Goal: Transaction & Acquisition: Purchase product/service

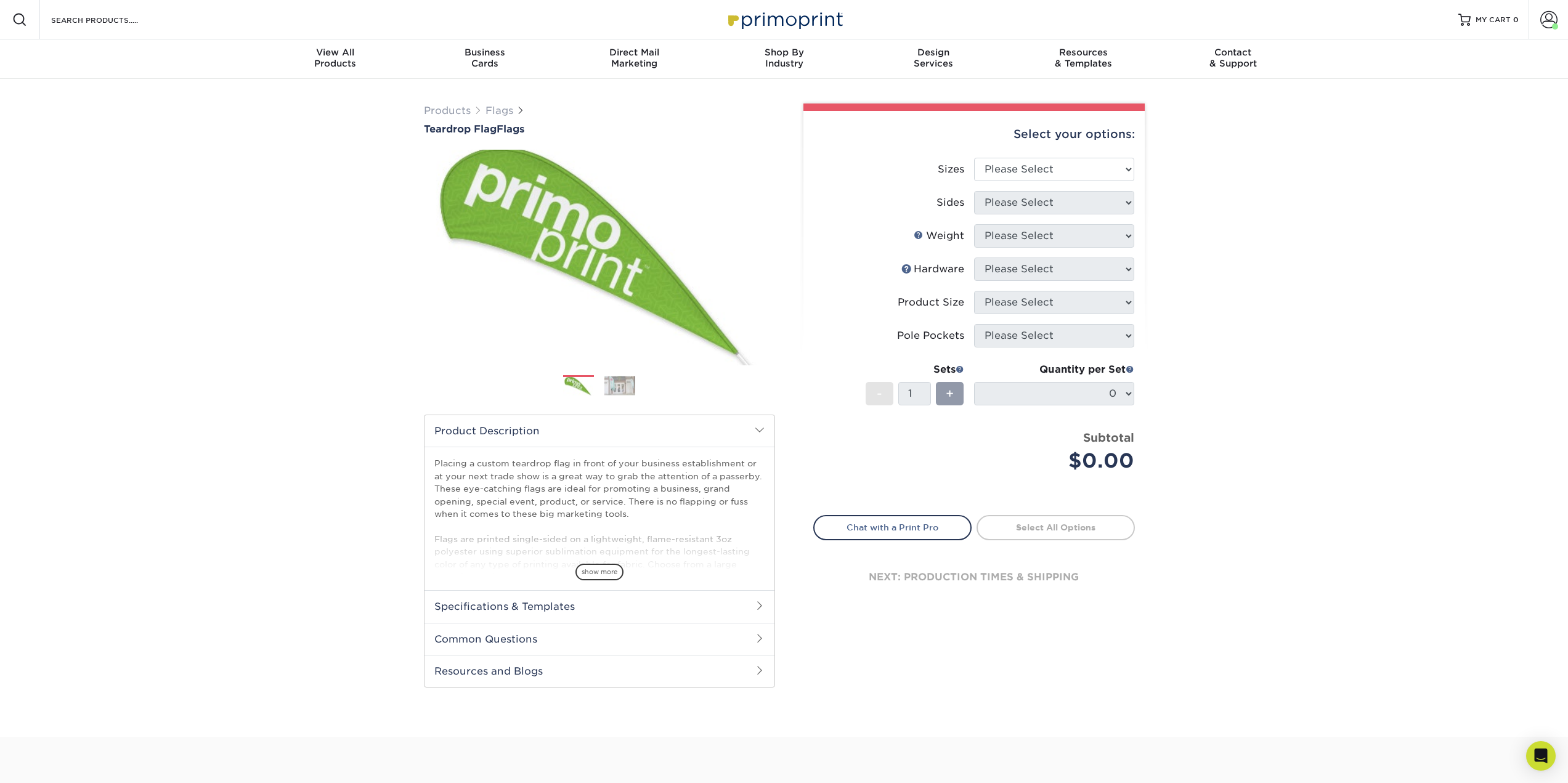
click at [1102, 181] on li "Sizes Please Select 24" x 36" 24" x 81" 32" x 70" 32" x 99" 32" x 123" 36" x 12…" at bounding box center [973, 174] width 321 height 33
click at [1102, 180] on select "Please Select 24" x 36" 24" x 81" 32" x 70" 32" x 99" 32" x 123" 36" x 123" 37"…" at bounding box center [1054, 169] width 160 height 24
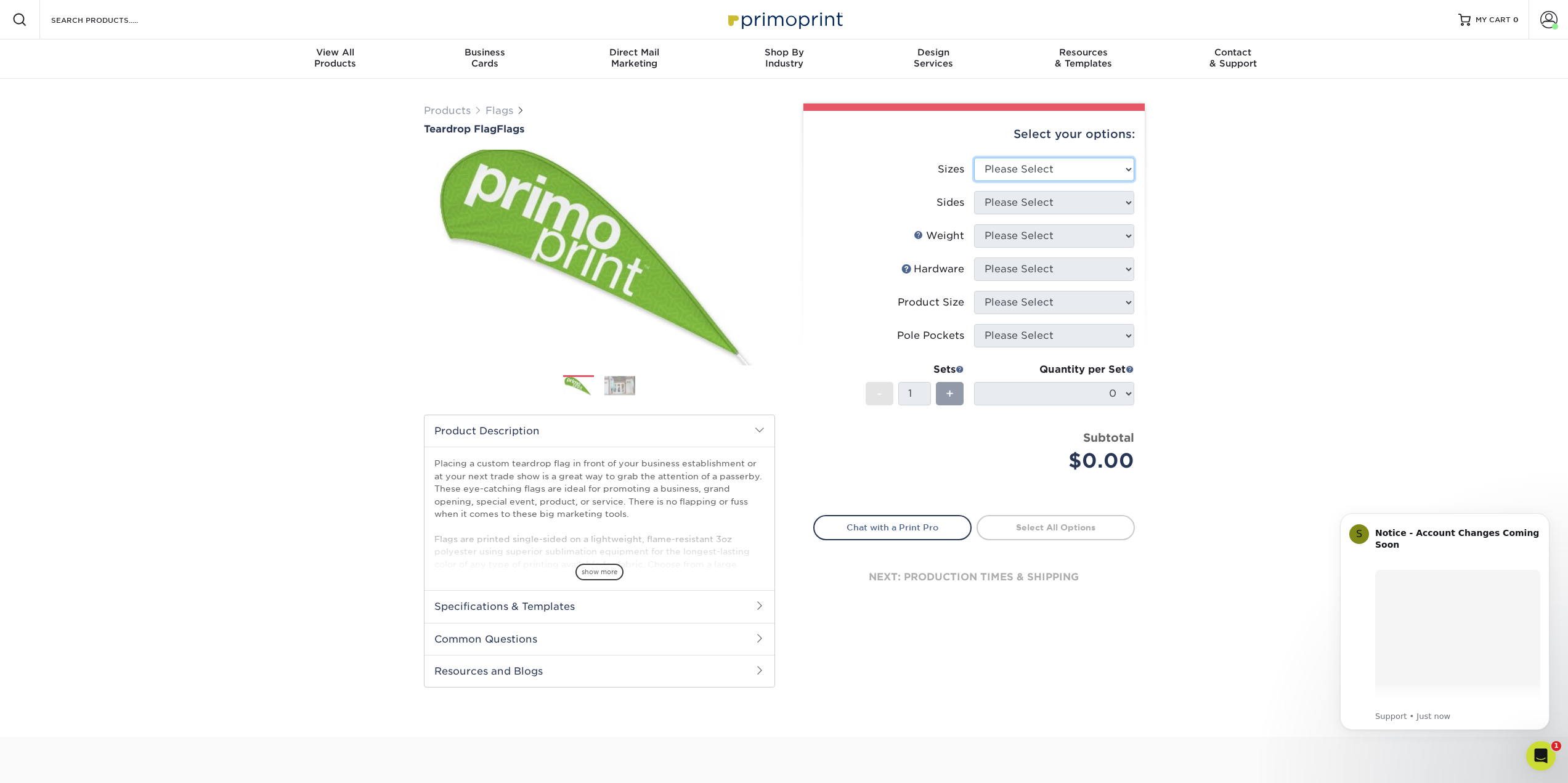
select select "32.00x70.00"
click at [974, 158] on select "Please Select 24" x 36" 24" x 81" 32" x 70" 32" x 99" 32" x 123" 36" x 123" 37"…" at bounding box center [1054, 169] width 160 height 24
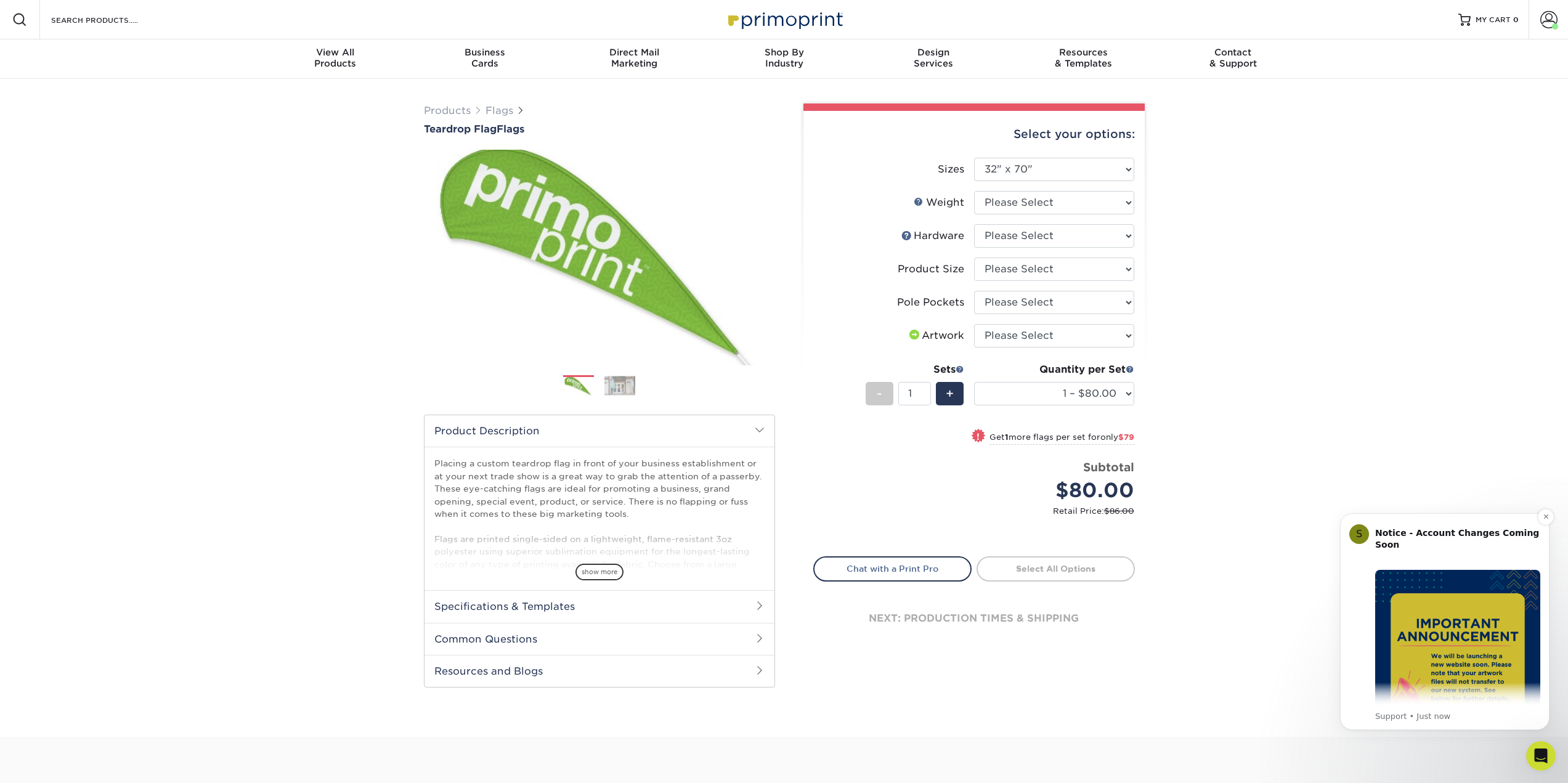
click at [1537, 517] on div "S Notice - Account Changes Coming Soon ​ Past Order Files Will Not Transfer: Wh…" at bounding box center [1444, 622] width 209 height 217
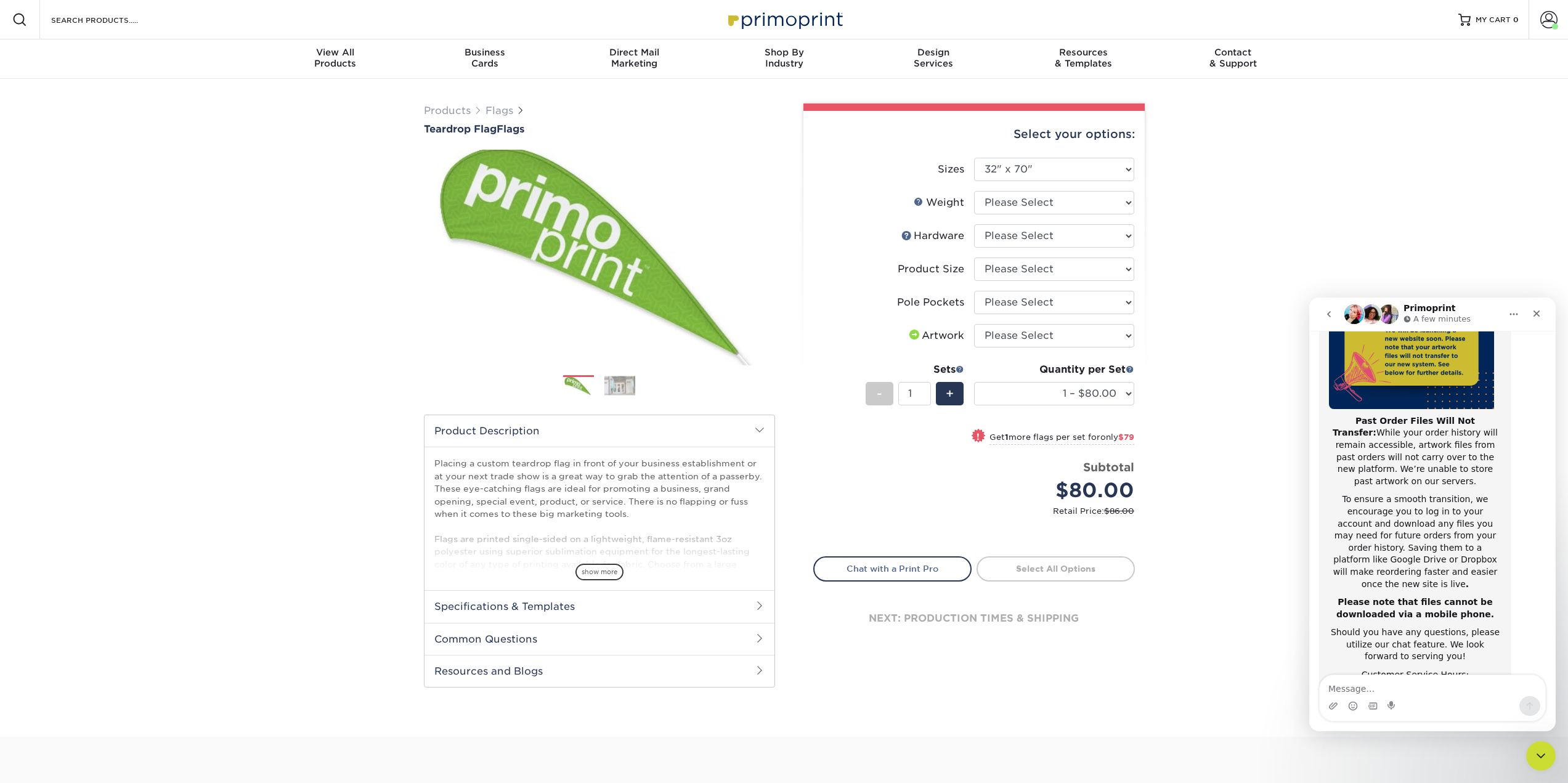
scroll to position [195, 0]
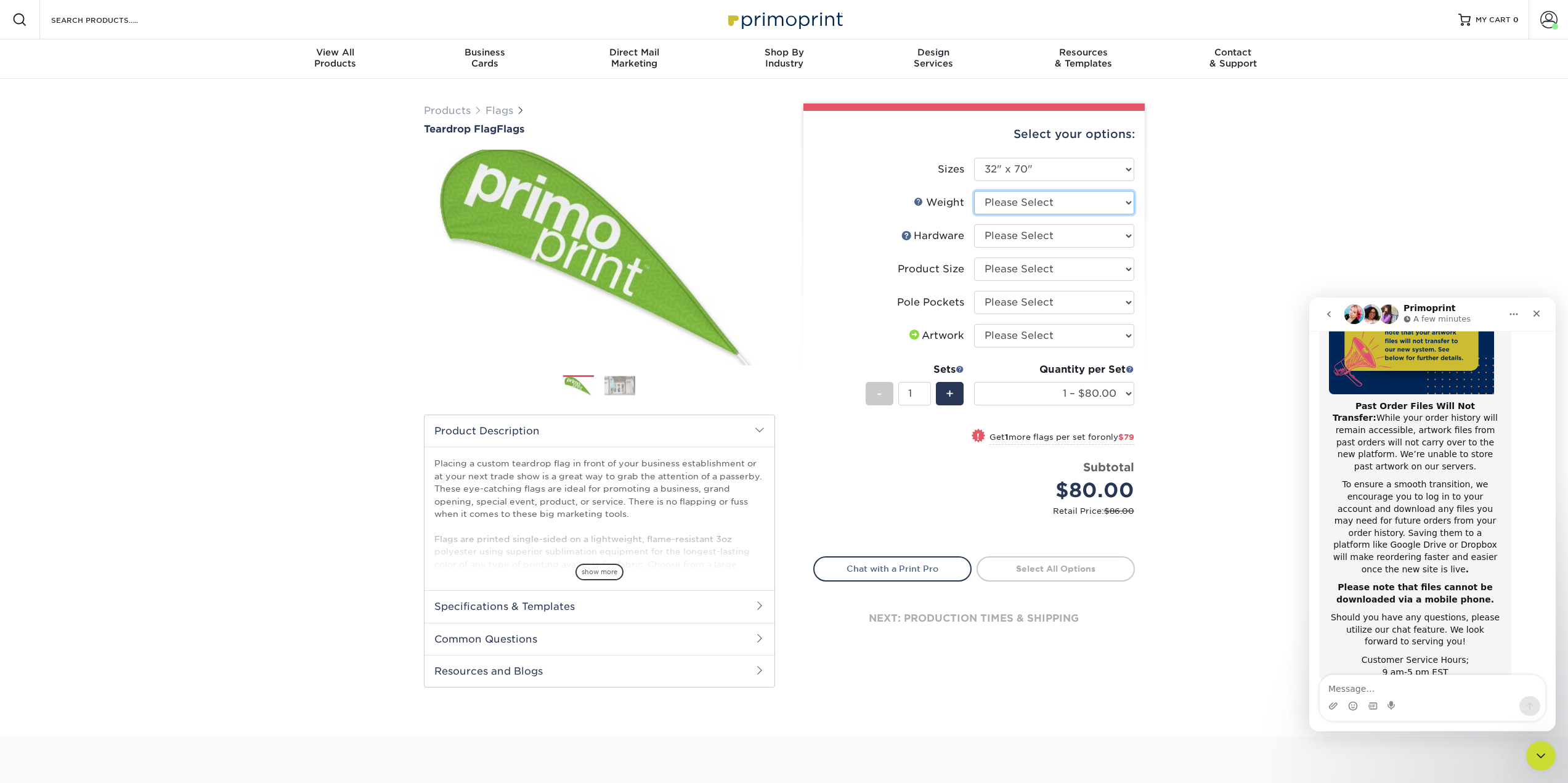
click at [1026, 200] on select "Please Select 3OZPOLY" at bounding box center [1054, 203] width 160 height 24
select select "3OZPOLY"
click at [974, 191] on select "Please Select 3OZPOLY" at bounding box center [1054, 203] width 160 height 24
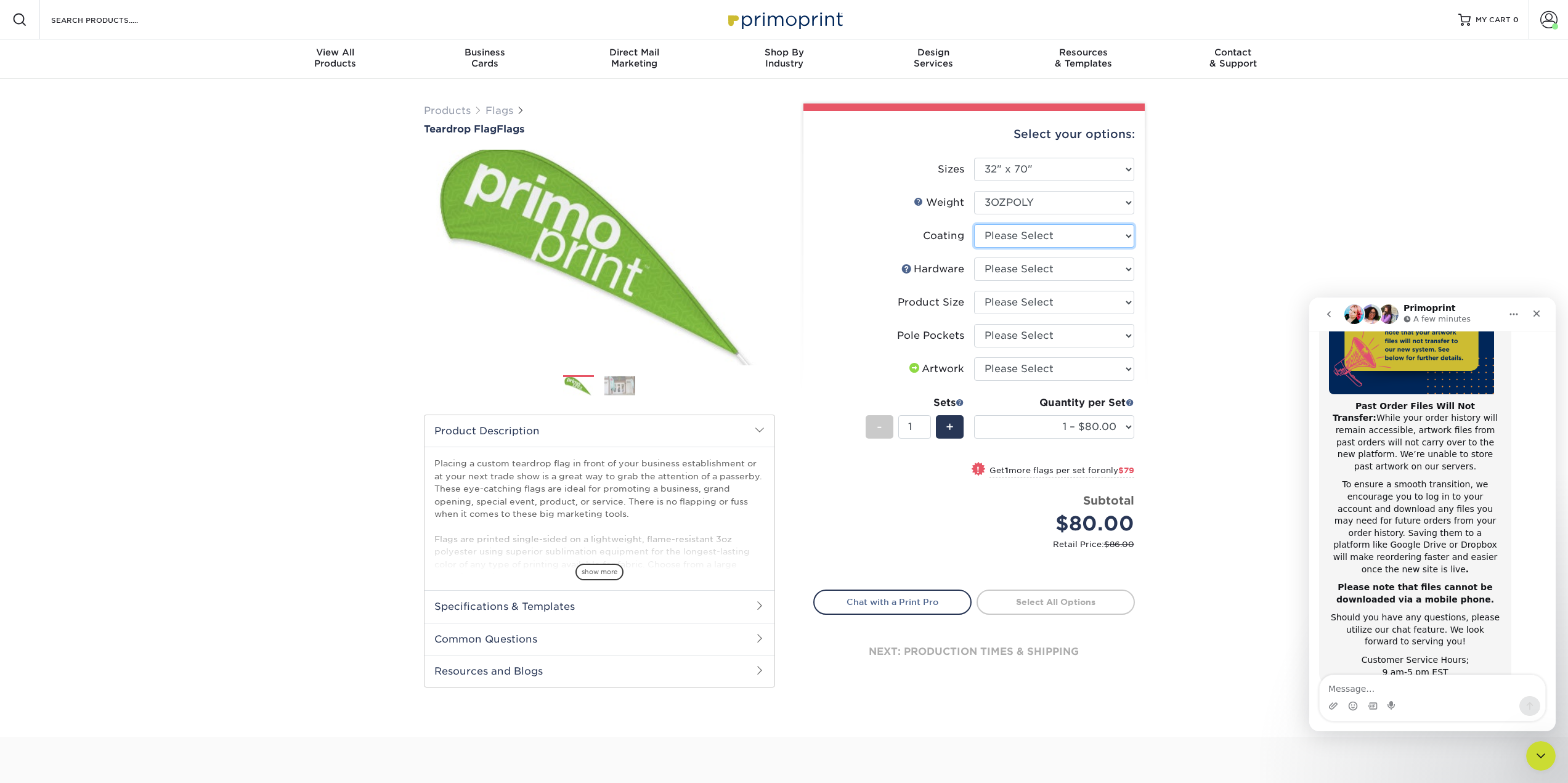
click at [1057, 229] on select at bounding box center [1054, 236] width 160 height 24
select select "3e7618de-abca-4bda-9f97-8b9129e913d8"
click at [974, 225] on select at bounding box center [1054, 236] width 160 height 24
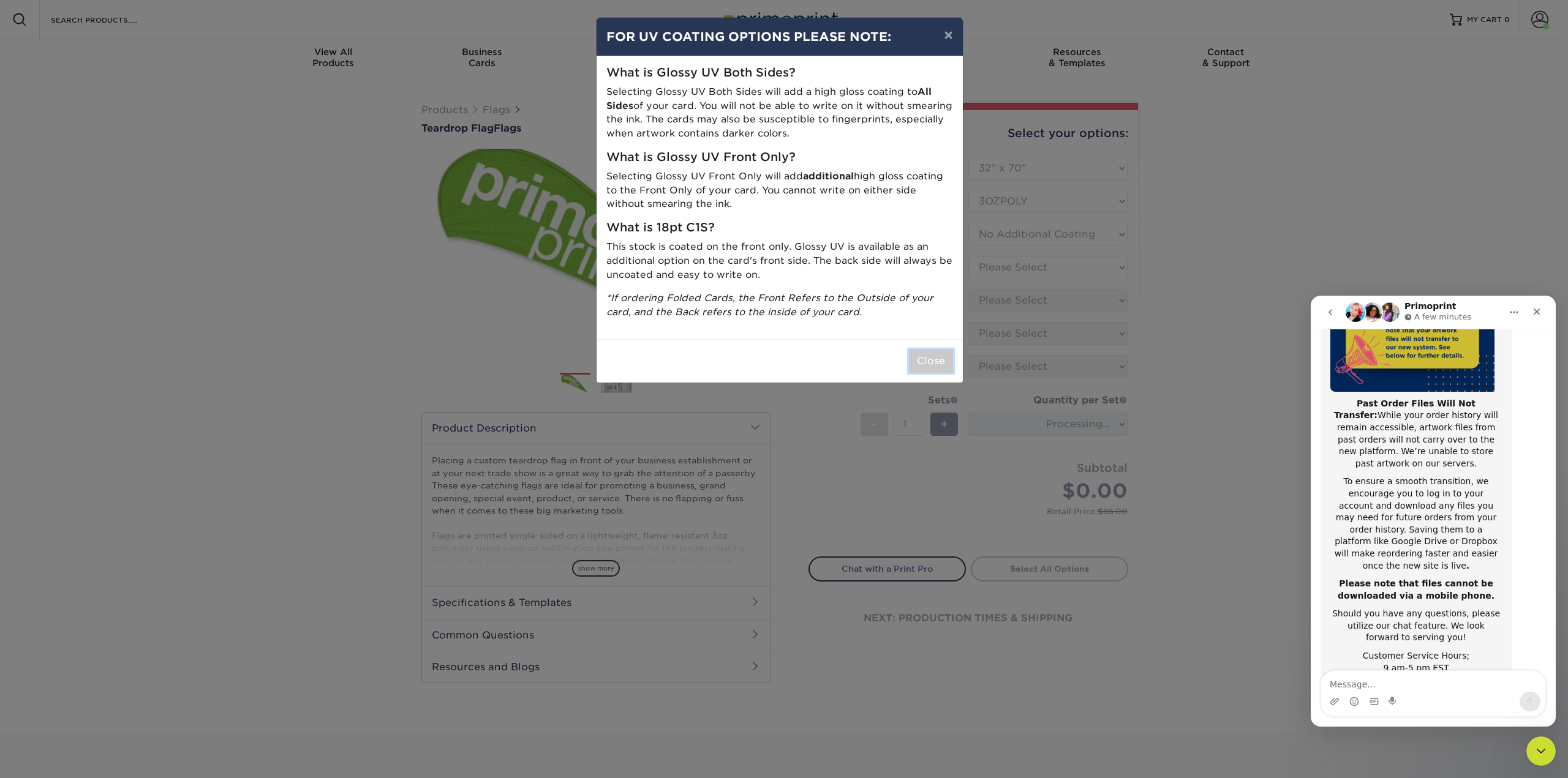
click at [931, 364] on button "Close" at bounding box center [931, 362] width 44 height 23
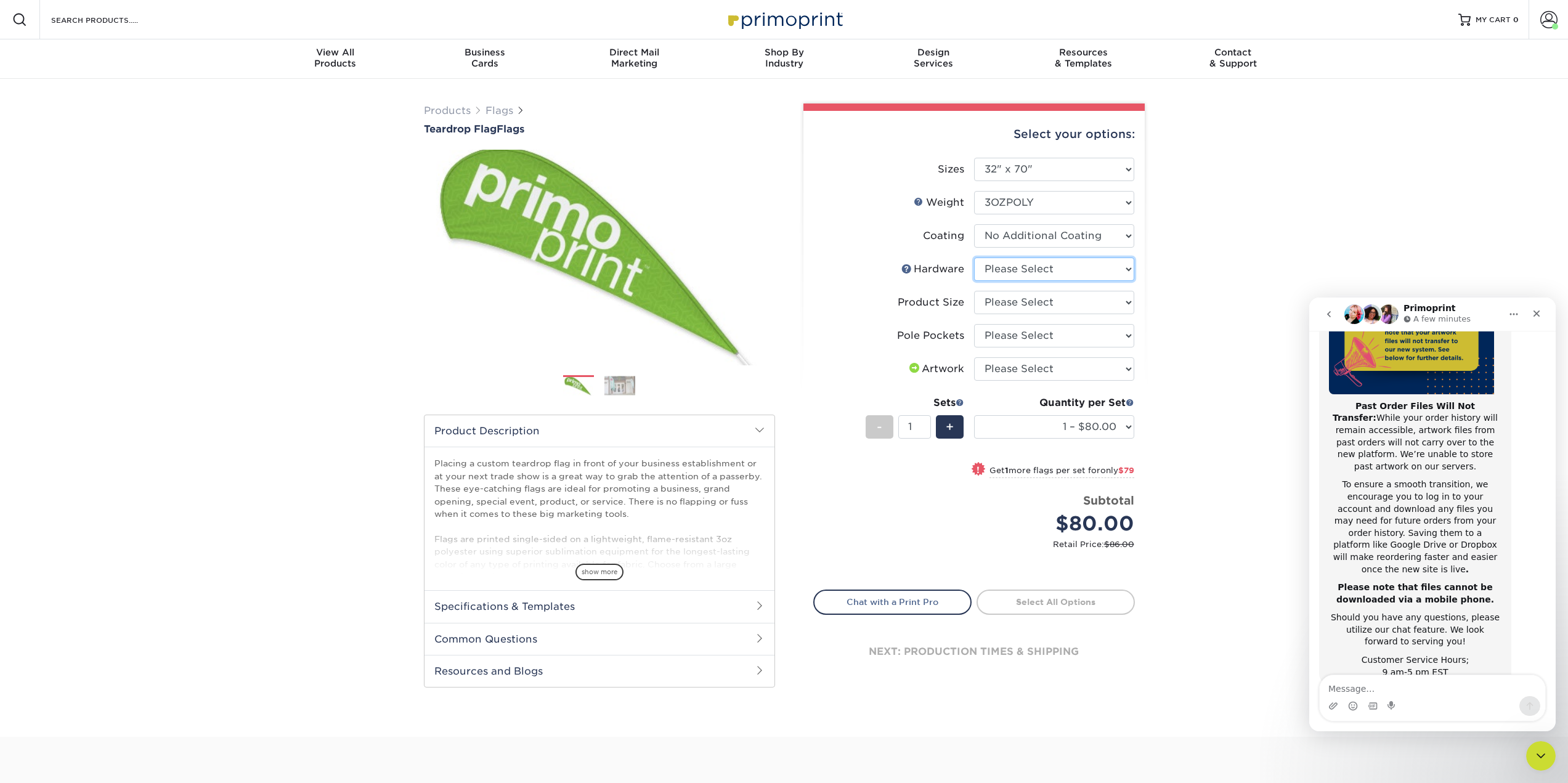
click at [1036, 266] on select "Please Select 7ft pole with cross base (indoor) 7ft pole with ground stake (out…" at bounding box center [1054, 269] width 160 height 24
select select "57071c42-b390-4490-97b6-229d4997cf10"
click at [974, 258] on select "Please Select 7ft pole with cross base (indoor) 7ft pole with ground stake (out…" at bounding box center [1054, 269] width 160 height 24
click at [1014, 299] on select "Please Select 7ft" at bounding box center [1054, 302] width 160 height 24
select select "2eff181e-a2ce-4d24-9e29-6238334e67df"
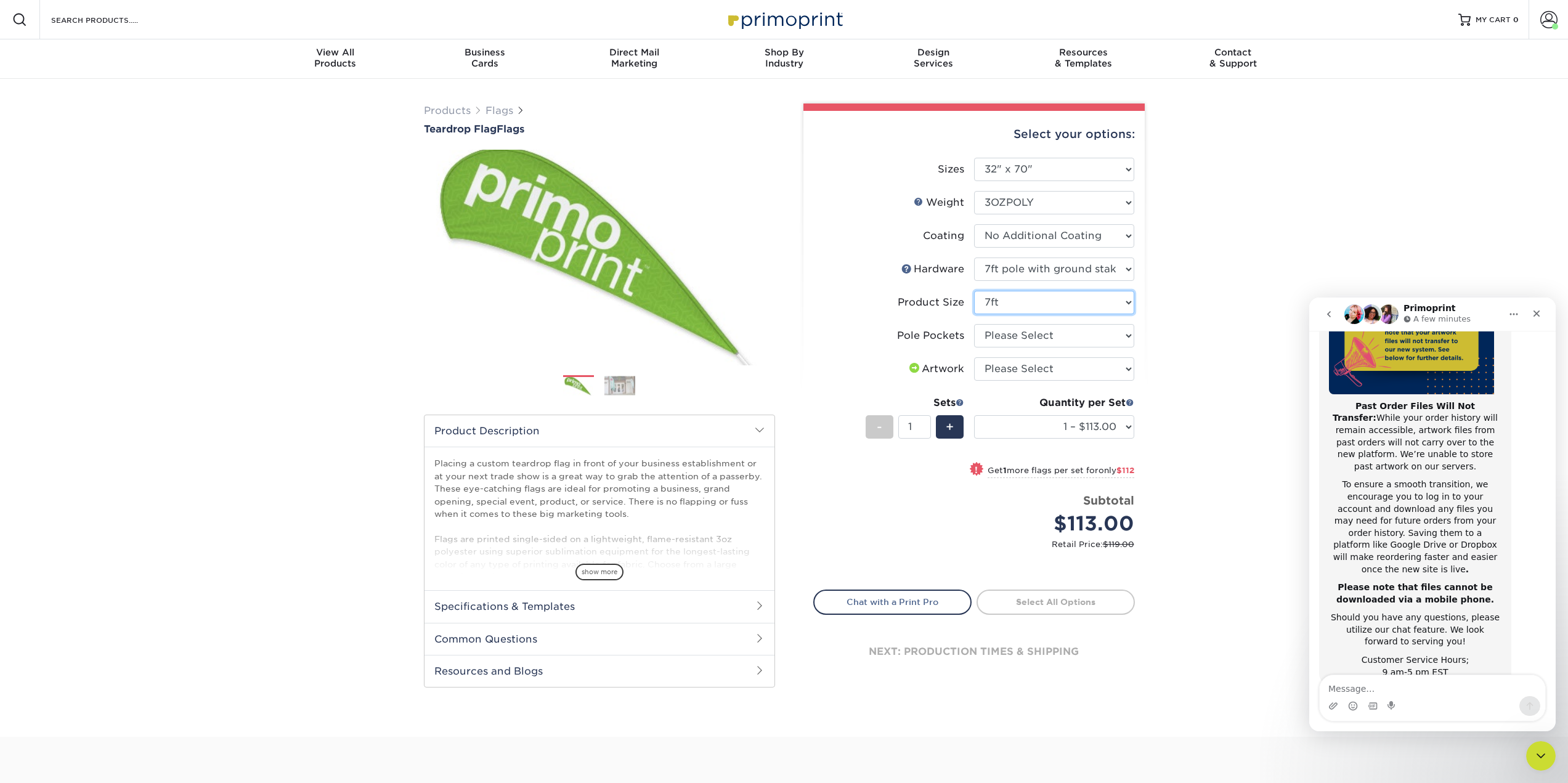
click at [974, 291] on select "Please Select 7ft" at bounding box center [1054, 302] width 160 height 24
click at [1010, 332] on select "Please Select Pole Pocket on Left Pole Pocket on Right" at bounding box center [1054, 336] width 160 height 24
select select "17637b51-123c-45a9-814d-5e120dd7374e"
click at [974, 324] on select "Please Select Pole Pocket on Left Pole Pocket on Right" at bounding box center [1054, 336] width 160 height 24
click at [1049, 366] on select "Please Select I will upload files I need a design - $50" at bounding box center [1054, 369] width 160 height 24
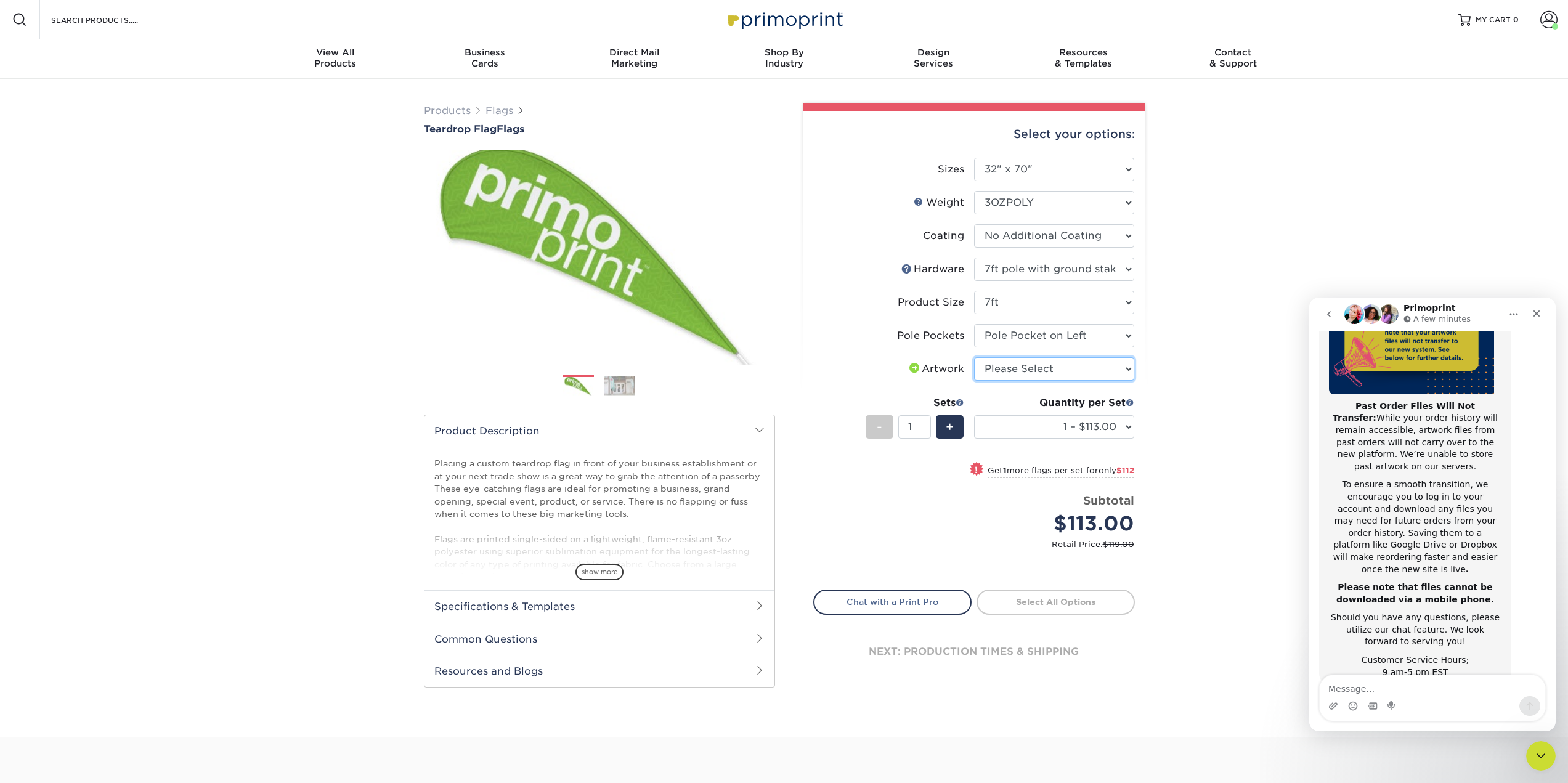
select select "upload"
click at [974, 358] on select "Please Select I will upload files I need a design - $50" at bounding box center [1054, 369] width 160 height 24
click at [947, 431] on span "+" at bounding box center [950, 426] width 8 height 18
type input "2"
click at [1044, 602] on link "Proceed to Shipping" at bounding box center [1055, 601] width 158 height 22
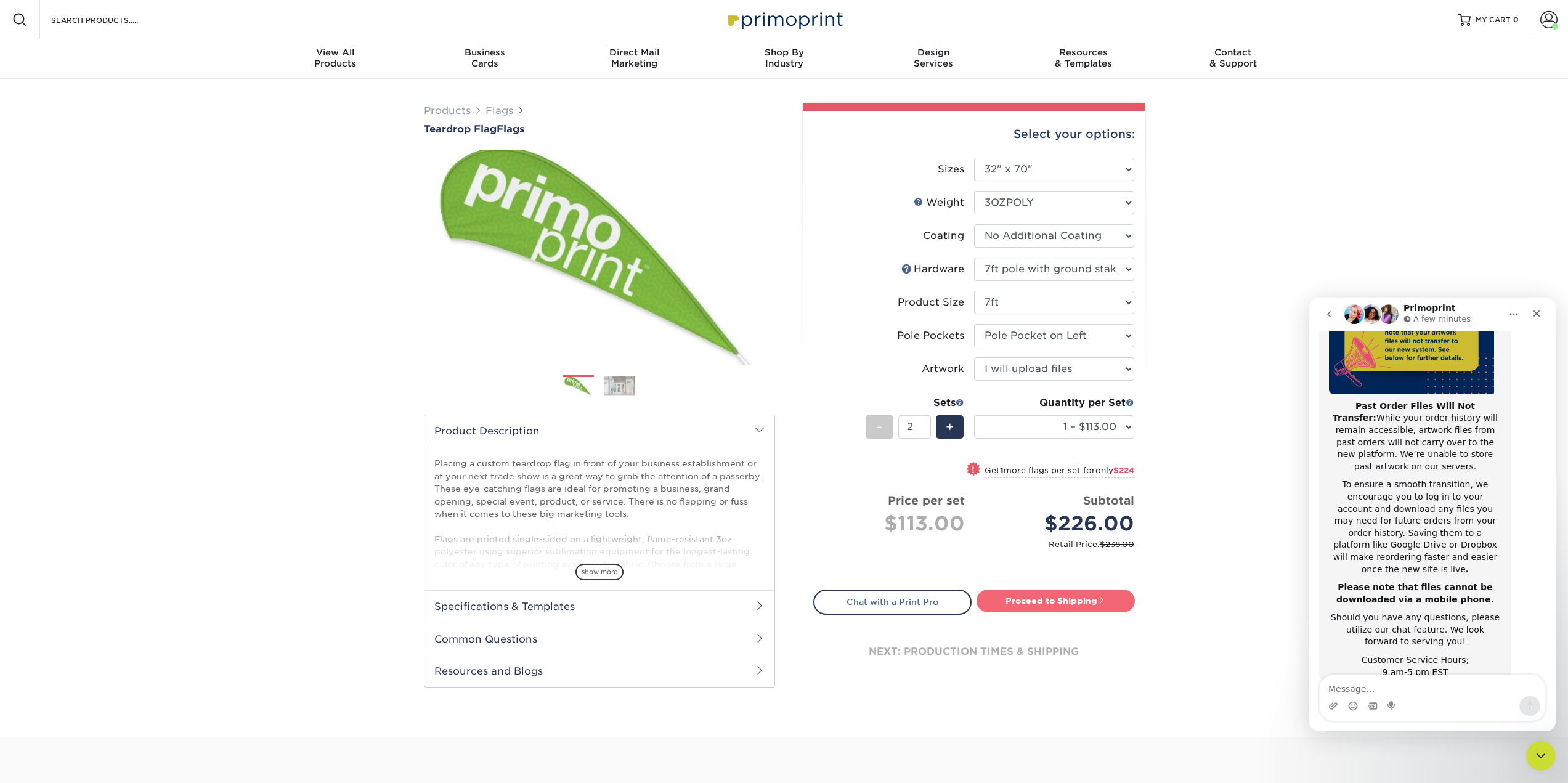
type input "Set 1"
select select "d0eb6cef-82f3-4b0c-87dc-3eb3836b6b8e"
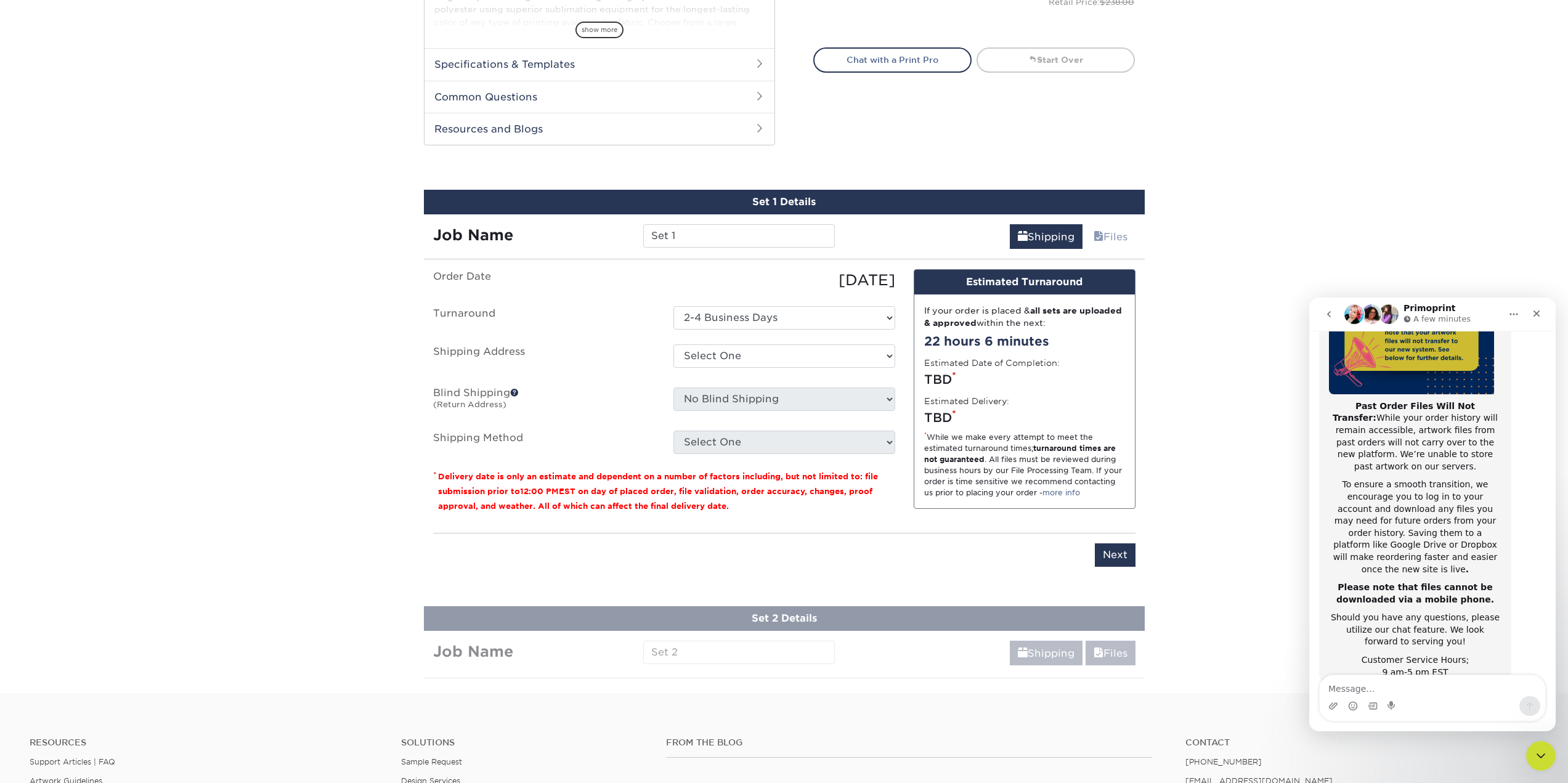
scroll to position [627, 0]
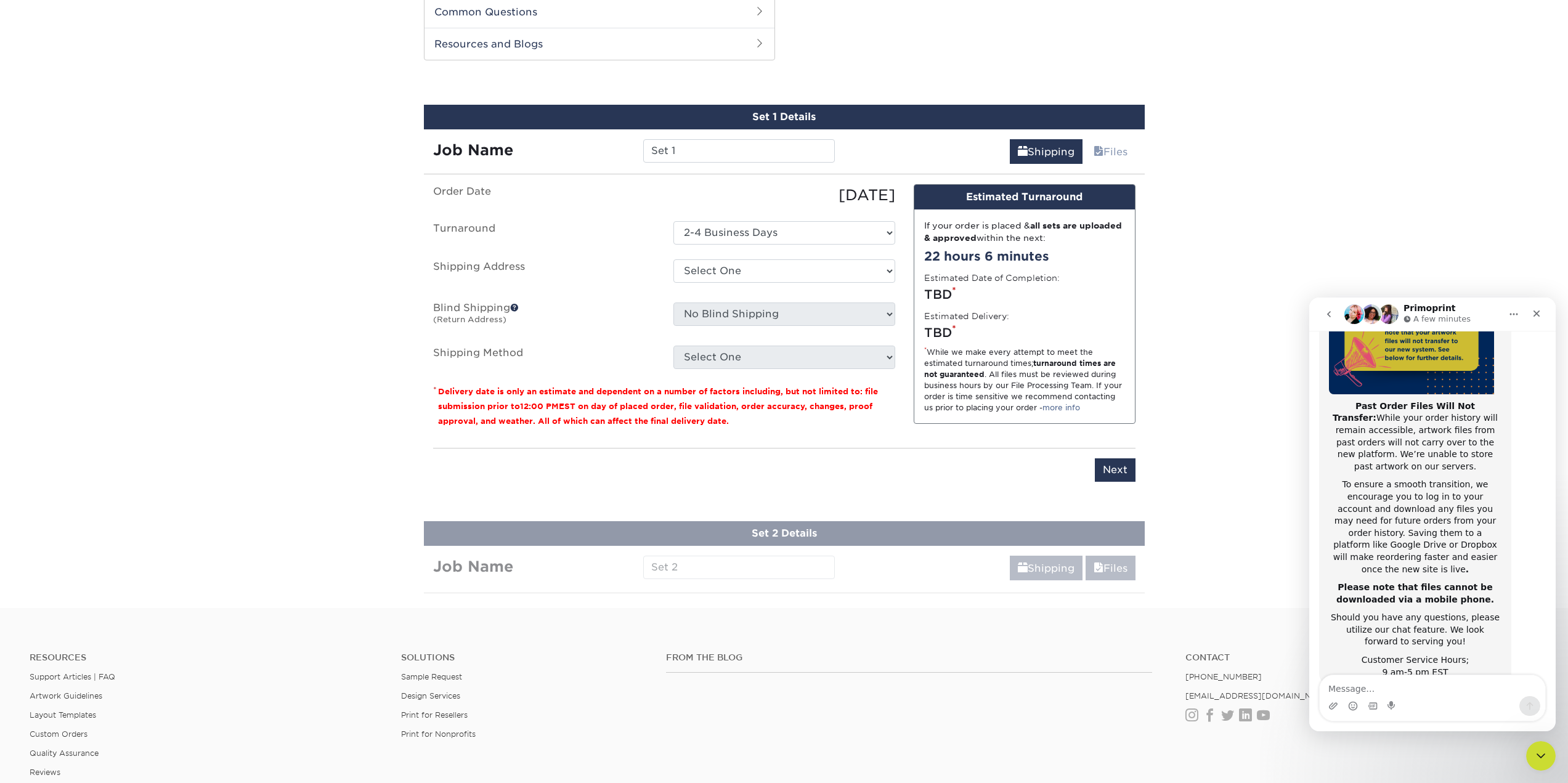
click at [722, 288] on ul "Order Date [DATE] [GEOGRAPHIC_DATA] Select One 2-4 Business Days Shipping Addre…" at bounding box center [664, 276] width 462 height 185
click at [728, 273] on select "Select One COah [PERSON_NAME] HQ + Add New Address" at bounding box center [784, 271] width 222 height 24
select select "newaddress"
click at [673, 259] on select "Select One COah [PERSON_NAME] HQ + Add New Address" at bounding box center [784, 271] width 222 height 24
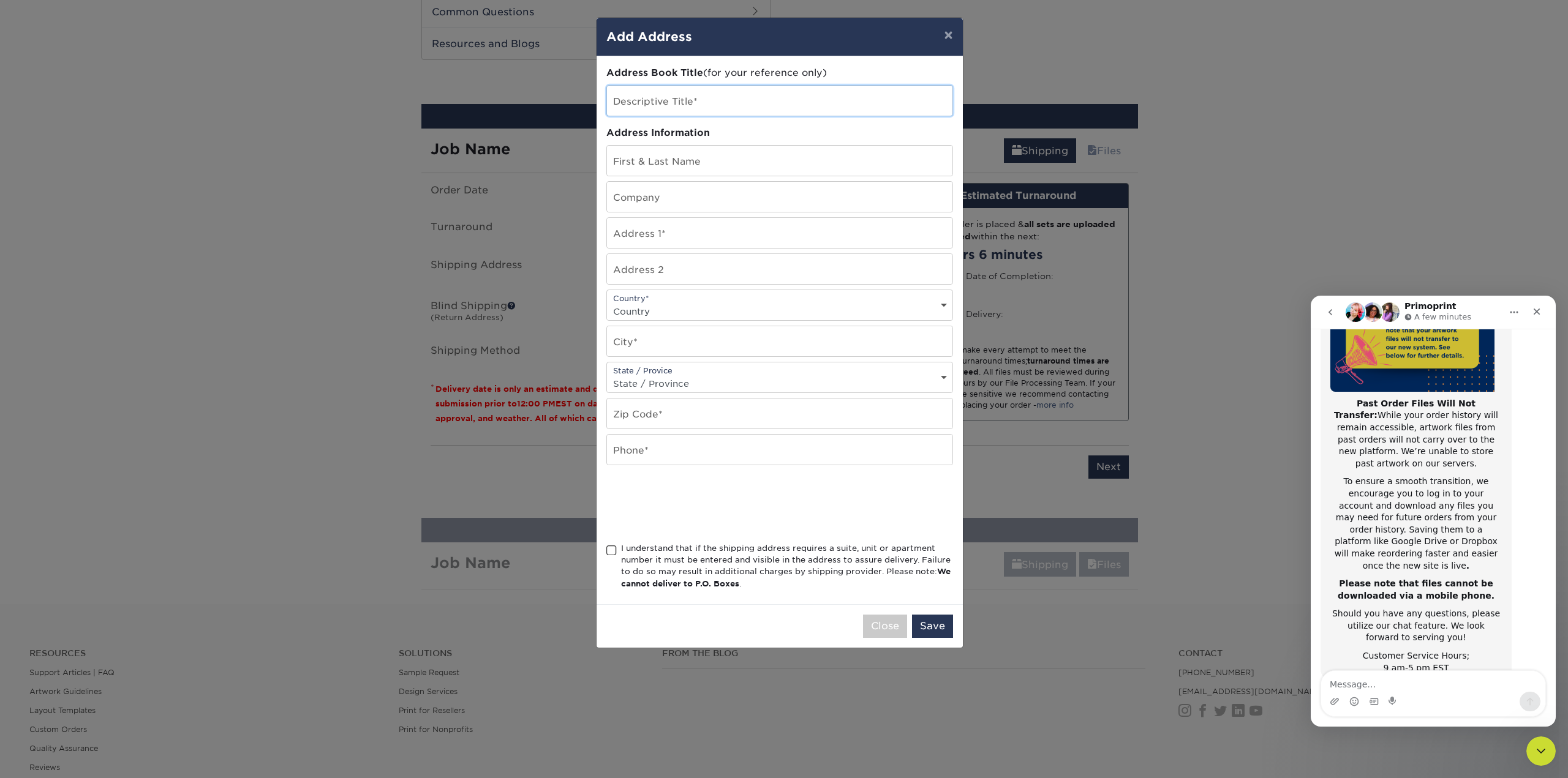
click at [648, 93] on input "text" at bounding box center [779, 101] width 345 height 30
type input "MVRHS"
type input "[PERSON_NAME]"
type input "MVRHS"
click at [642, 198] on input "MVRHS" at bounding box center [779, 196] width 345 height 30
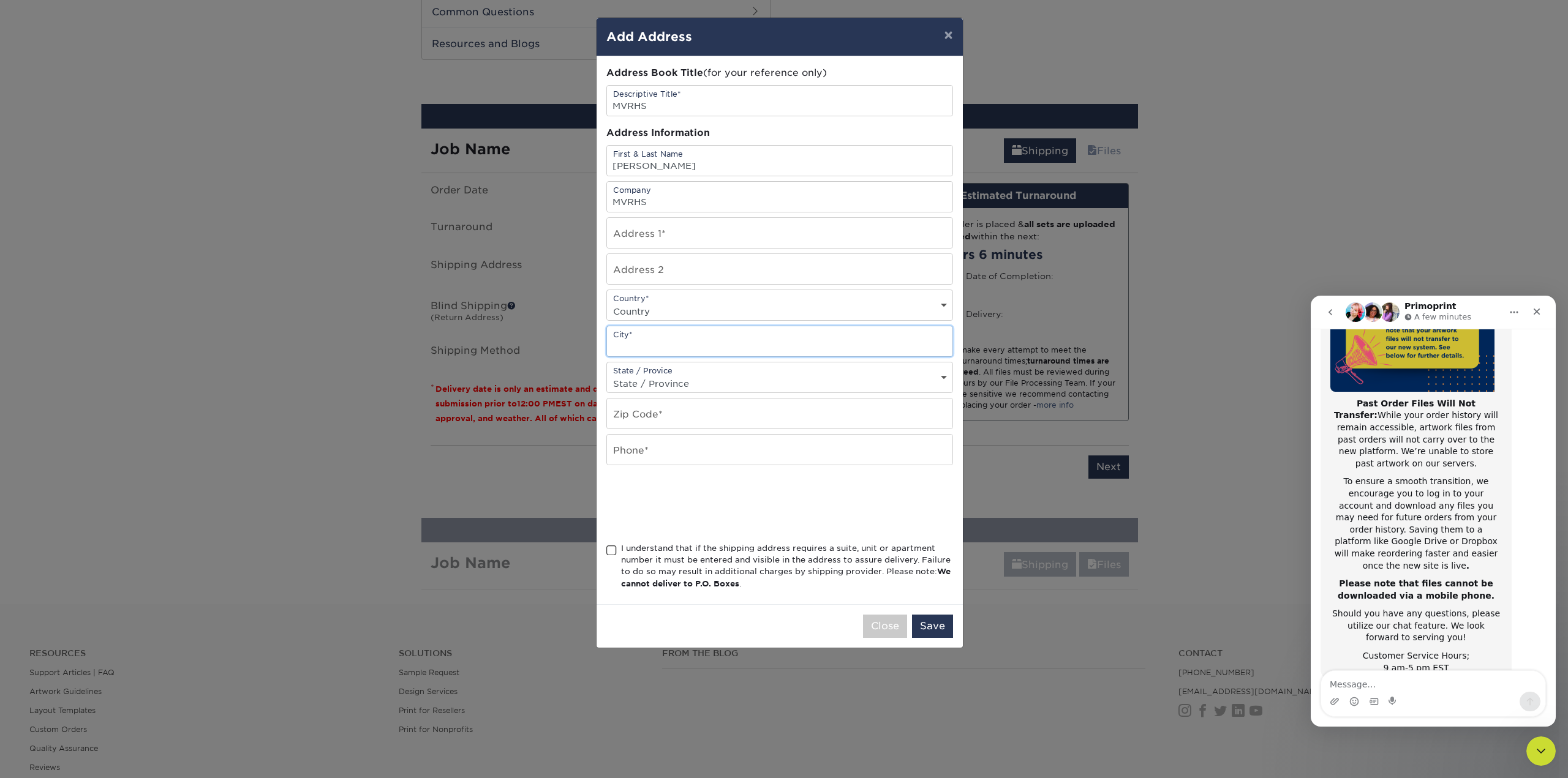
drag, startPoint x: 606, startPoint y: 340, endPoint x: 615, endPoint y: 276, distance: 64.6
click at [606, 337] on div "City*" at bounding box center [779, 341] width 347 height 31
click at [637, 240] on input "text" at bounding box center [779, 232] width 345 height 30
click at [671, 238] on input "100 Ed" at bounding box center [779, 232] width 345 height 30
type input "[STREET_ADDRESS]"
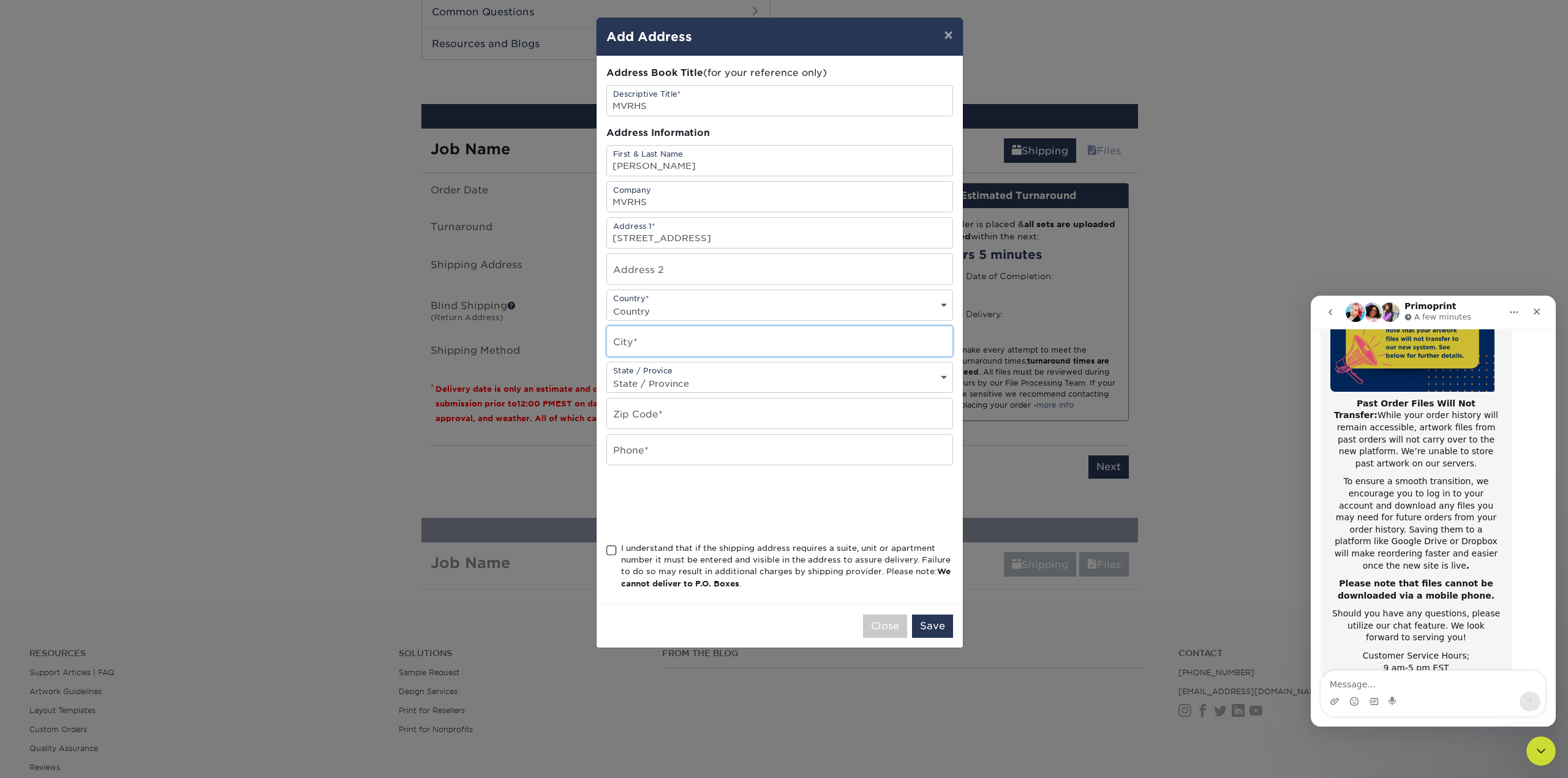
click at [643, 352] on input "text" at bounding box center [779, 341] width 345 height 30
type input "Oak BLuffs"
select select "MA"
drag, startPoint x: 738, startPoint y: 232, endPoint x: 540, endPoint y: 233, distance: 198.0
click at [540, 233] on div "× Add Address Address Book Title (for your reference only) Descriptive Title* M…" at bounding box center [784, 389] width 1568 height 778
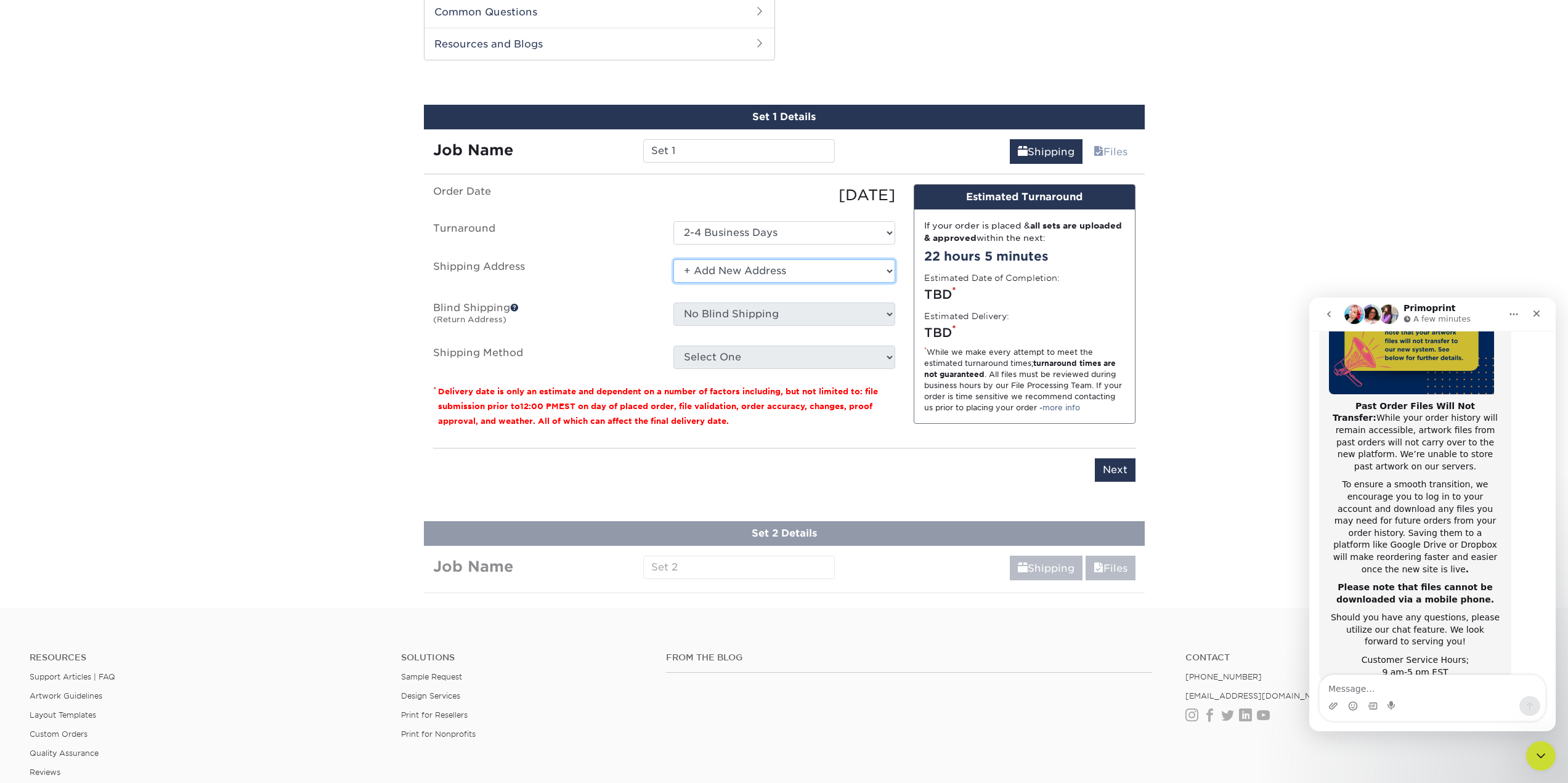
click at [728, 262] on select "Select One COah [PERSON_NAME] HQ + Add New Address" at bounding box center [784, 271] width 222 height 24
click at [673, 259] on select "Select One COah [PERSON_NAME] HQ + Add New Address" at bounding box center [784, 271] width 222 height 24
click at [717, 268] on select "Select One COah [PERSON_NAME] HQ + Add New Address" at bounding box center [784, 271] width 222 height 24
click at [673, 259] on select "Select One COah [PERSON_NAME] HQ + Add New Address" at bounding box center [784, 271] width 222 height 24
click at [625, 290] on ul "Order Date [DATE] [GEOGRAPHIC_DATA] Select One 2-4 Business Days Shipping Addre…" at bounding box center [664, 276] width 462 height 185
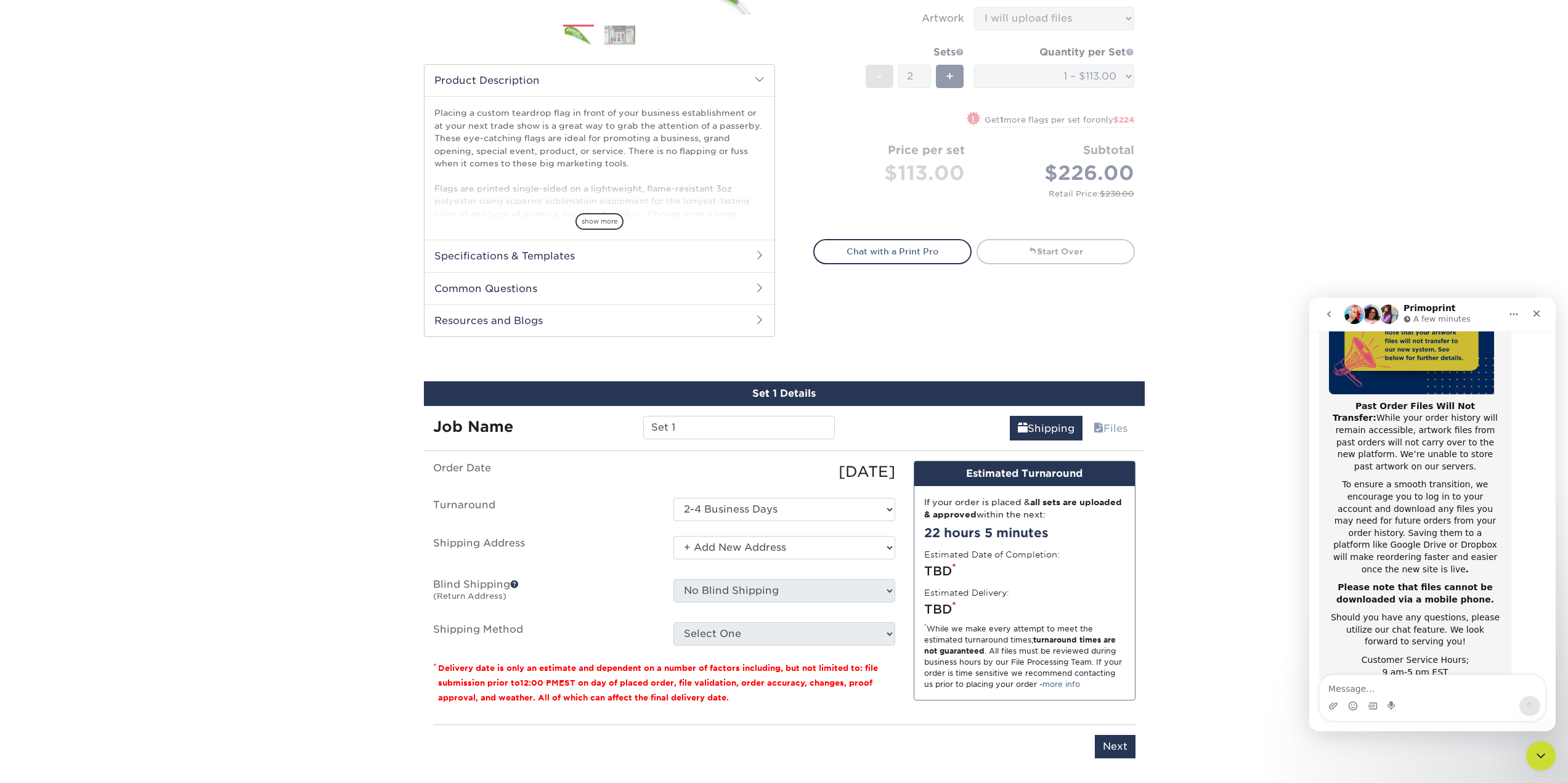
scroll to position [135, 0]
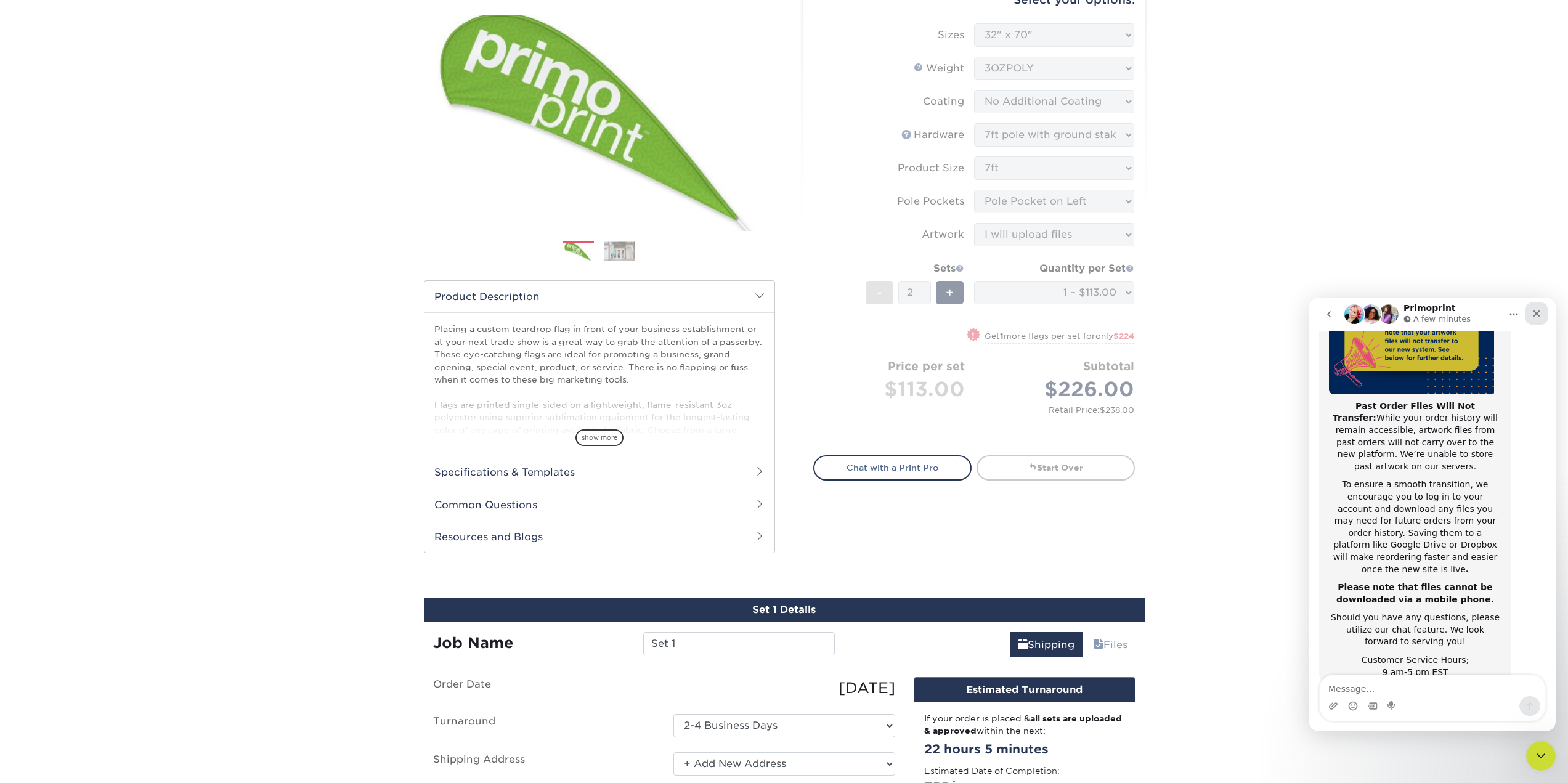
click at [1535, 313] on icon "Close" at bounding box center [1536, 314] width 7 height 7
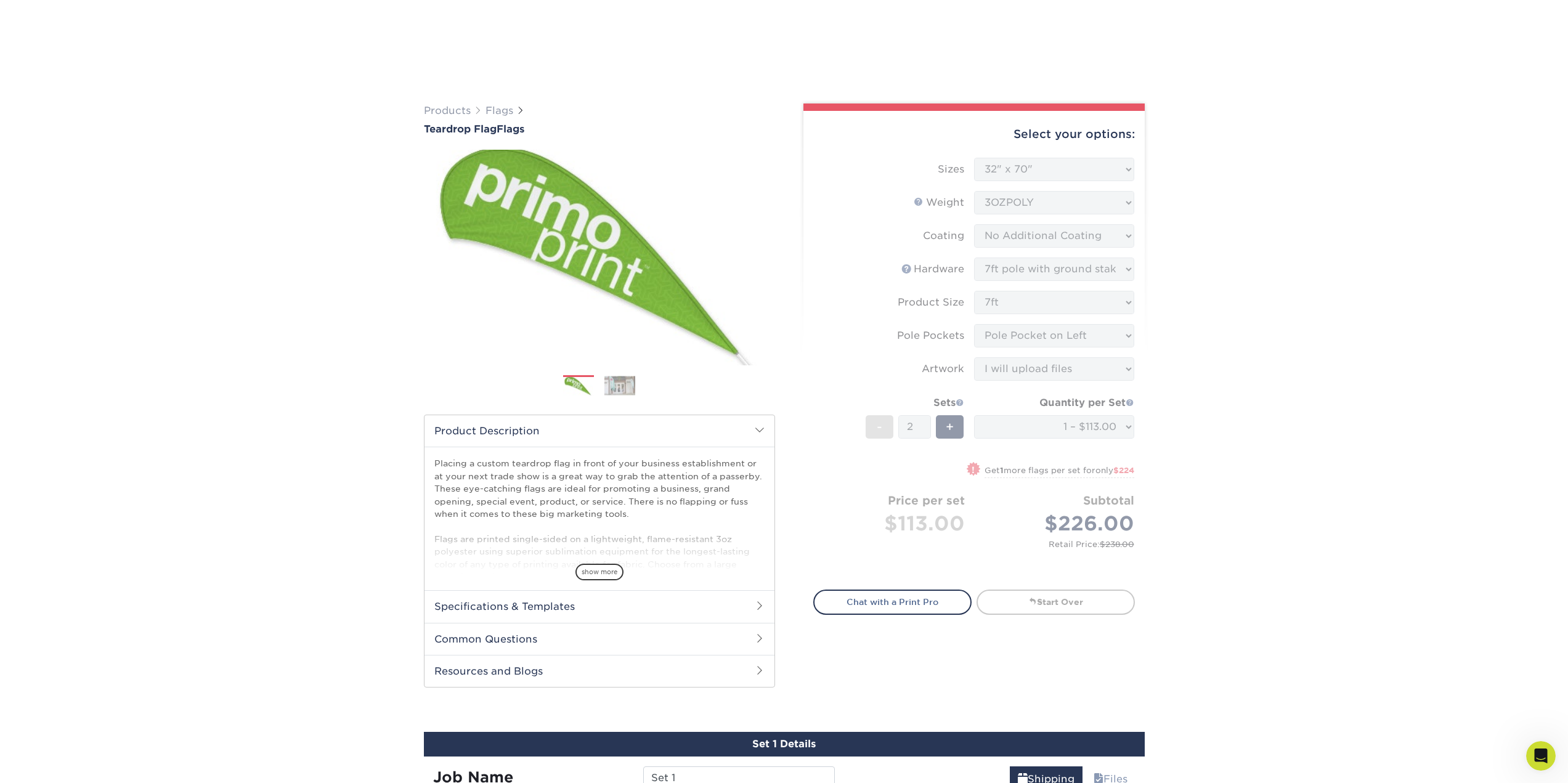
scroll to position [555, 0]
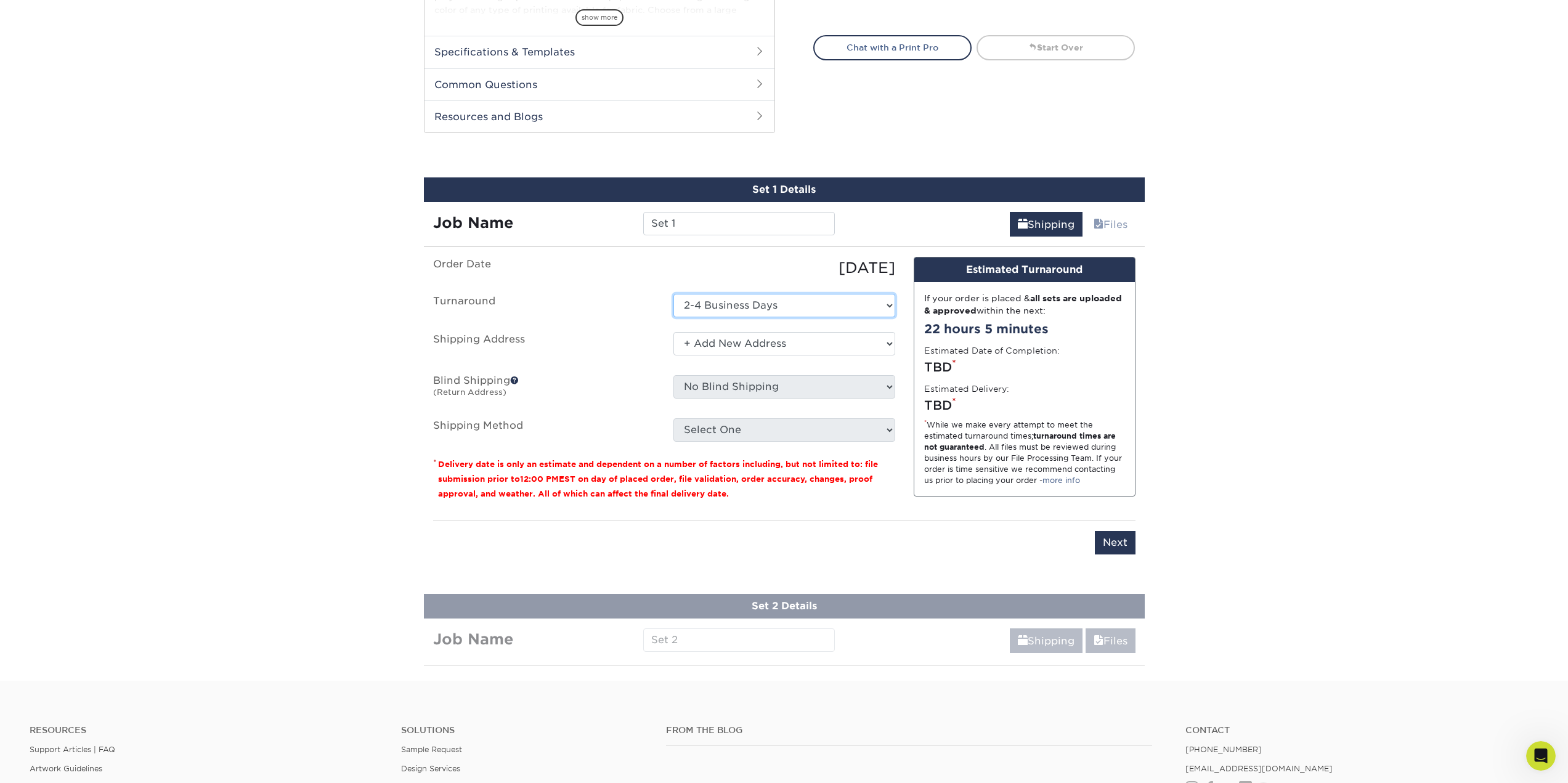
click at [737, 306] on select "Select One 2-4 Business Days" at bounding box center [784, 306] width 222 height 24
click at [673, 294] on select "Select One 2-4 Business Days" at bounding box center [784, 306] width 222 height 24
click at [726, 341] on select "Select One COah [PERSON_NAME] HQ + Add New Address" at bounding box center [784, 344] width 222 height 24
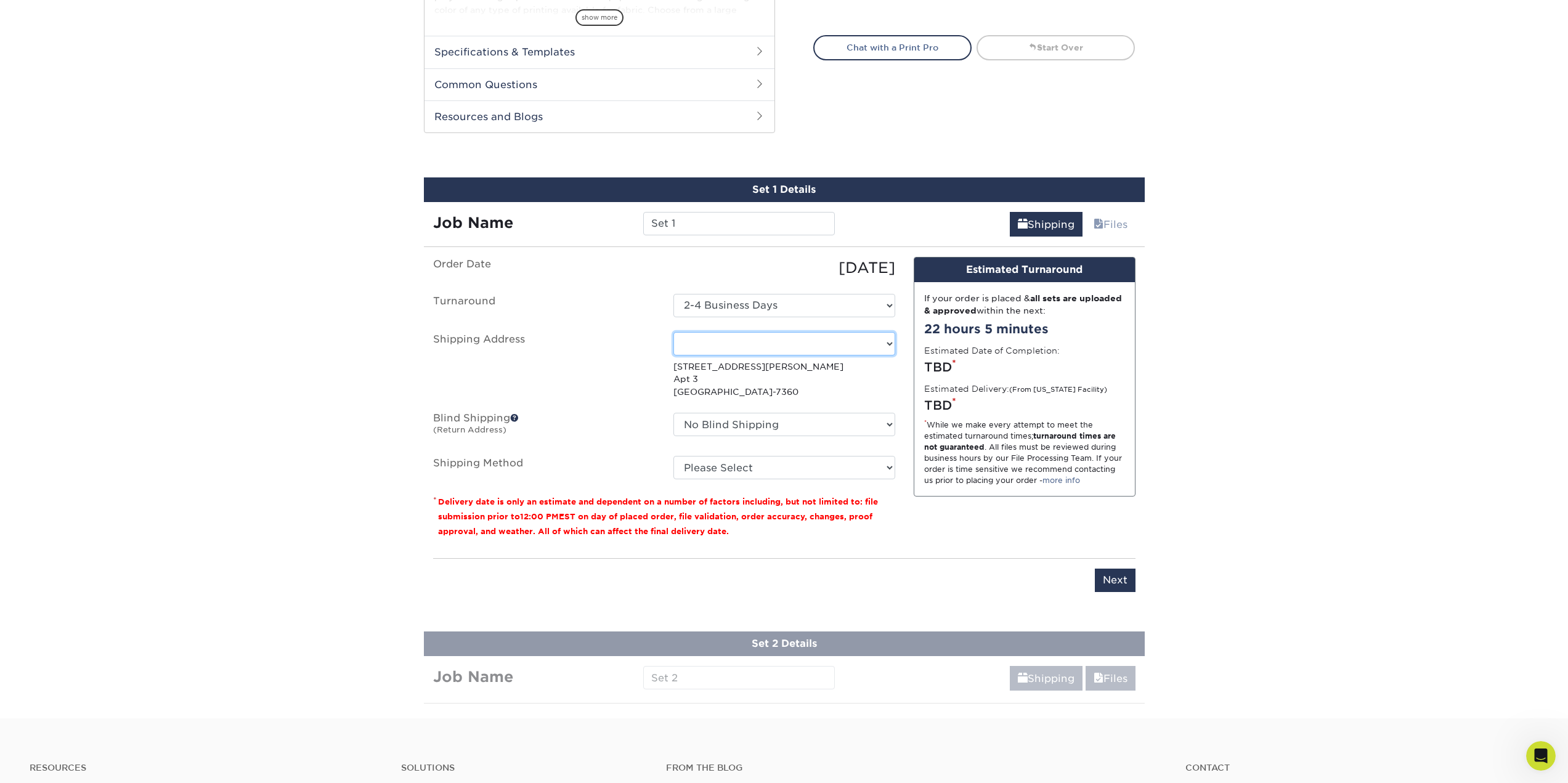
click at [717, 343] on select "Select One COah [PERSON_NAME] HQ + Add New Address" at bounding box center [784, 344] width 222 height 24
select select "newaddress"
click at [673, 332] on select "Select One COah [PERSON_NAME] HQ + Add New Address" at bounding box center [784, 344] width 222 height 24
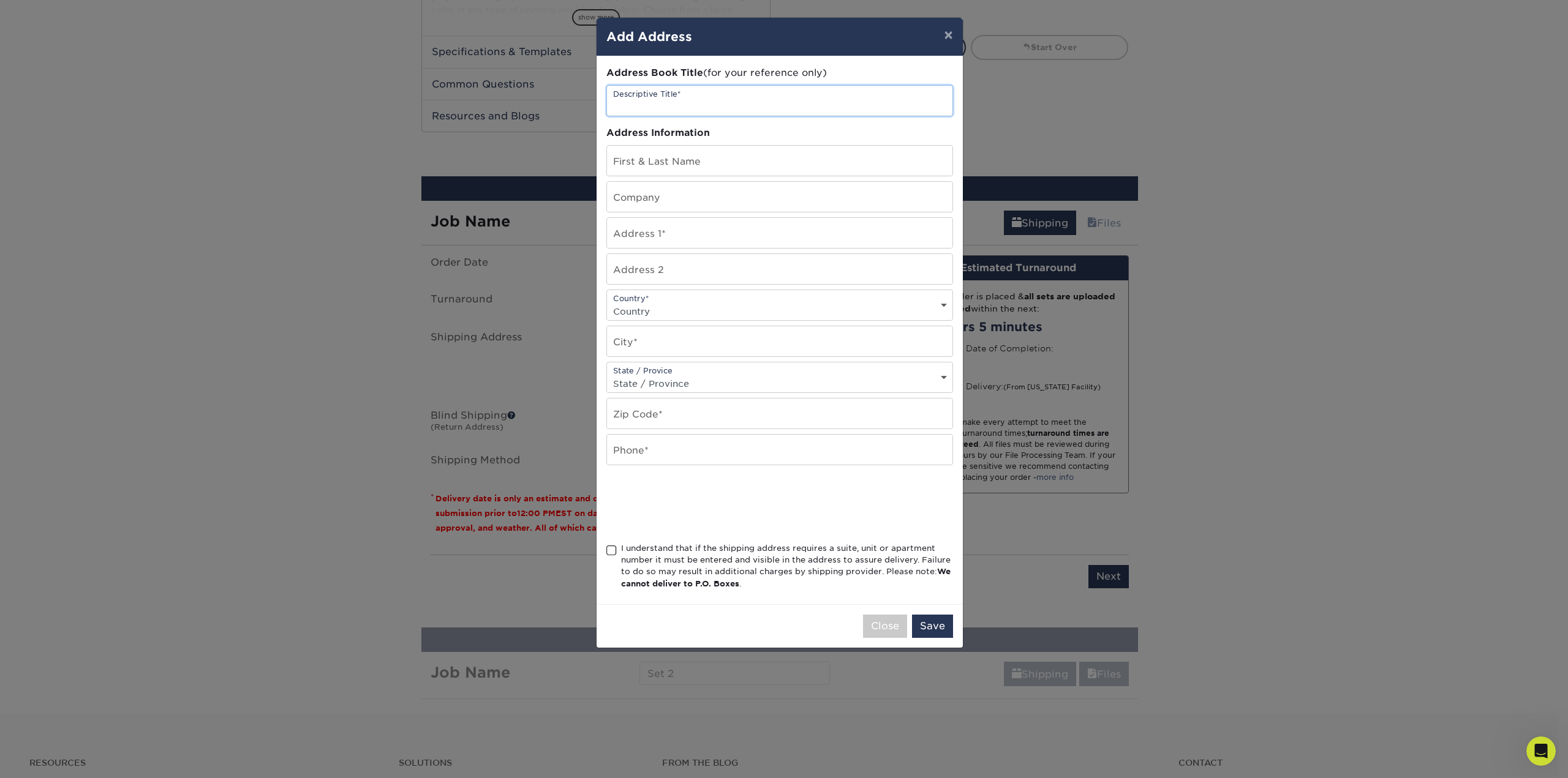
click at [655, 96] on input "text" at bounding box center [779, 101] width 345 height 30
type input "MVRHS"
type input "[PERSON_NAME]"
type input "MVRHS"
paste input "[STREET_ADDRESS]"
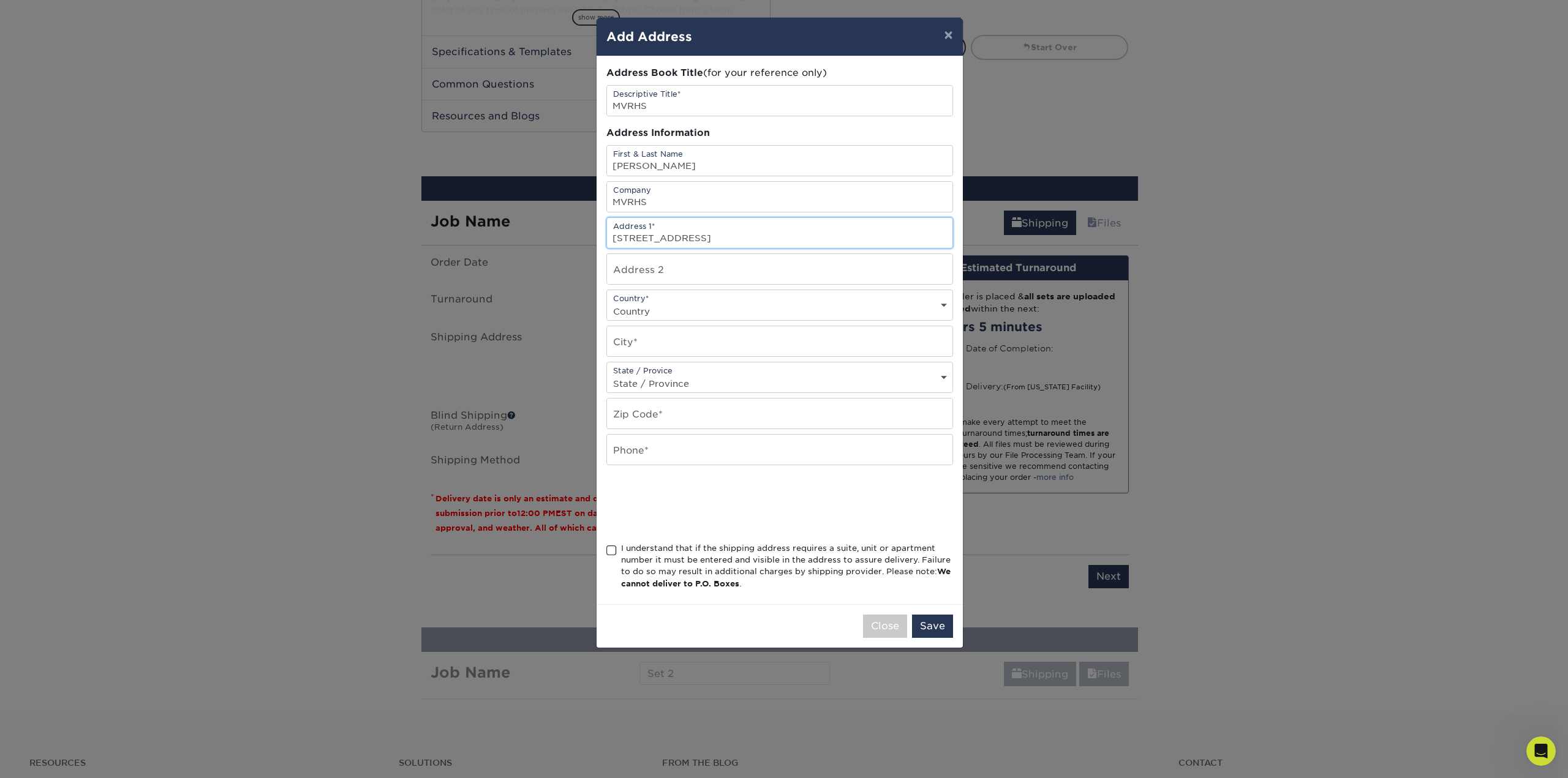
type input "[STREET_ADDRESS]"
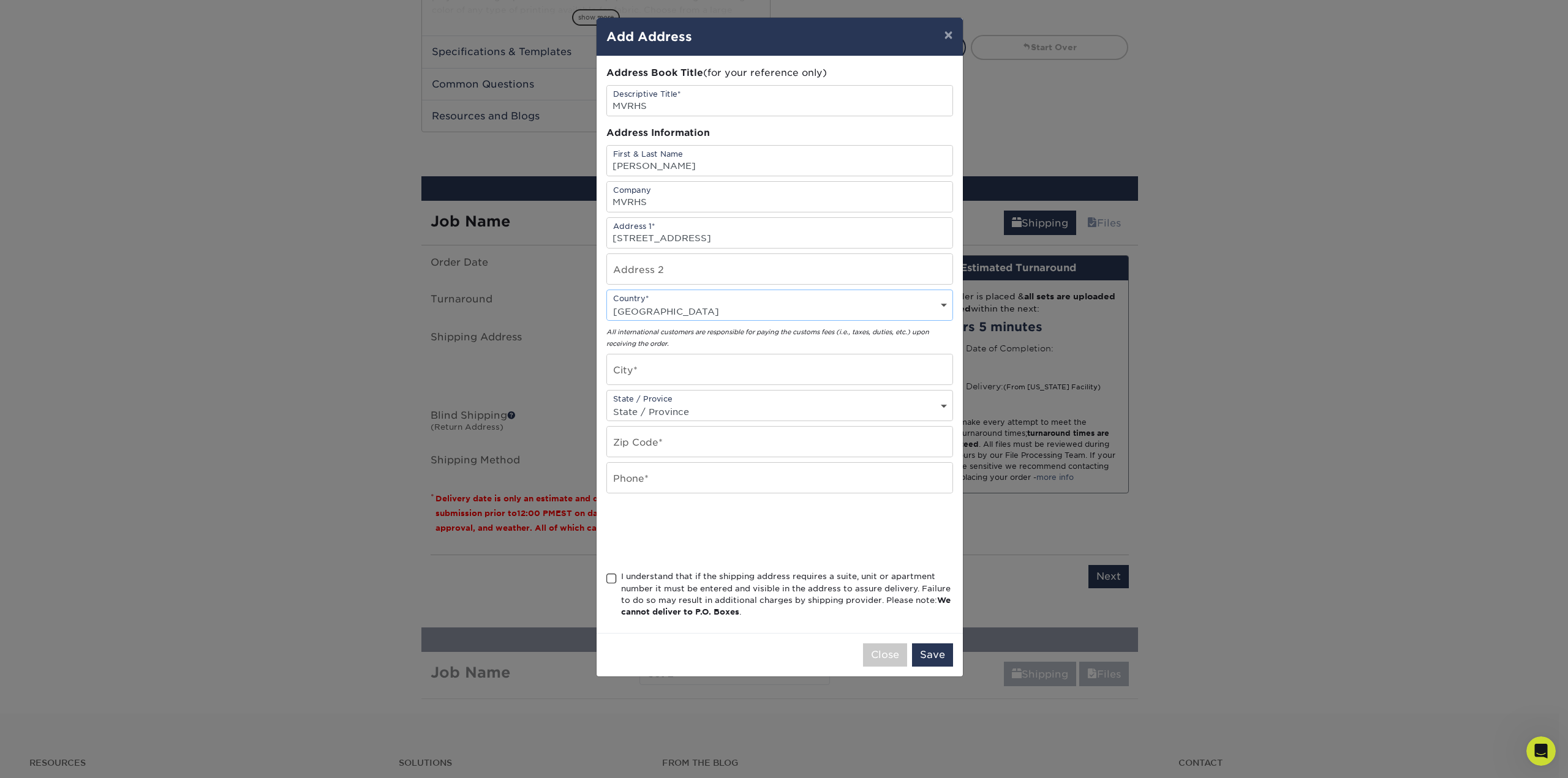
select select "US"
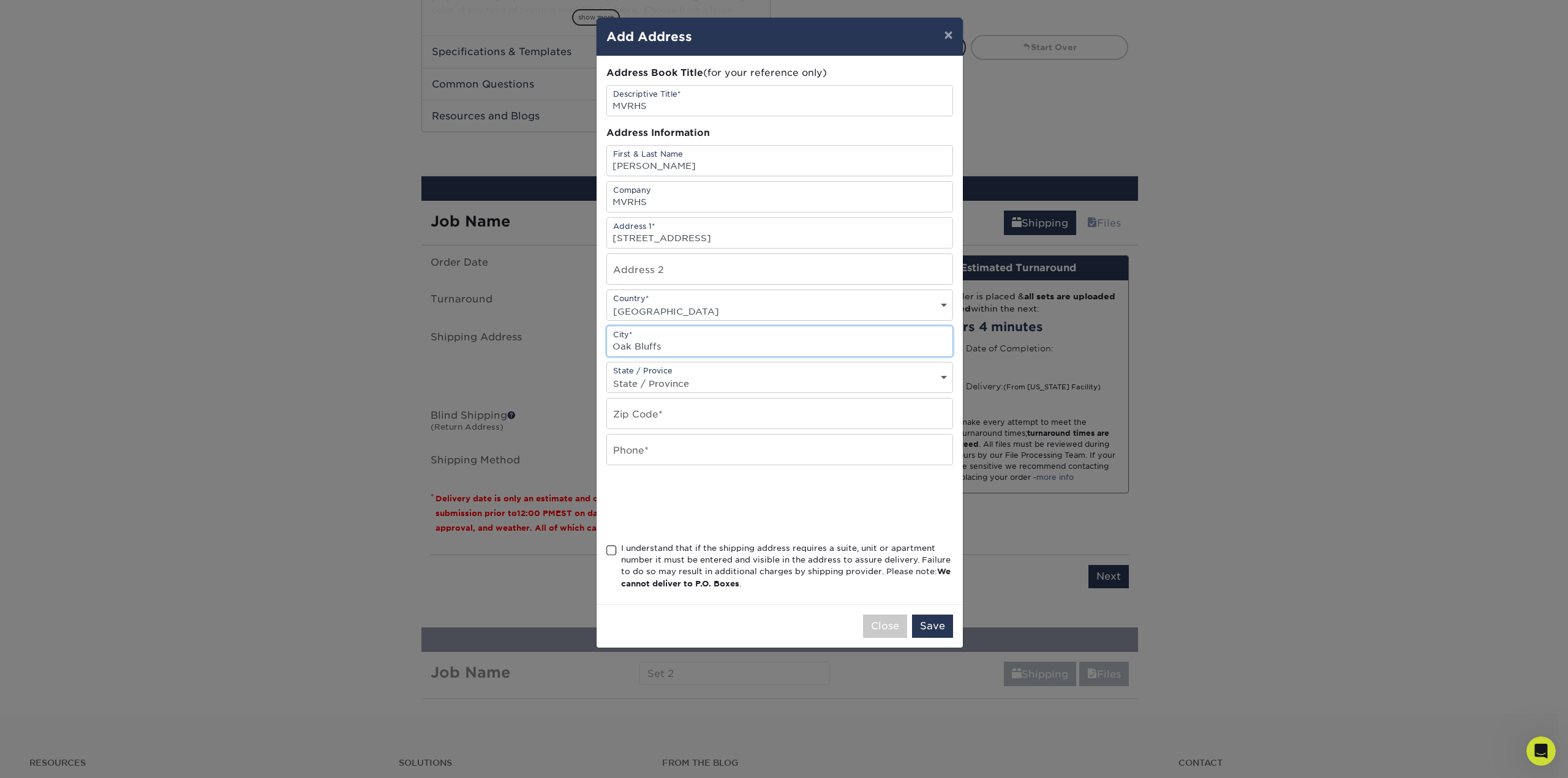
type input "Oak Bluffs"
select select "MA"
type input "02557"
type input "[PHONE_NUMBER]"
click at [610, 551] on span at bounding box center [611, 550] width 10 height 12
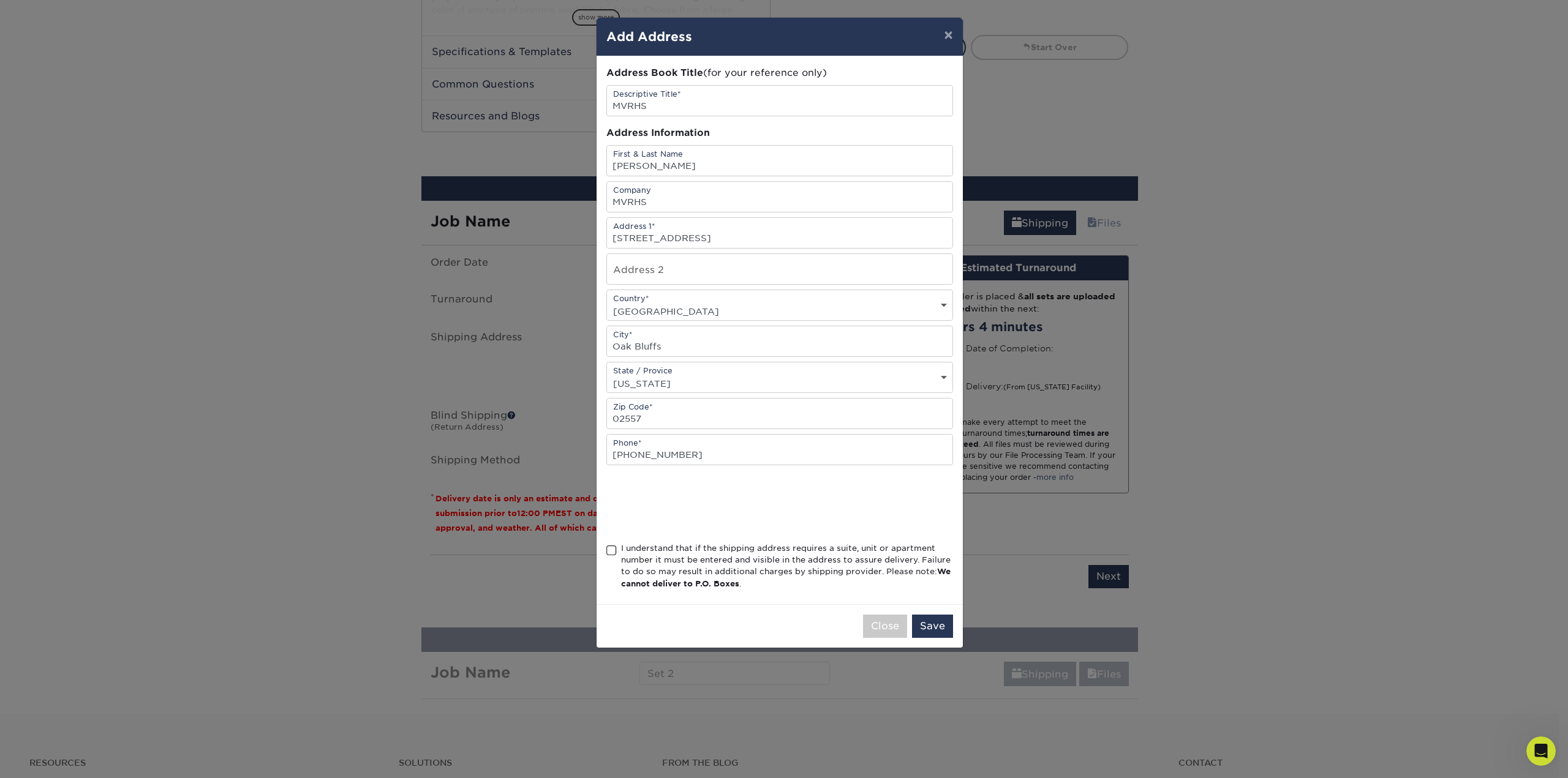
click at [0, 0] on input "I understand that if the shipping address requires a suite, unit or apartment n…" at bounding box center [0, 0] width 0 height 0
click at [930, 626] on button "Save" at bounding box center [932, 626] width 41 height 23
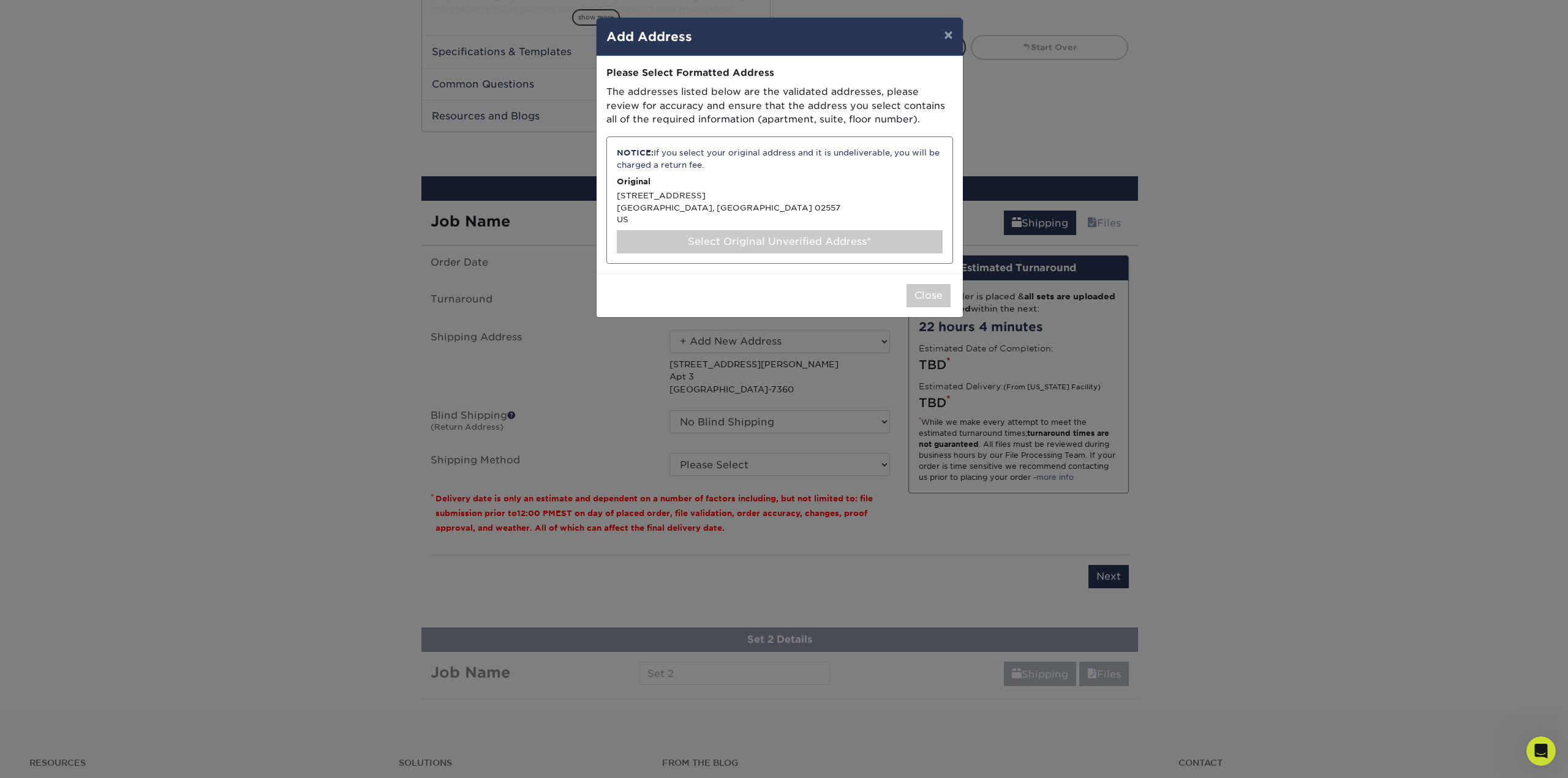
click at [831, 249] on div "Select Original Unverified Address*" at bounding box center [780, 242] width 326 height 23
select select "286620"
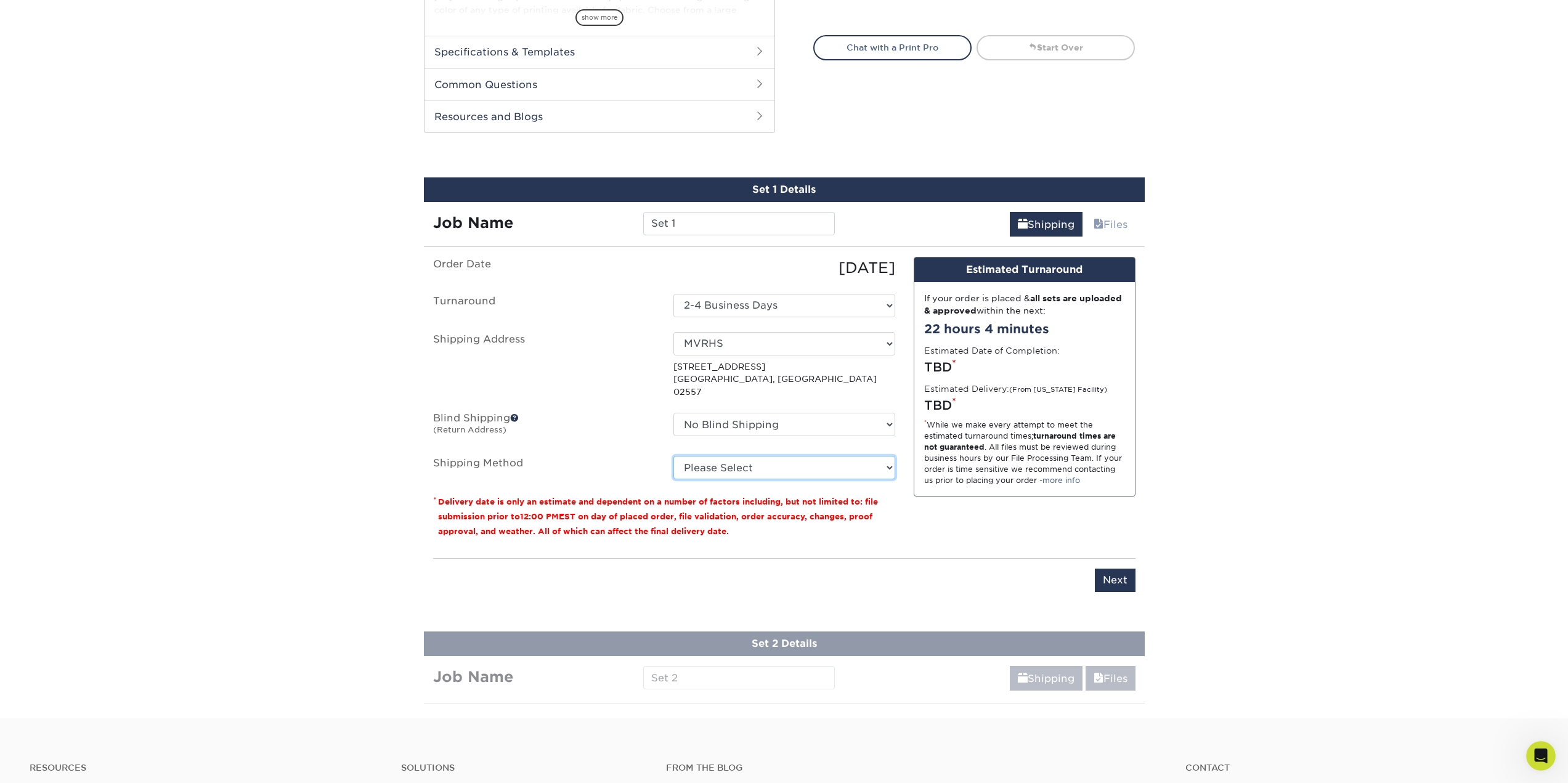
click at [728, 457] on select "Please Select 3 Day Shipping Service (+$40.19) 2 Day Air Shipping (+$40.54) Gro…" at bounding box center [784, 468] width 222 height 24
click at [673, 456] on select "Please Select 3 Day Shipping Service (+$40.19) 2 Day Air Shipping (+$40.54) Gro…" at bounding box center [784, 468] width 222 height 24
click at [773, 456] on select "Please Select 3 Day Shipping Service (+$40.19) 2 Day Air Shipping (+$40.54) Gro…" at bounding box center [784, 468] width 222 height 24
click at [673, 456] on select "Please Select 3 Day Shipping Service (+$40.19) 2 Day Air Shipping (+$40.54) Gro…" at bounding box center [784, 468] width 222 height 24
click at [791, 456] on select "Please Select 3 Day Shipping Service (+$40.19) 2 Day Air Shipping (+$40.54) Gro…" at bounding box center [784, 468] width 222 height 24
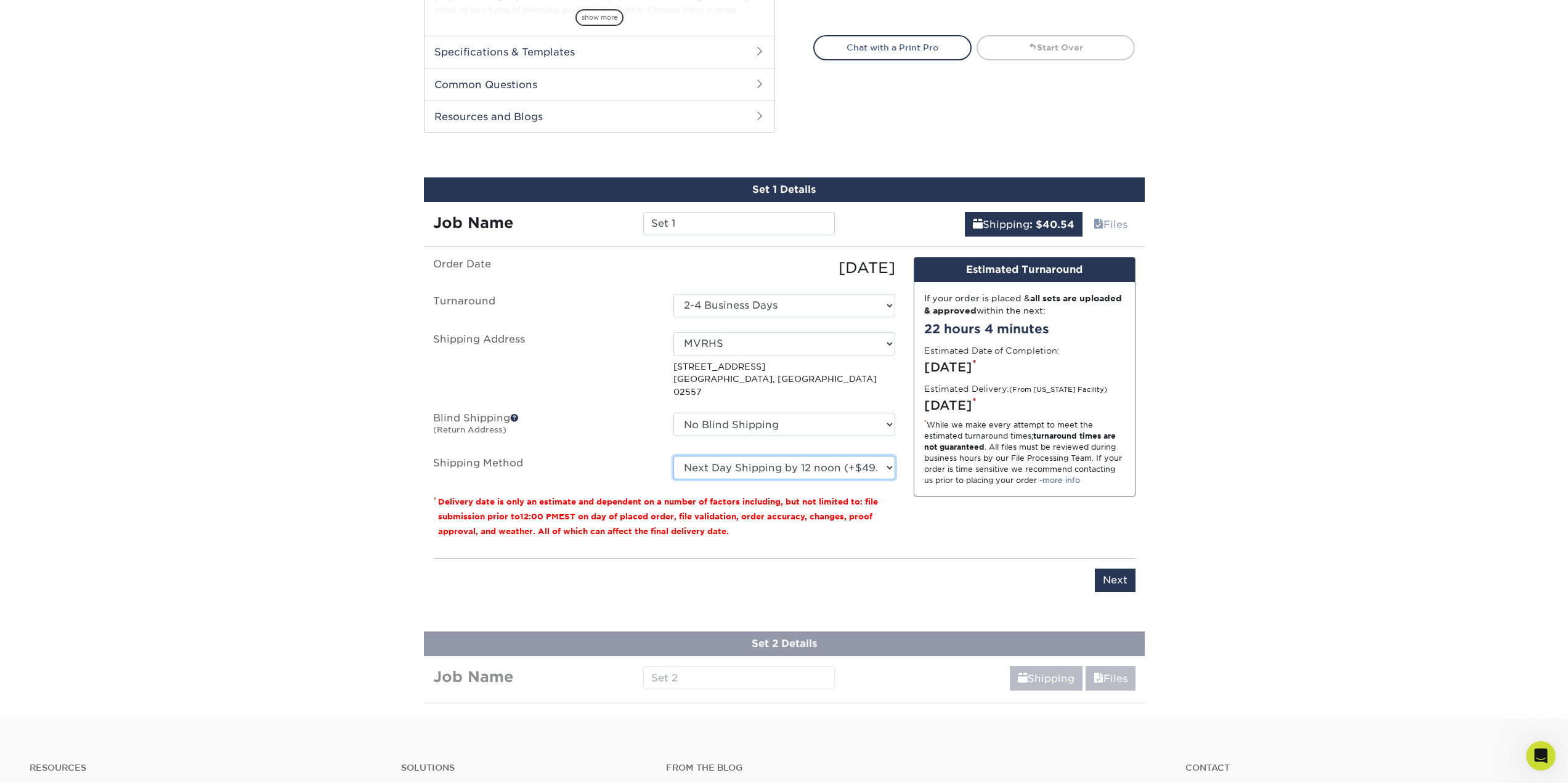
click at [673, 456] on select "Please Select 3 Day Shipping Service (+$40.19) 2 Day Air Shipping (+$40.54) Gro…" at bounding box center [784, 468] width 222 height 24
click at [1347, 338] on div "Products Flags Teardrop Flag Flags Next" at bounding box center [784, 121] width 1568 height 1194
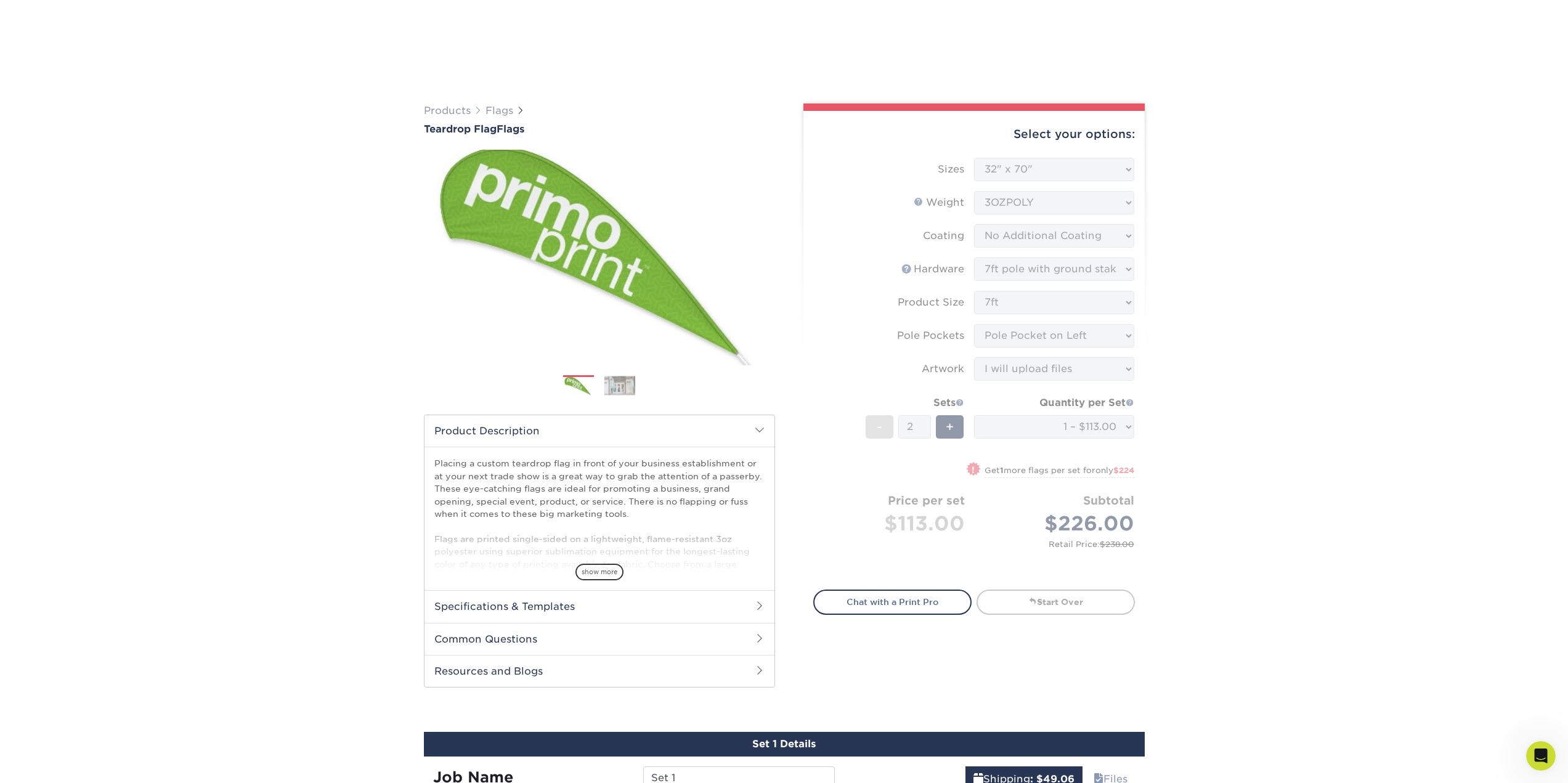
scroll to position [308, 0]
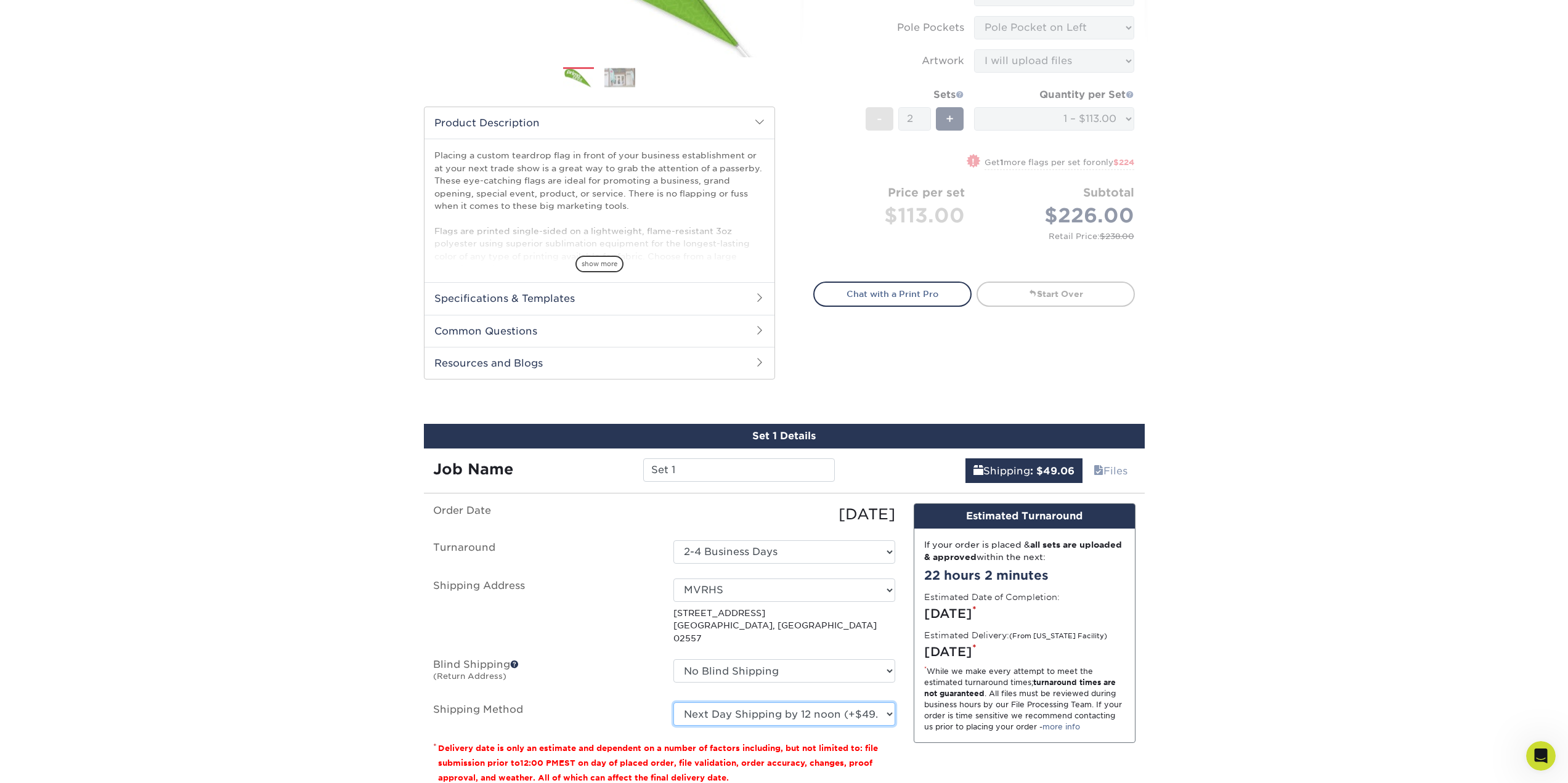
click at [789, 709] on select "Please Select 3 Day Shipping Service (+$40.19) 2 Day Air Shipping (+$40.54) Gro…" at bounding box center [784, 714] width 222 height 24
click at [673, 703] on select "Please Select 3 Day Shipping Service (+$40.19) 2 Day Air Shipping (+$40.54) Gro…" at bounding box center [784, 714] width 222 height 24
click at [789, 705] on select "Please Select 3 Day Shipping Service (+$40.19) 2 Day Air Shipping (+$40.54) Gro…" at bounding box center [784, 714] width 222 height 24
click at [673, 703] on select "Please Select 3 Day Shipping Service (+$40.19) 2 Day Air Shipping (+$40.54) Gro…" at bounding box center [784, 714] width 222 height 24
click at [766, 705] on select "Please Select 3 Day Shipping Service (+$40.19) 2 Day Air Shipping (+$40.54) Gro…" at bounding box center [784, 714] width 222 height 24
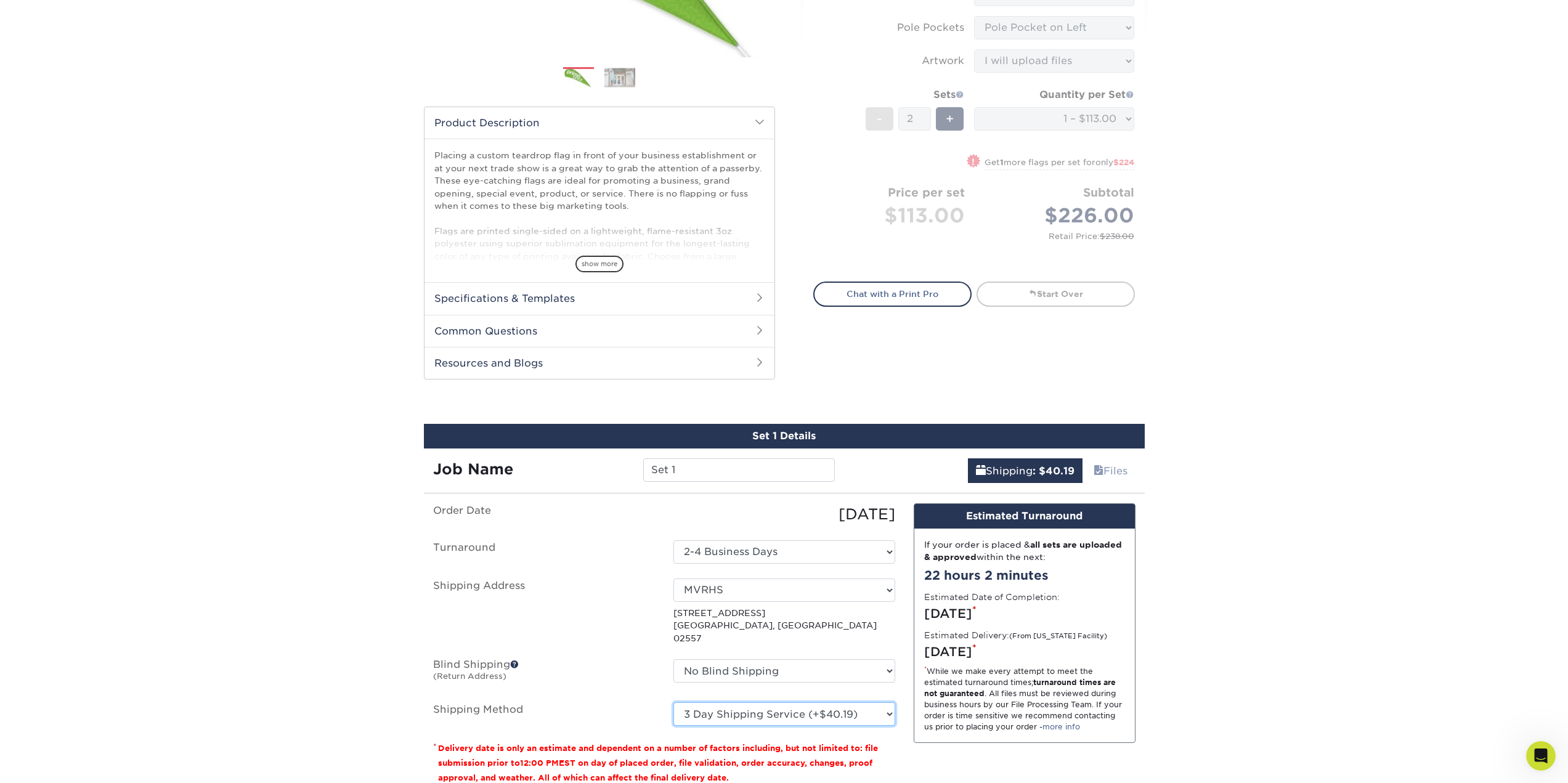
select select "01"
click at [673, 703] on select "Please Select 3 Day Shipping Service (+$40.19) 2 Day Air Shipping (+$40.54) Gro…" at bounding box center [784, 714] width 222 height 24
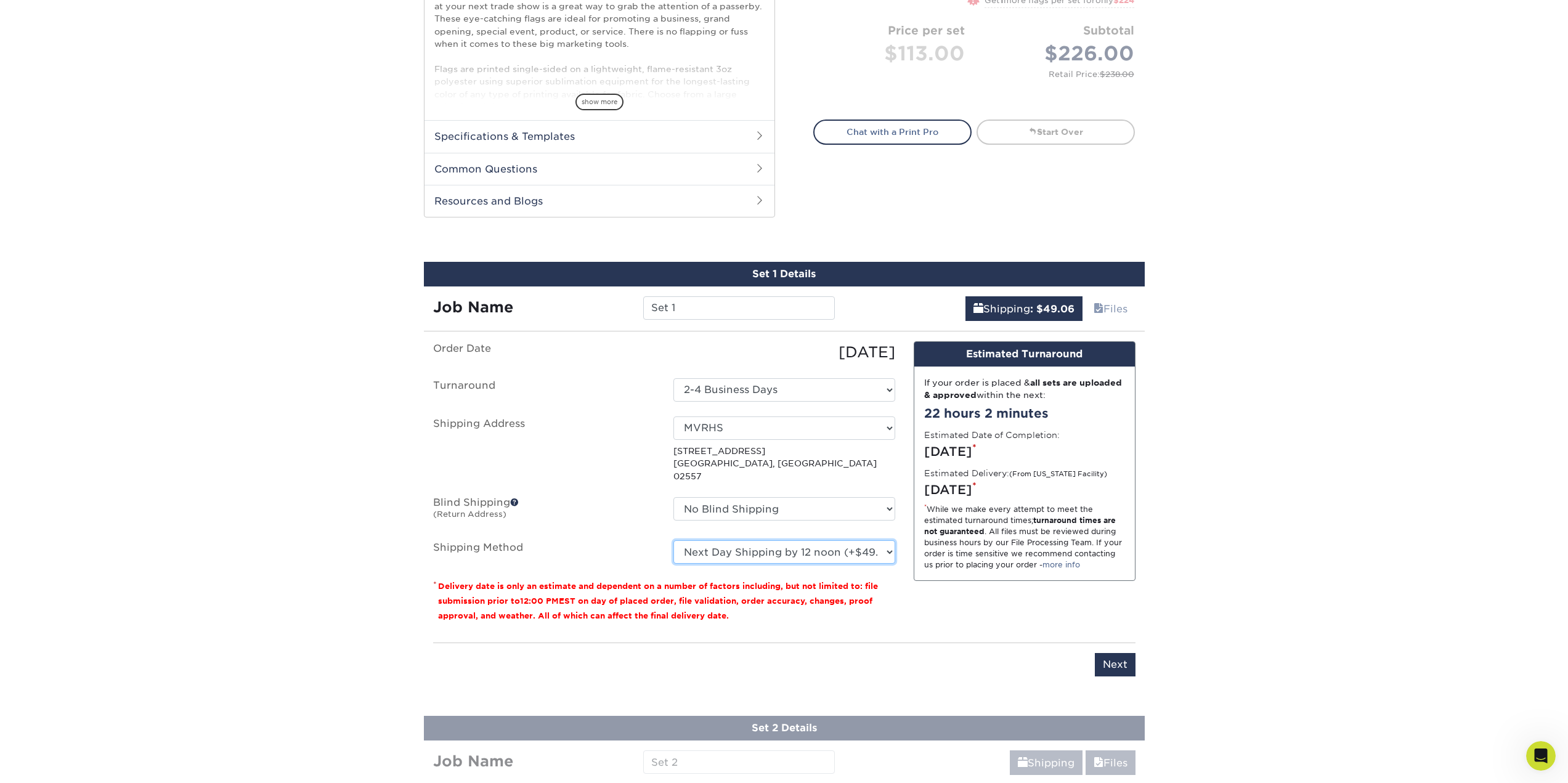
scroll to position [493, 0]
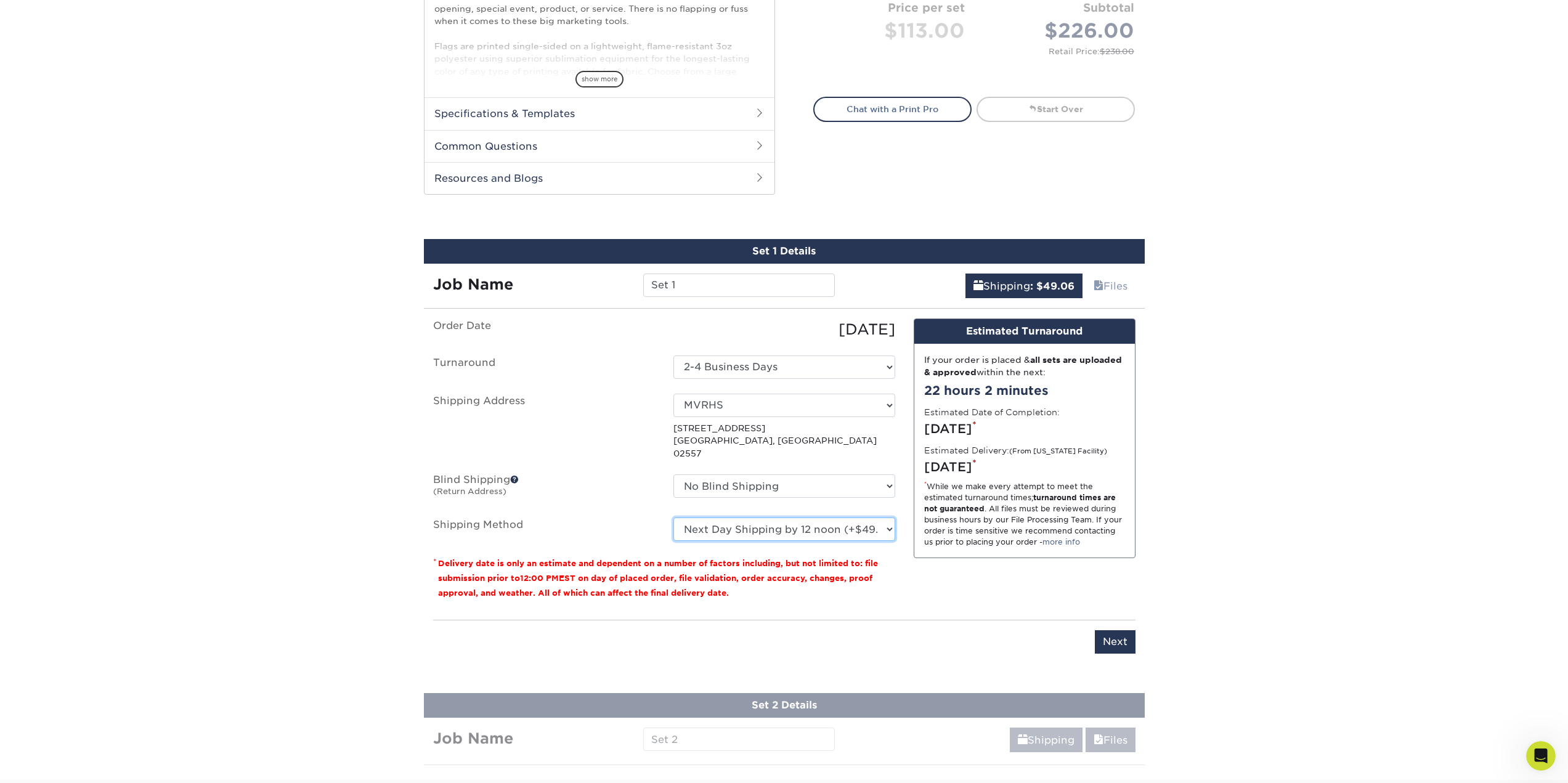
click at [786, 518] on select "Please Select 3 Day Shipping Service (+$40.19) 2 Day Air Shipping (+$40.54) Gro…" at bounding box center [784, 529] width 222 height 24
click at [673, 518] on select "Please Select 3 Day Shipping Service (+$40.19) 2 Day Air Shipping (+$40.54) Gro…" at bounding box center [784, 529] width 222 height 24
click at [1281, 471] on div "Products Flags Teardrop Flag Flags Next" at bounding box center [784, 183] width 1568 height 1194
click at [276, 463] on div "Products Flags Teardrop Flag Flags Next" at bounding box center [784, 183] width 1568 height 1194
click at [845, 524] on select "Please Select 3 Day Shipping Service (+$40.19) 2 Day Air Shipping (+$40.54) Gro…" at bounding box center [784, 529] width 222 height 24
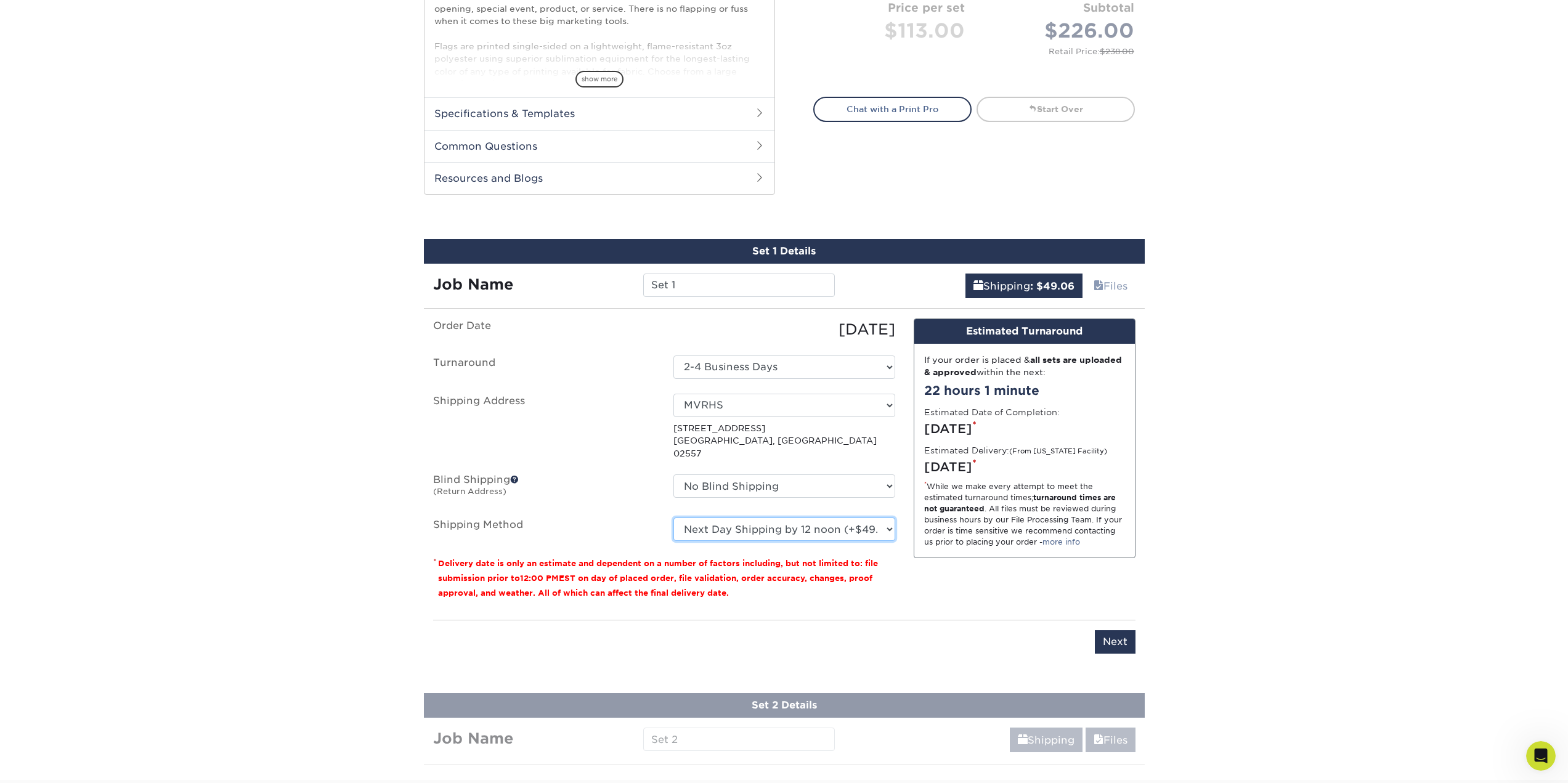
click at [673, 518] on select "Please Select 3 Day Shipping Service (+$40.19) 2 Day Air Shipping (+$40.54) Gro…" at bounding box center [784, 529] width 222 height 24
click at [1331, 481] on div "Products Flags Teardrop Flag Flags Next" at bounding box center [784, 183] width 1568 height 1194
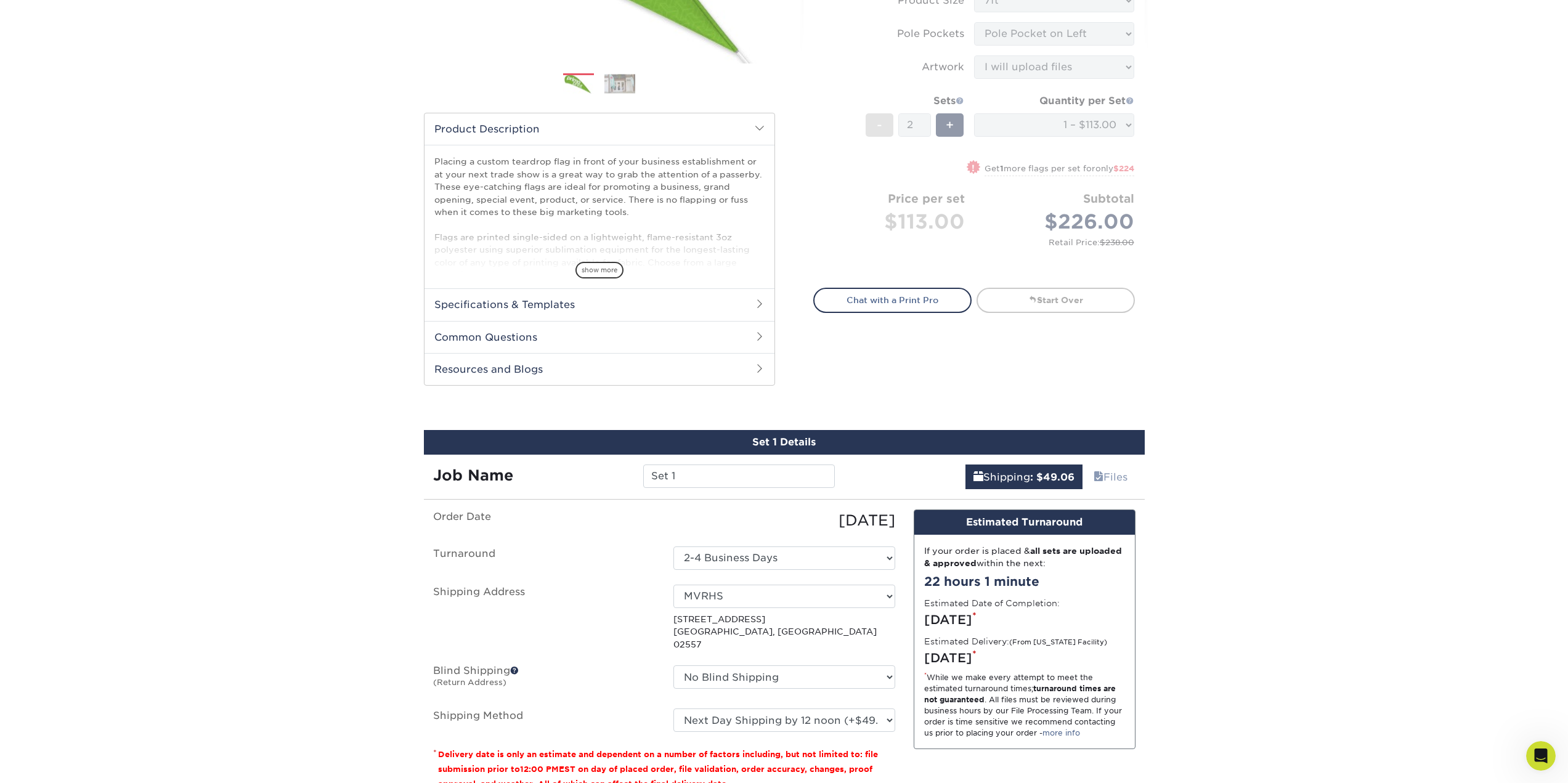
scroll to position [61, 0]
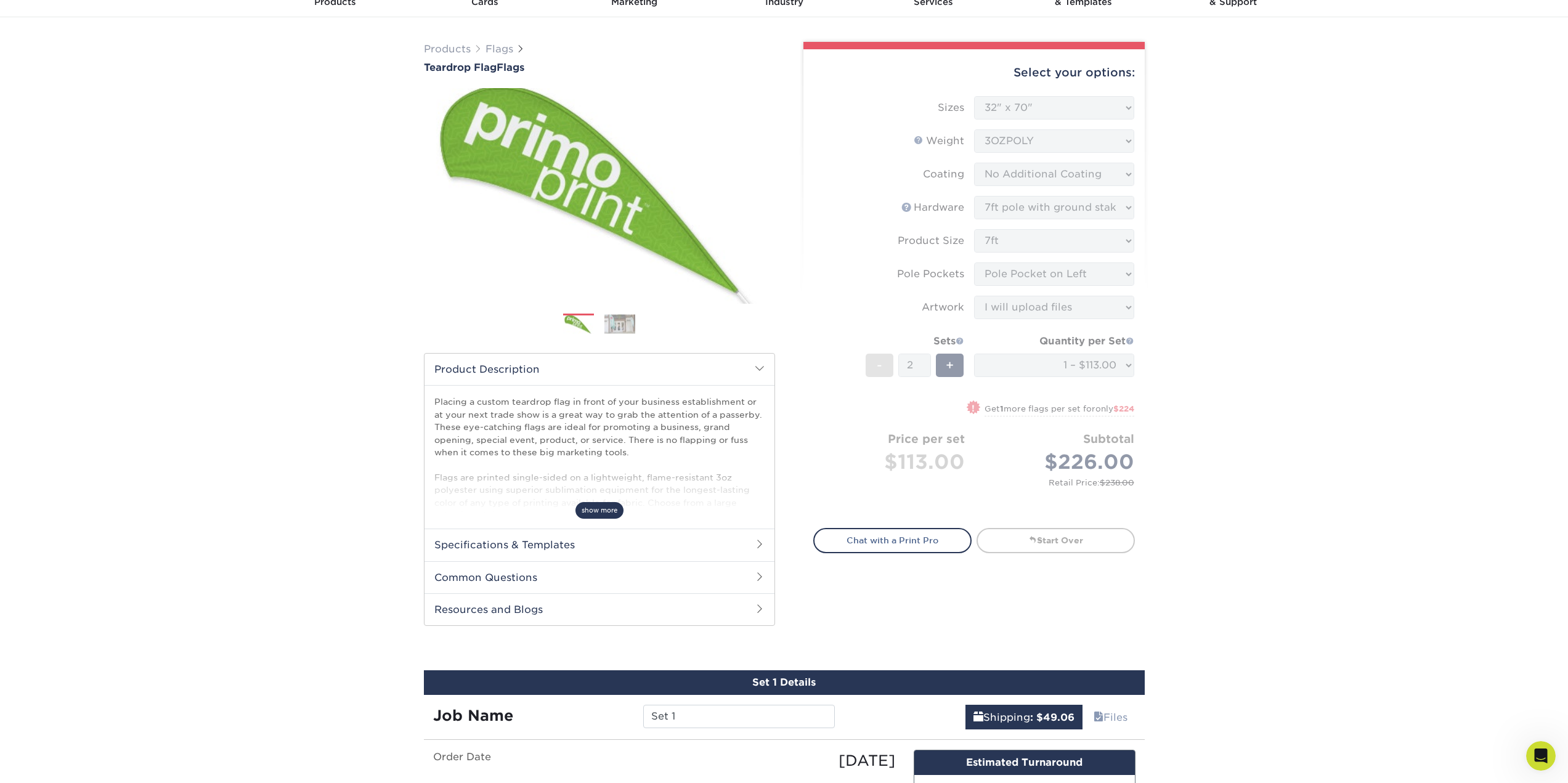
click at [599, 507] on span "show more" at bounding box center [599, 510] width 48 height 17
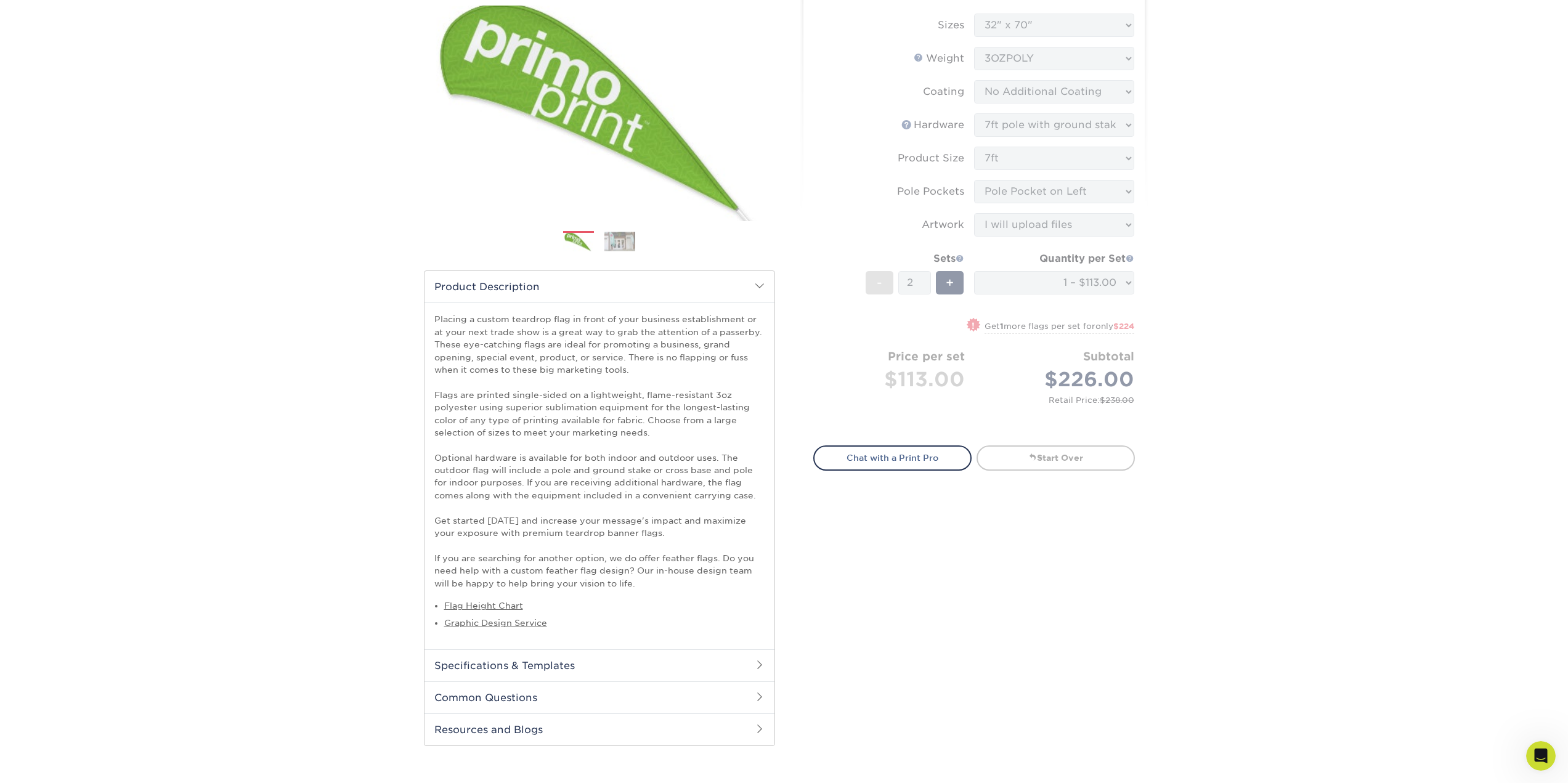
scroll to position [0, 0]
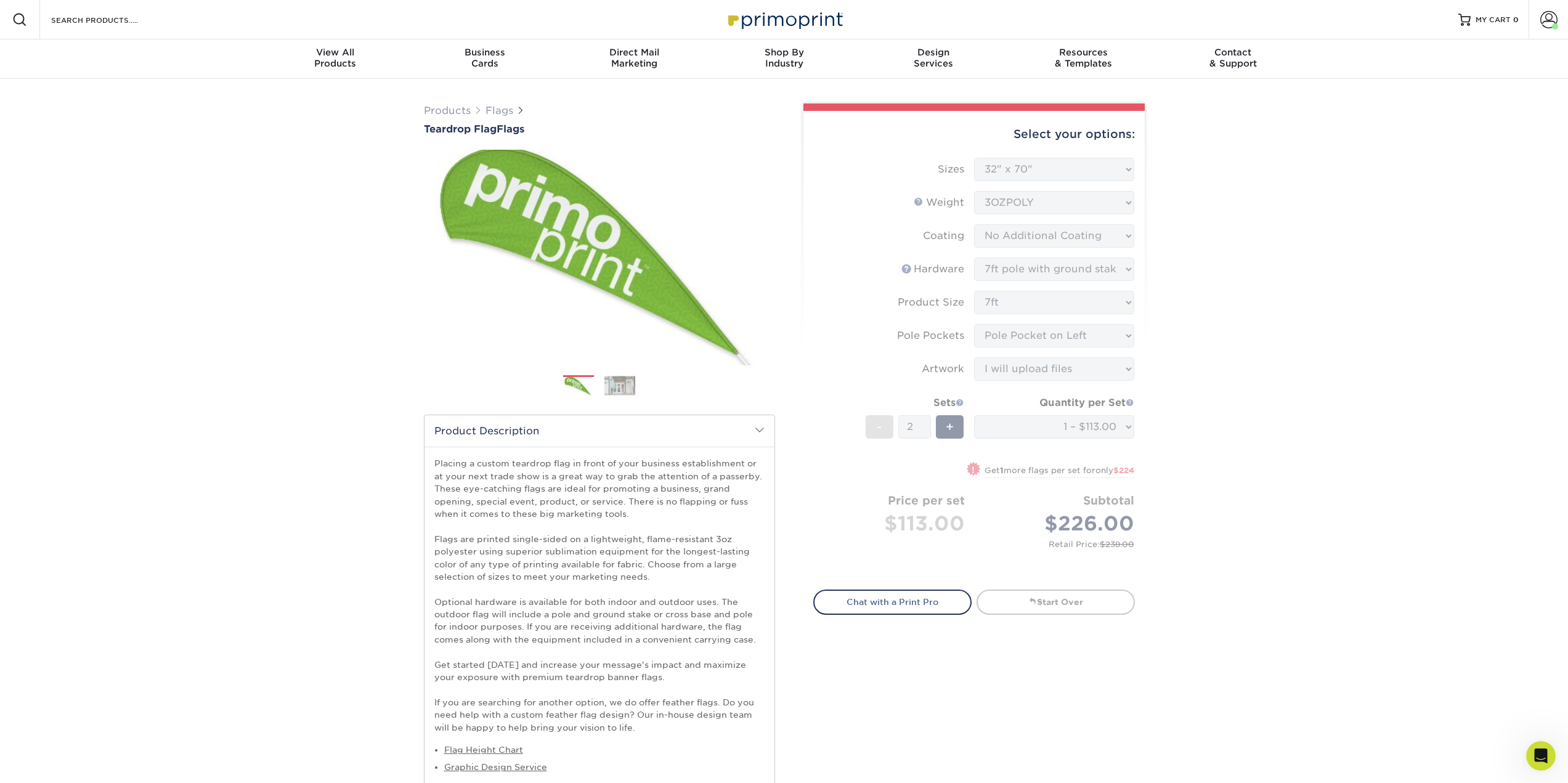
click at [1275, 432] on div "Products Flags Teardrop Flag Flags Next" at bounding box center [784, 777] width 1568 height 1397
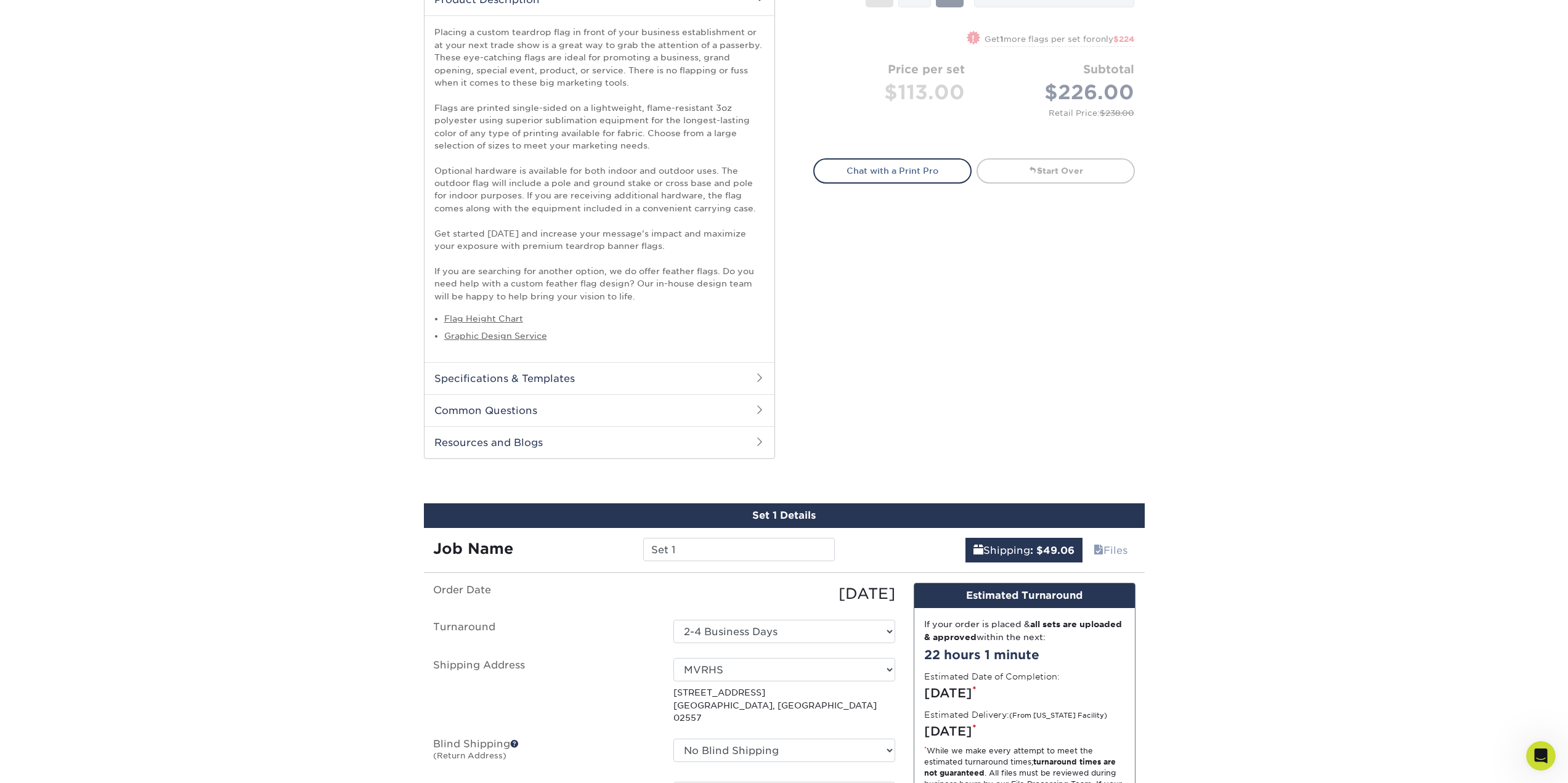
click at [941, 395] on div "Select your options: Sizes" at bounding box center [969, 73] width 369 height 802
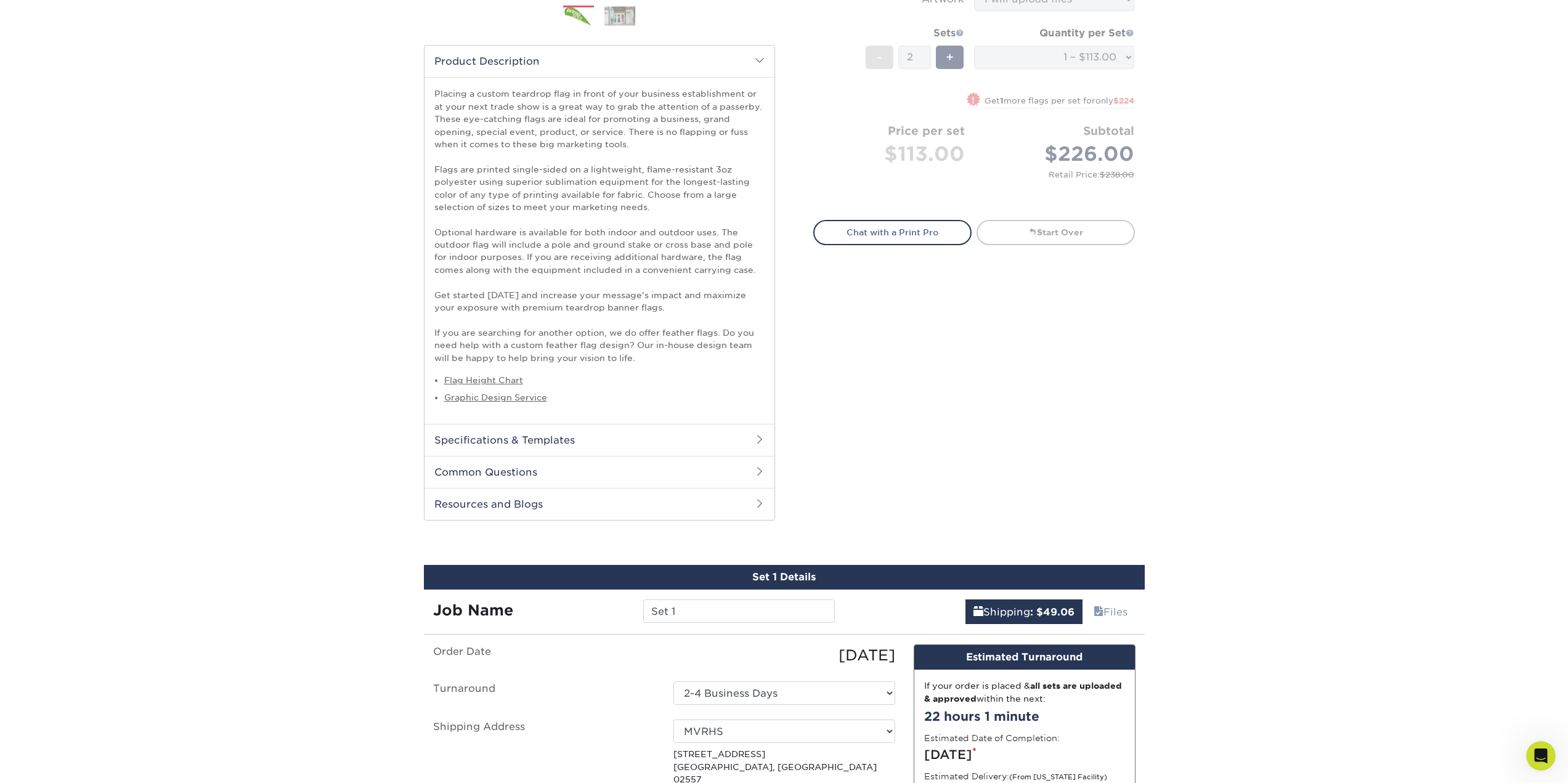
scroll to position [0, 0]
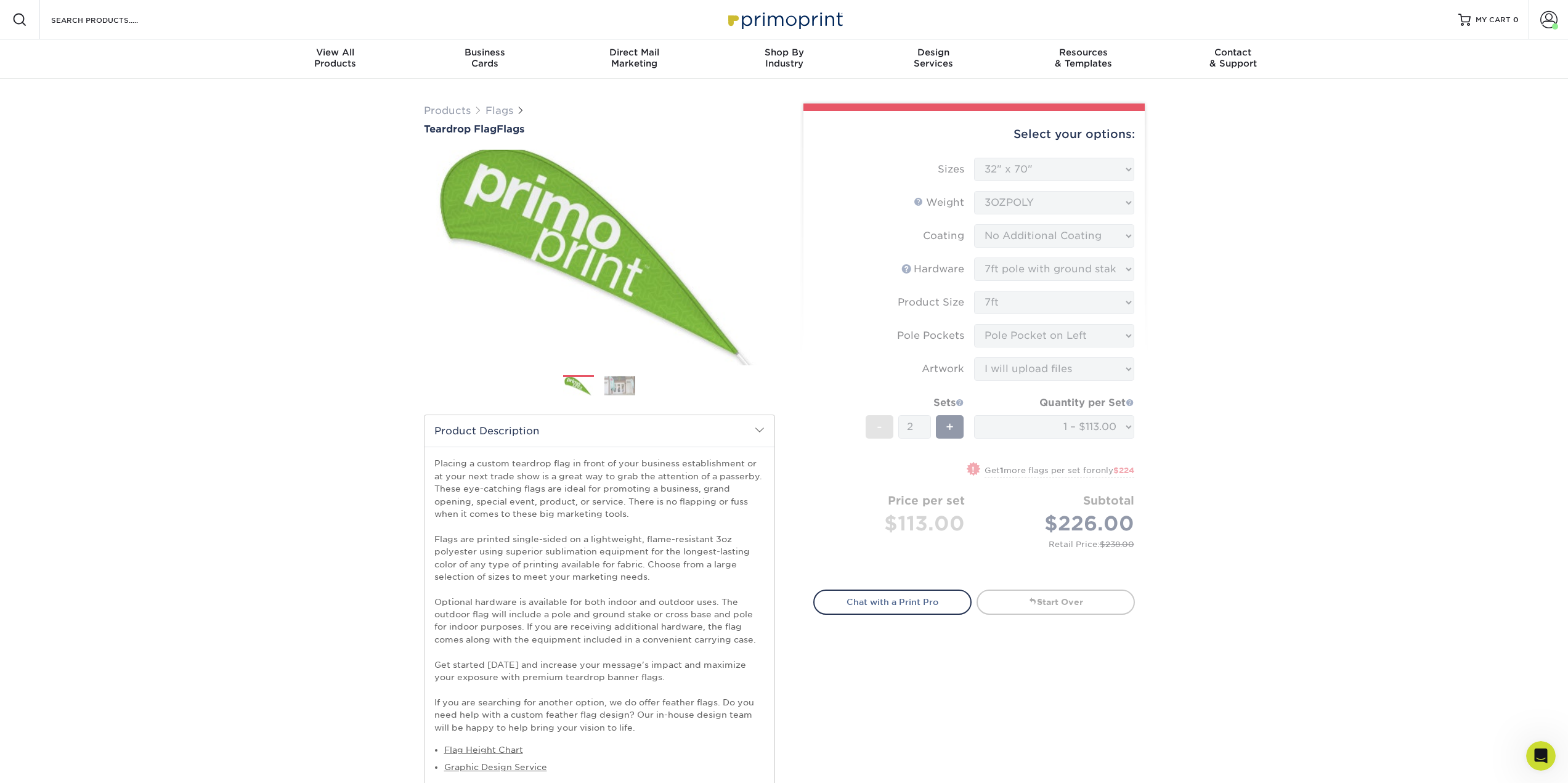
click at [1243, 443] on div "Products Flags Teardrop Flag Flags Next" at bounding box center [784, 777] width 1568 height 1397
click at [1217, 469] on div "Products Flags Teardrop Flag Flags Next" at bounding box center [784, 777] width 1568 height 1397
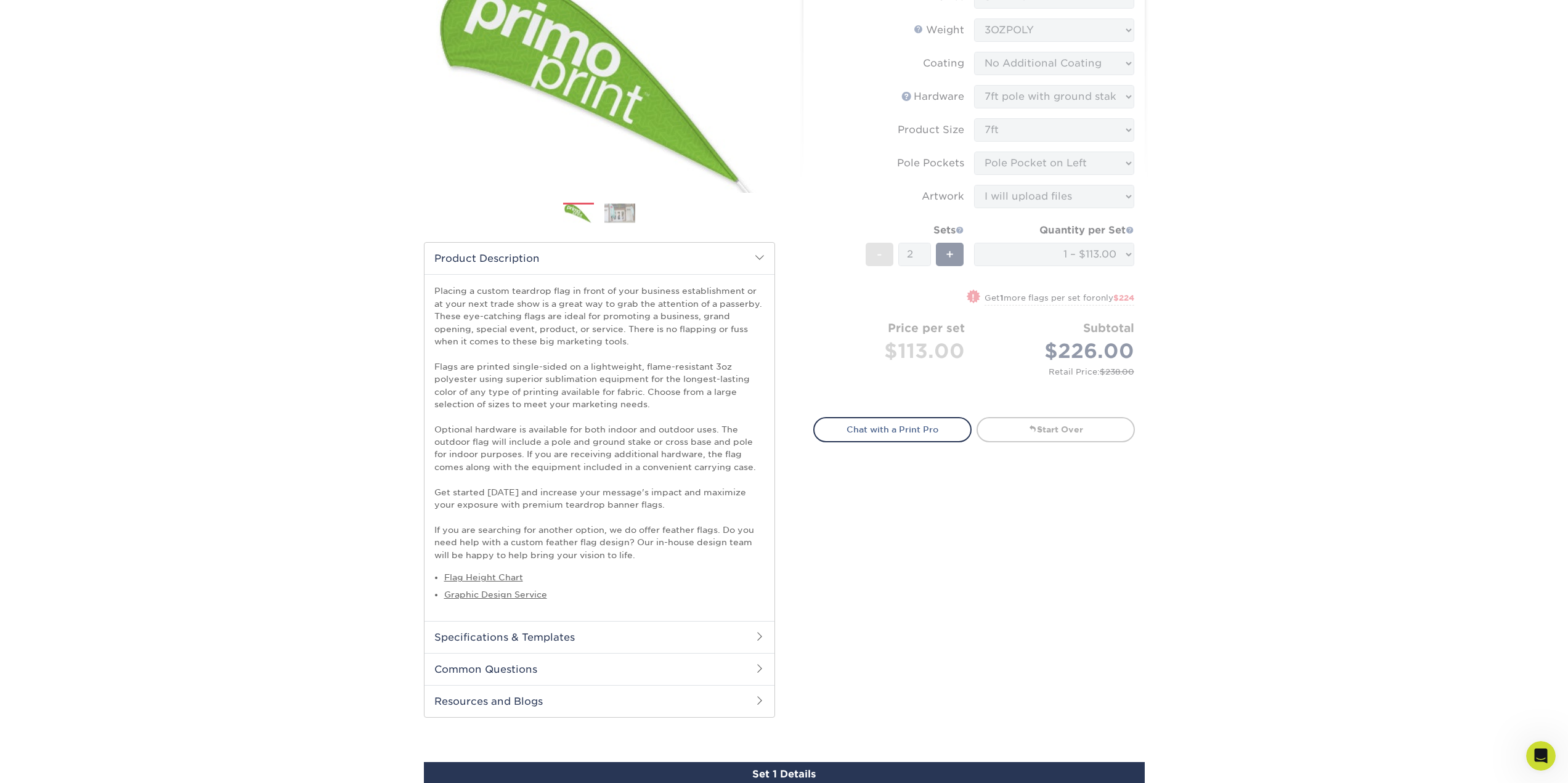
scroll to position [185, 0]
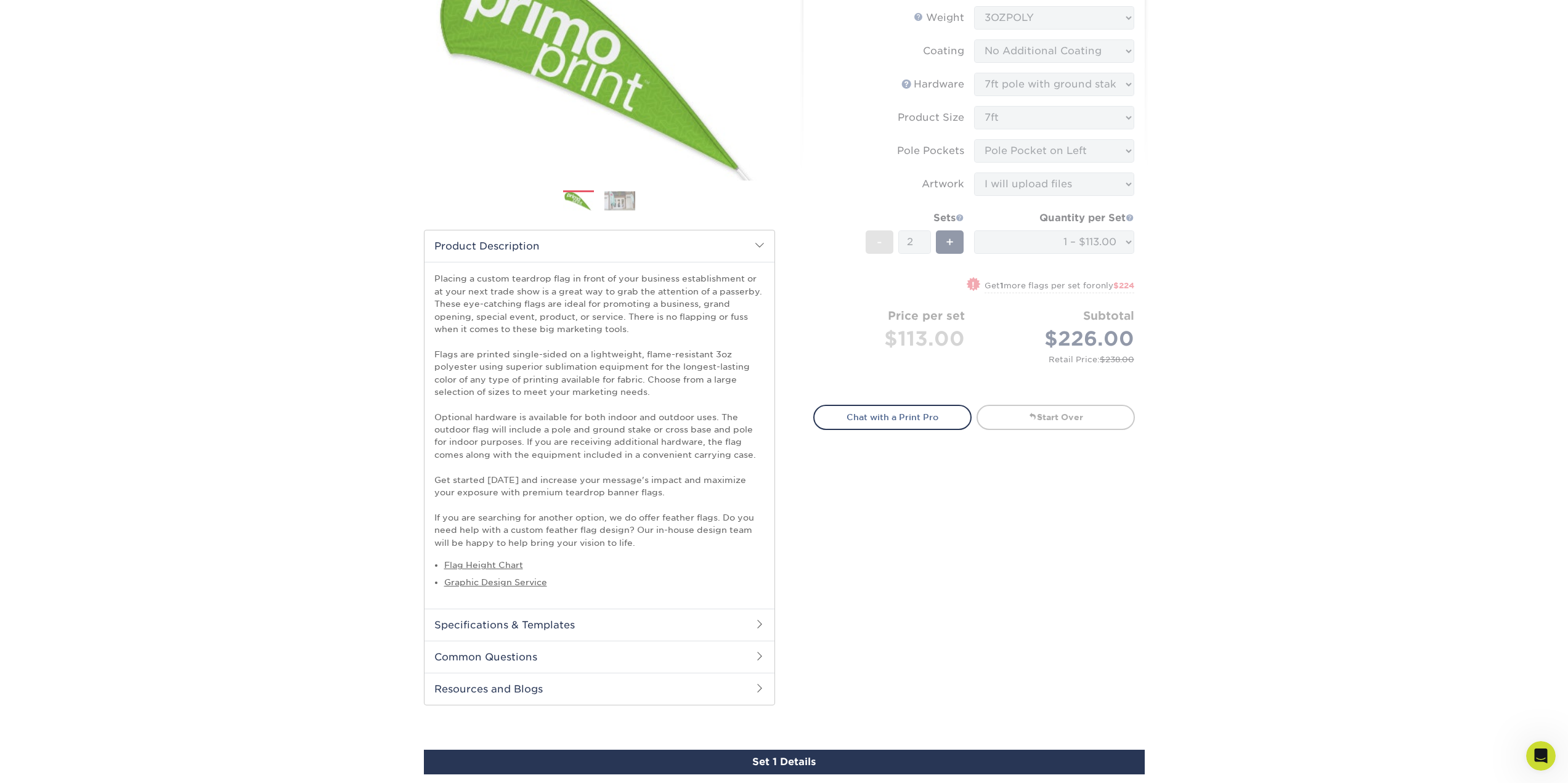
click at [1415, 448] on div "Products Flags Teardrop Flag Flags Next" at bounding box center [784, 592] width 1568 height 1397
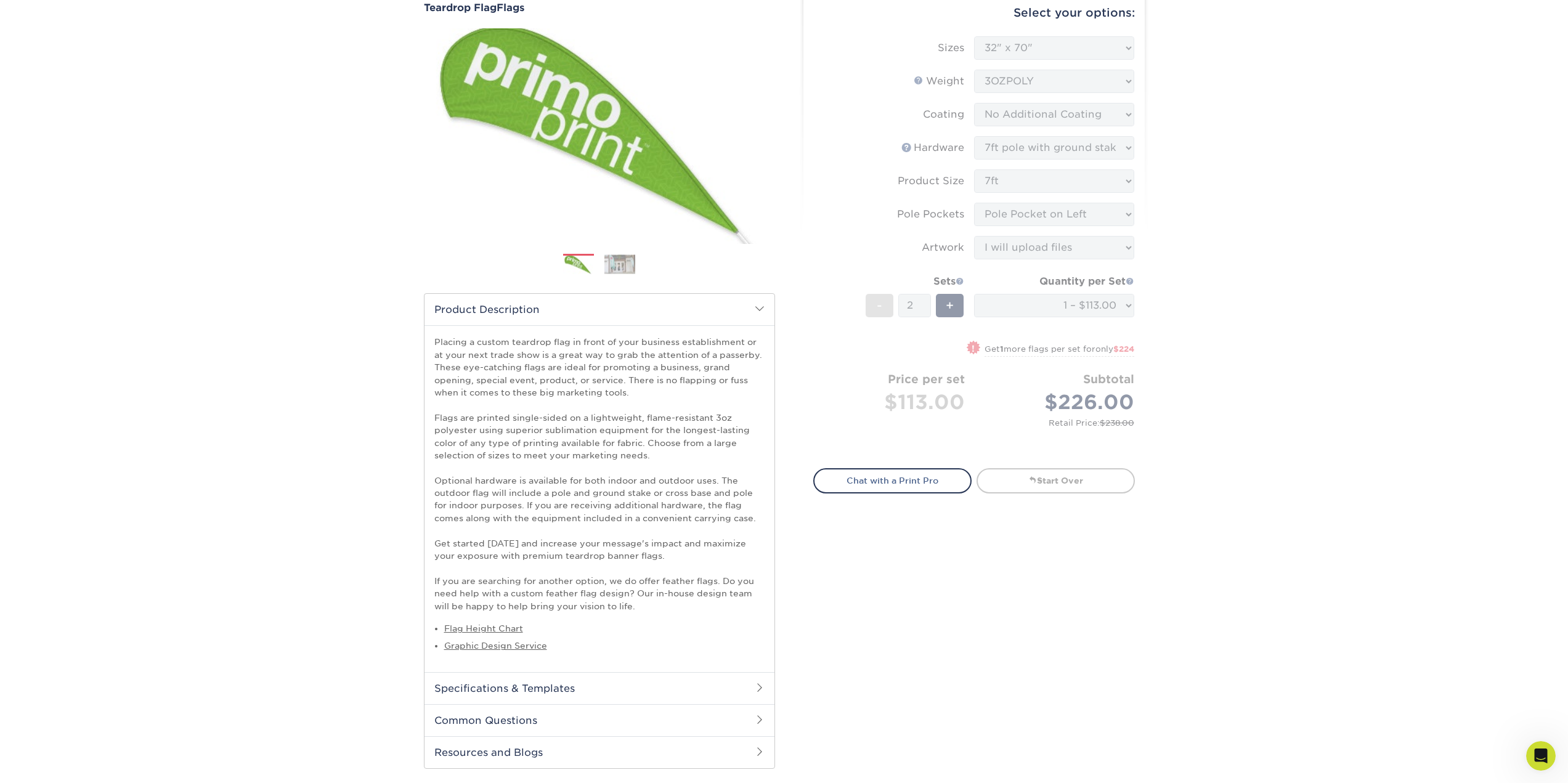
scroll to position [0, 0]
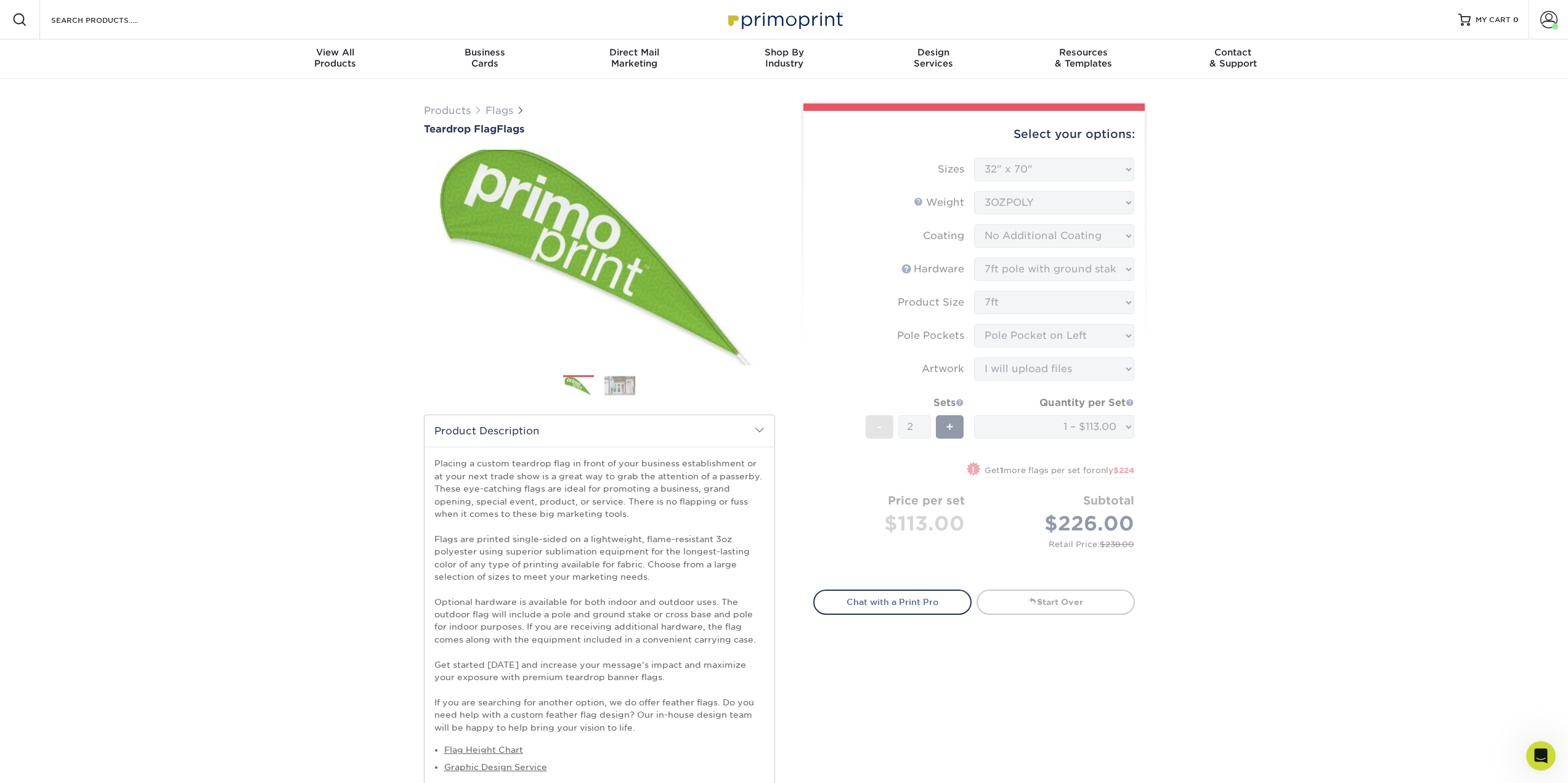
click at [1266, 485] on div "Products Flags Teardrop Flag Flags Next" at bounding box center [784, 777] width 1568 height 1397
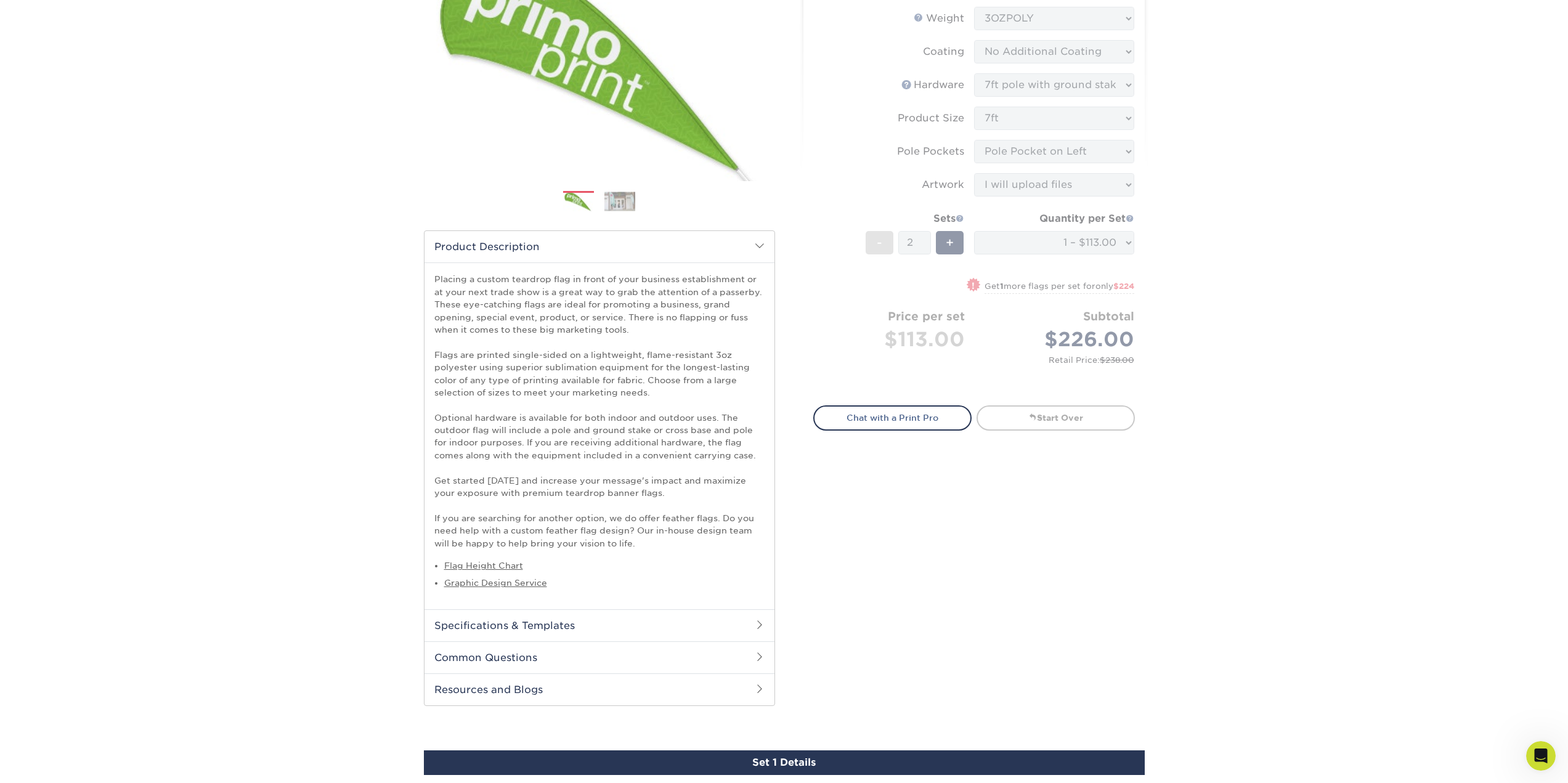
scroll to position [185, 0]
click at [595, 658] on h2 "Common Questions" at bounding box center [599, 657] width 350 height 32
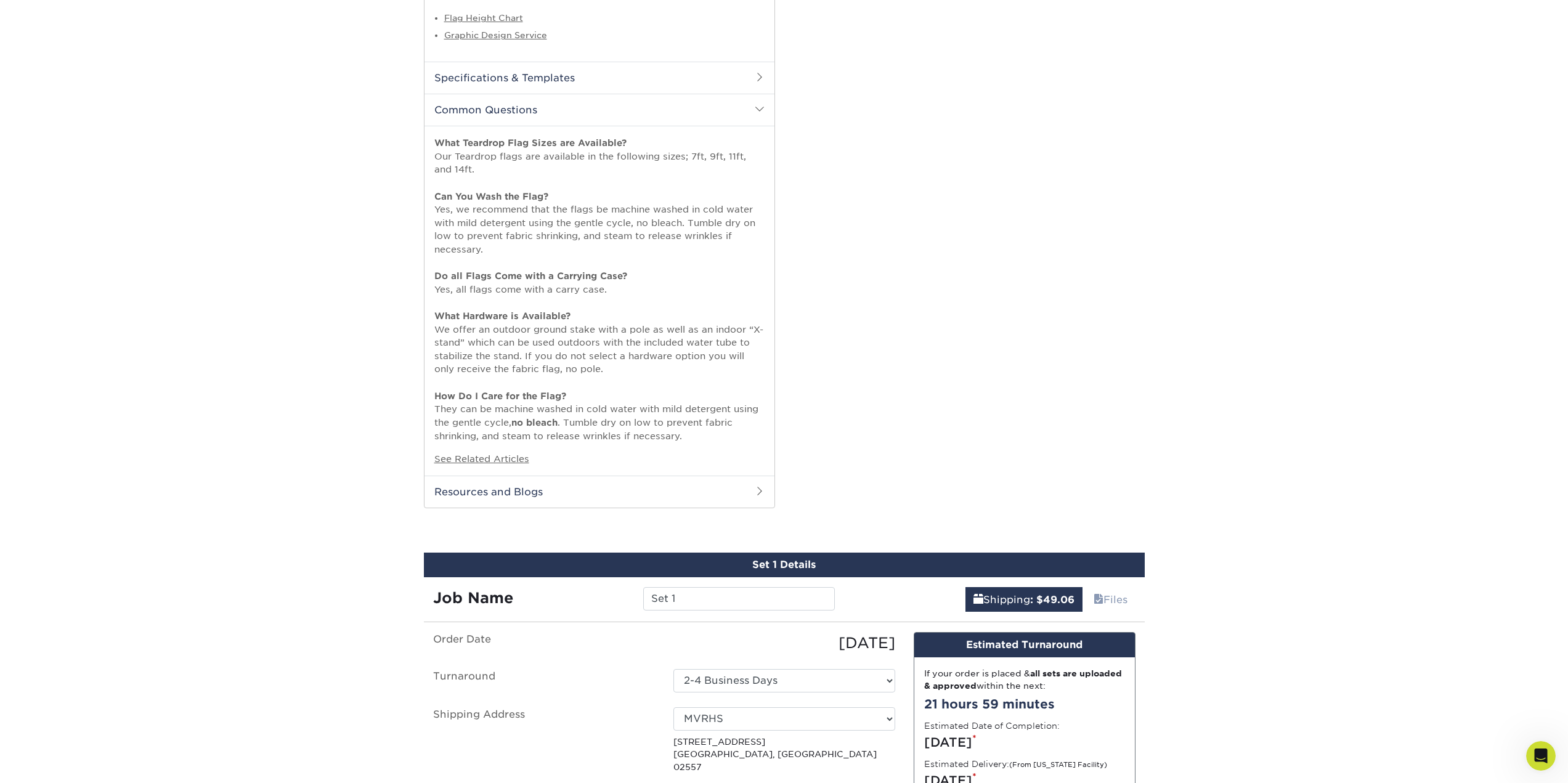
scroll to position [863, 0]
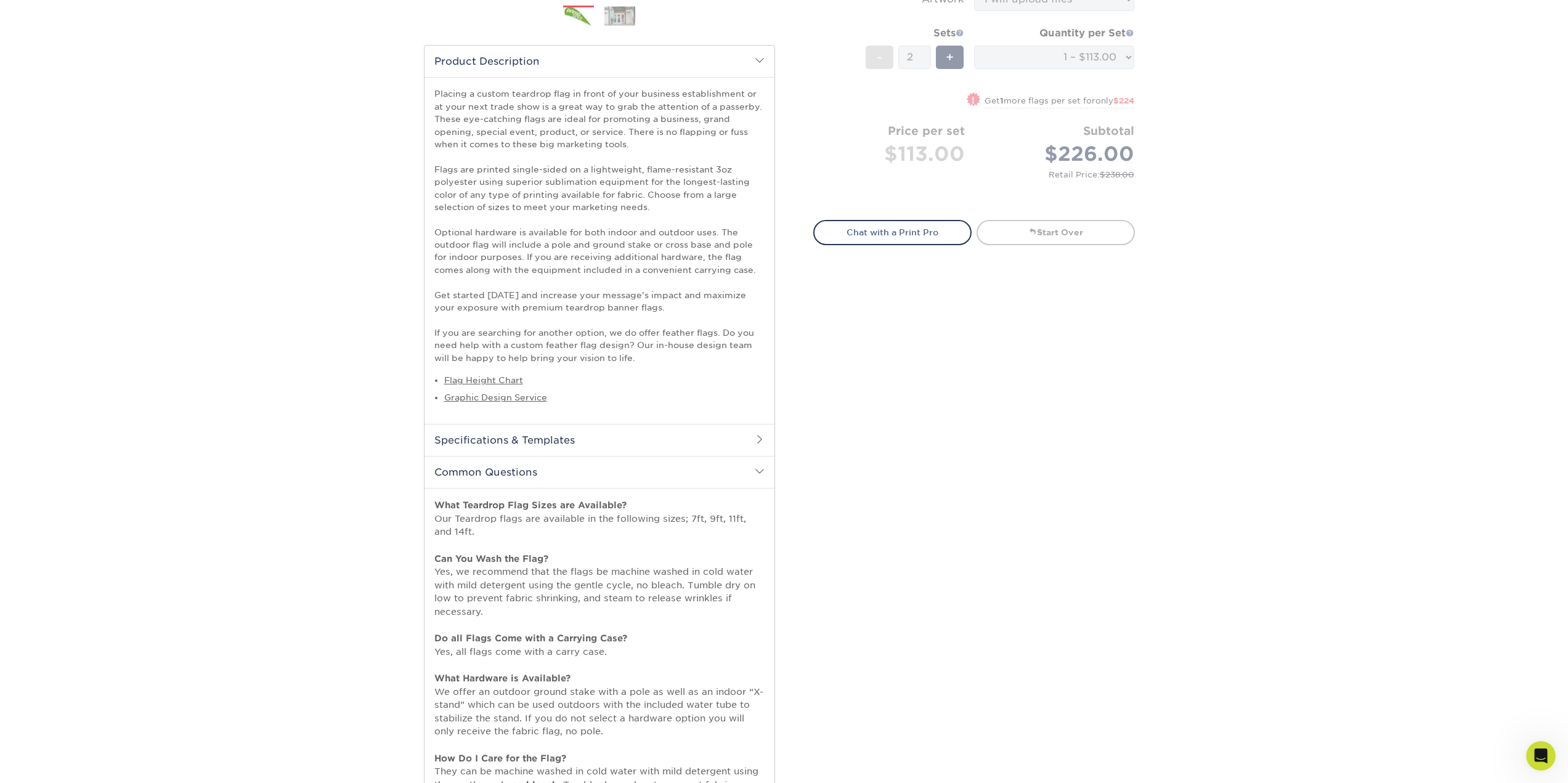
scroll to position [0, 0]
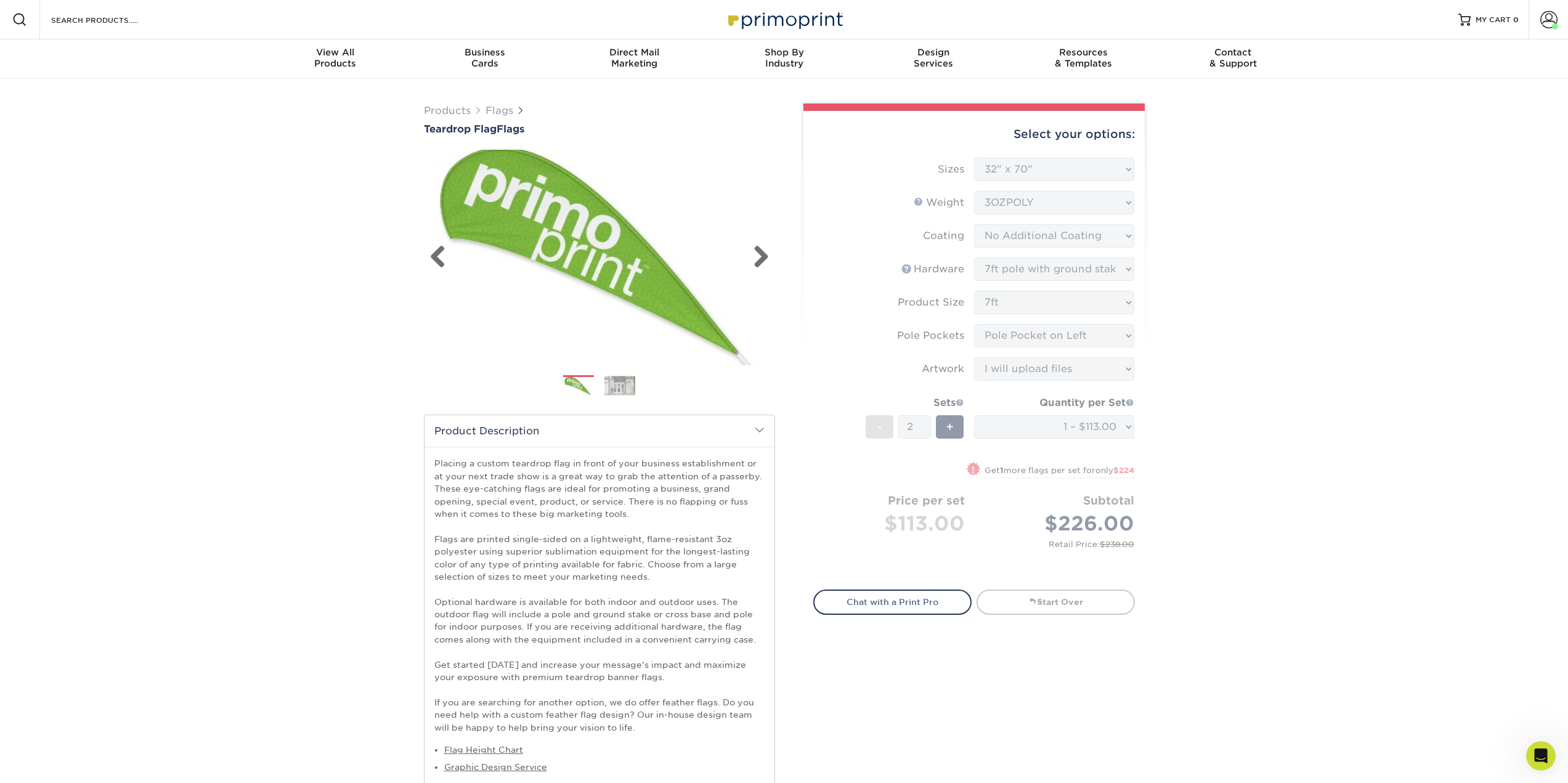
click at [771, 325] on img at bounding box center [599, 258] width 351 height 243
drag, startPoint x: 1258, startPoint y: 474, endPoint x: 1239, endPoint y: 443, distance: 36.4
click at [1079, 139] on div "Select your options:" at bounding box center [974, 134] width 321 height 46
click at [588, 318] on img at bounding box center [599, 258] width 351 height 243
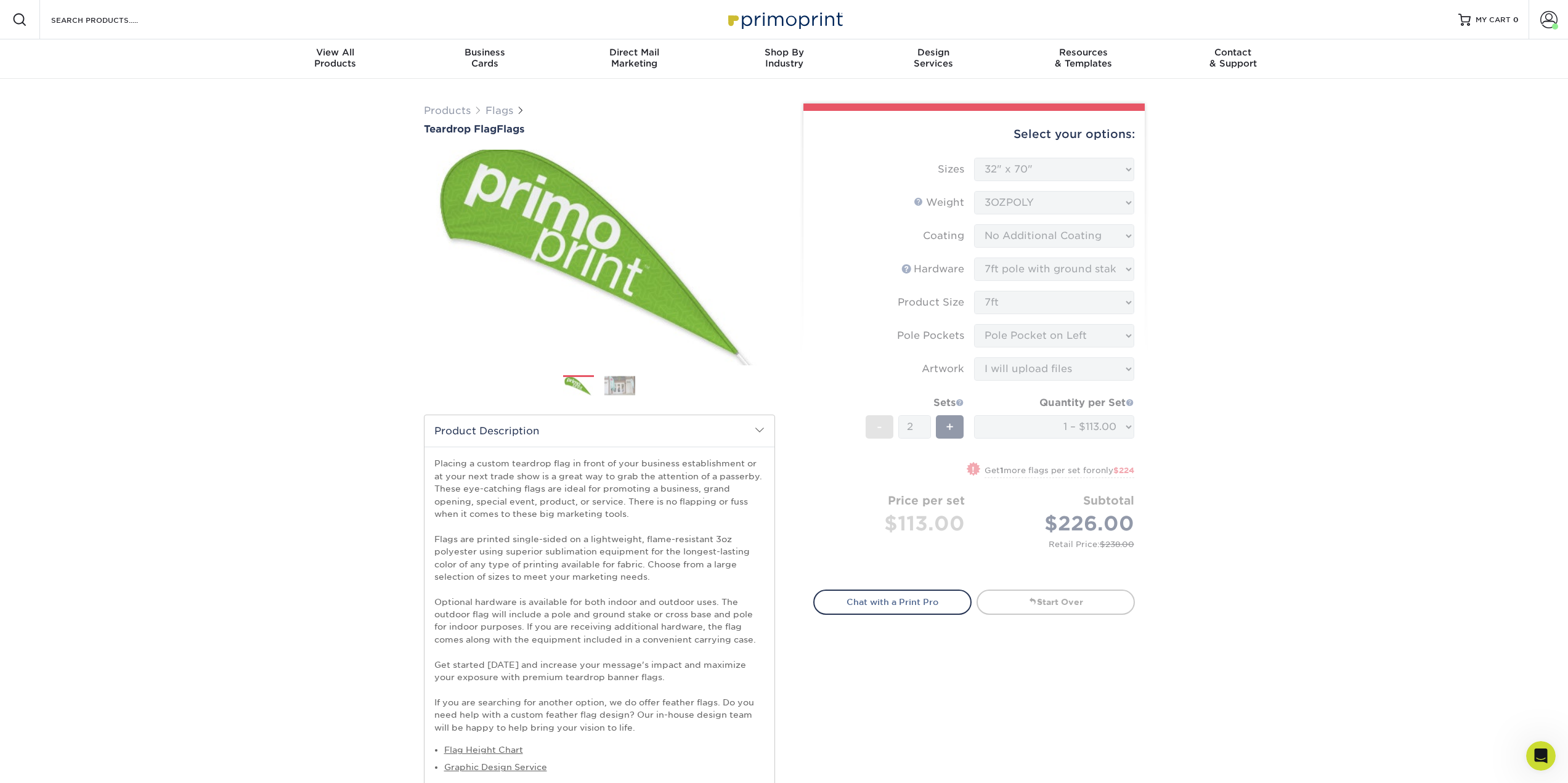
click at [610, 395] on img at bounding box center [619, 385] width 31 height 19
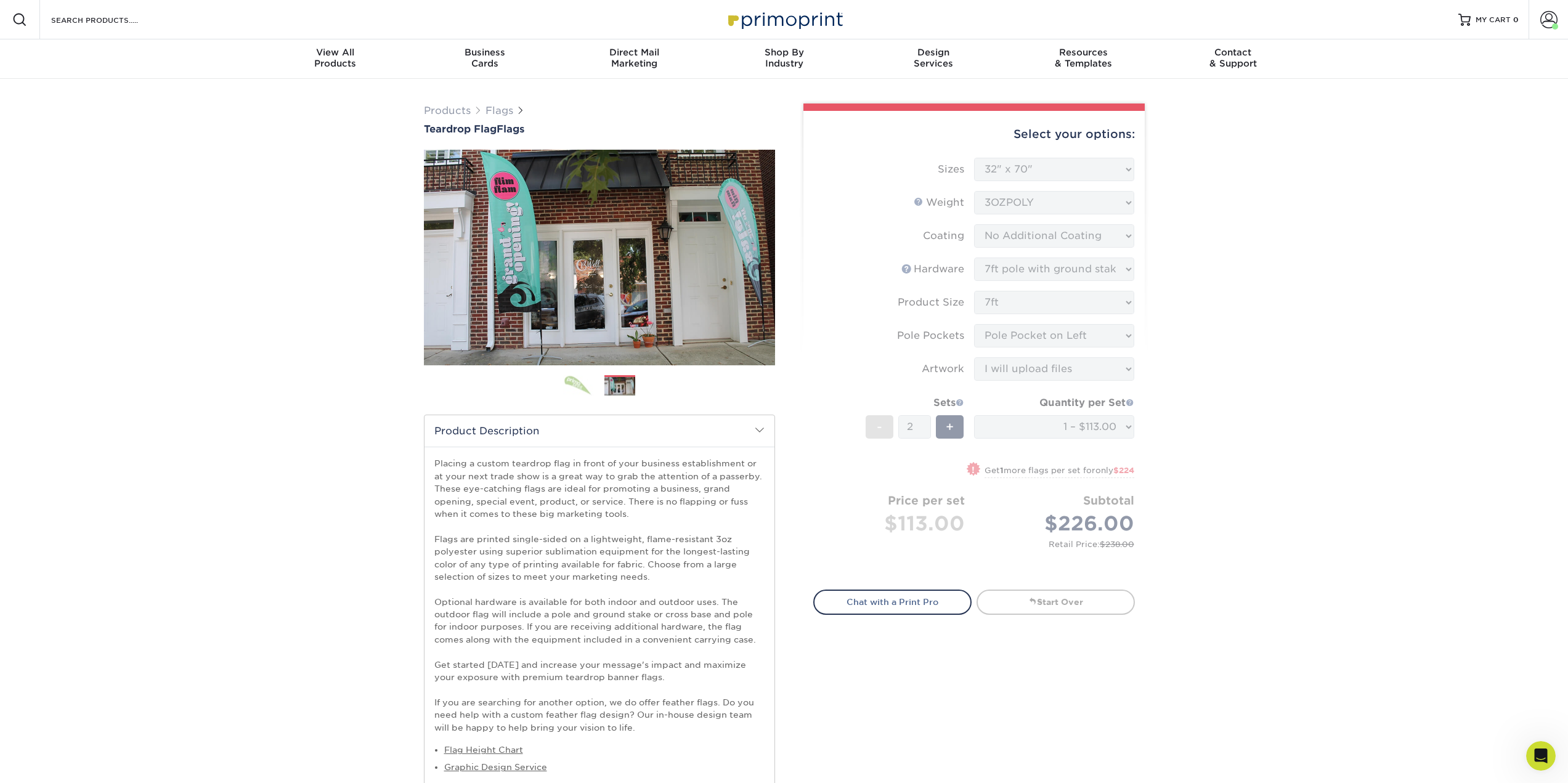
scroll to position [432, 0]
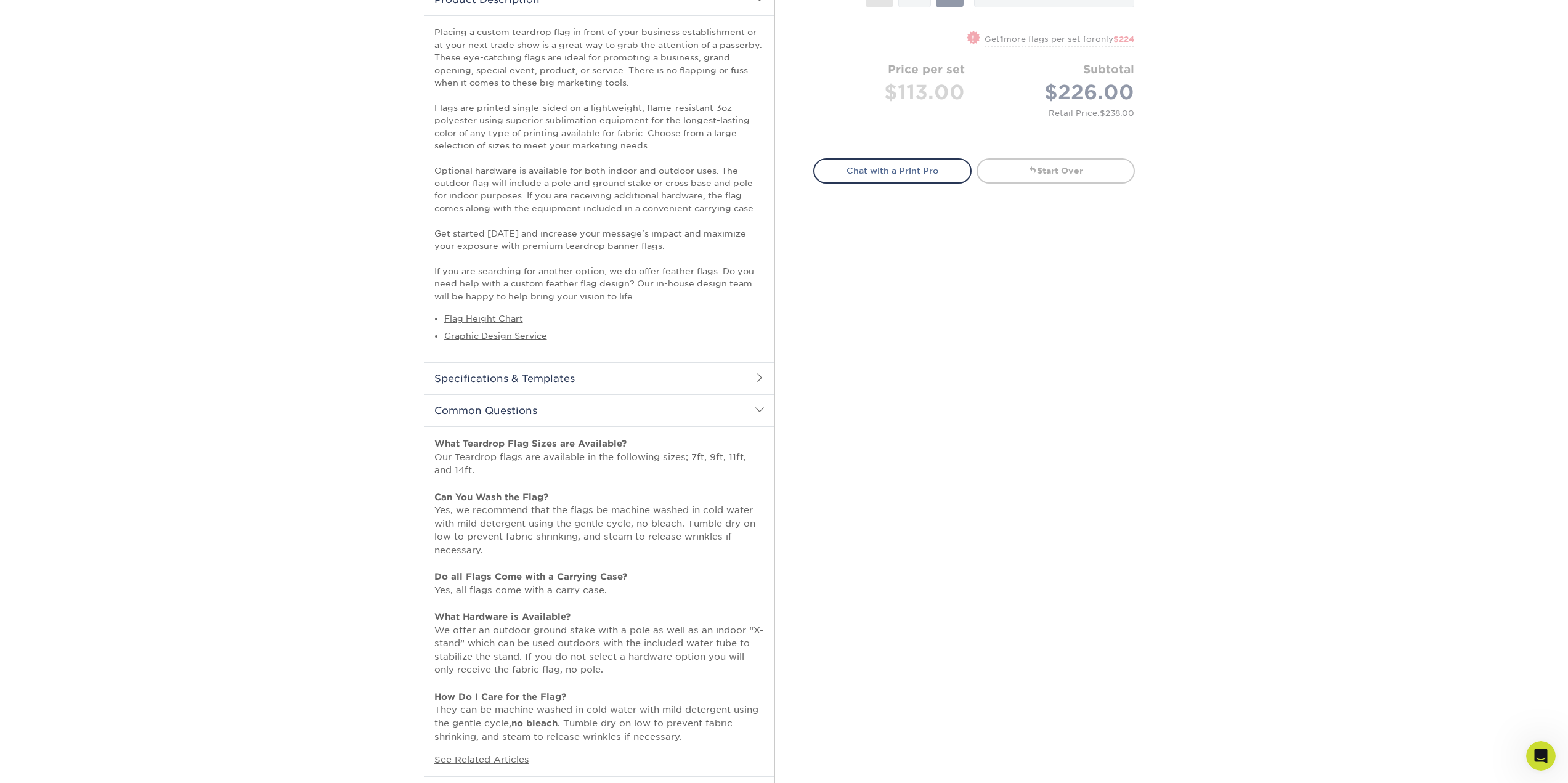
click at [613, 264] on p "Placing a custom teardrop flag in front of your business establishment or at yo…" at bounding box center [599, 164] width 330 height 276
click at [517, 377] on h2 "Specifications & Templates" at bounding box center [599, 378] width 350 height 32
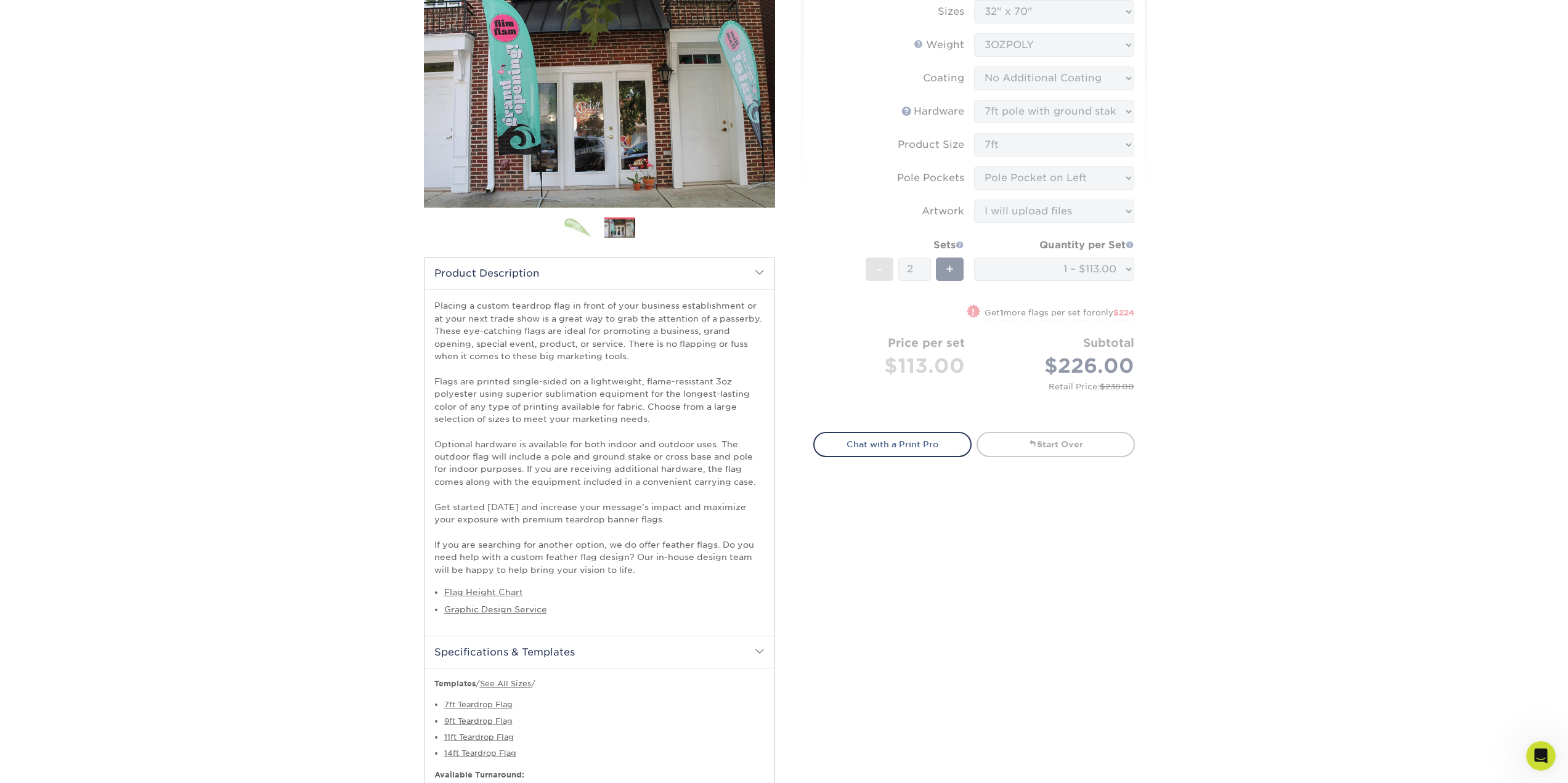
scroll to position [308, 0]
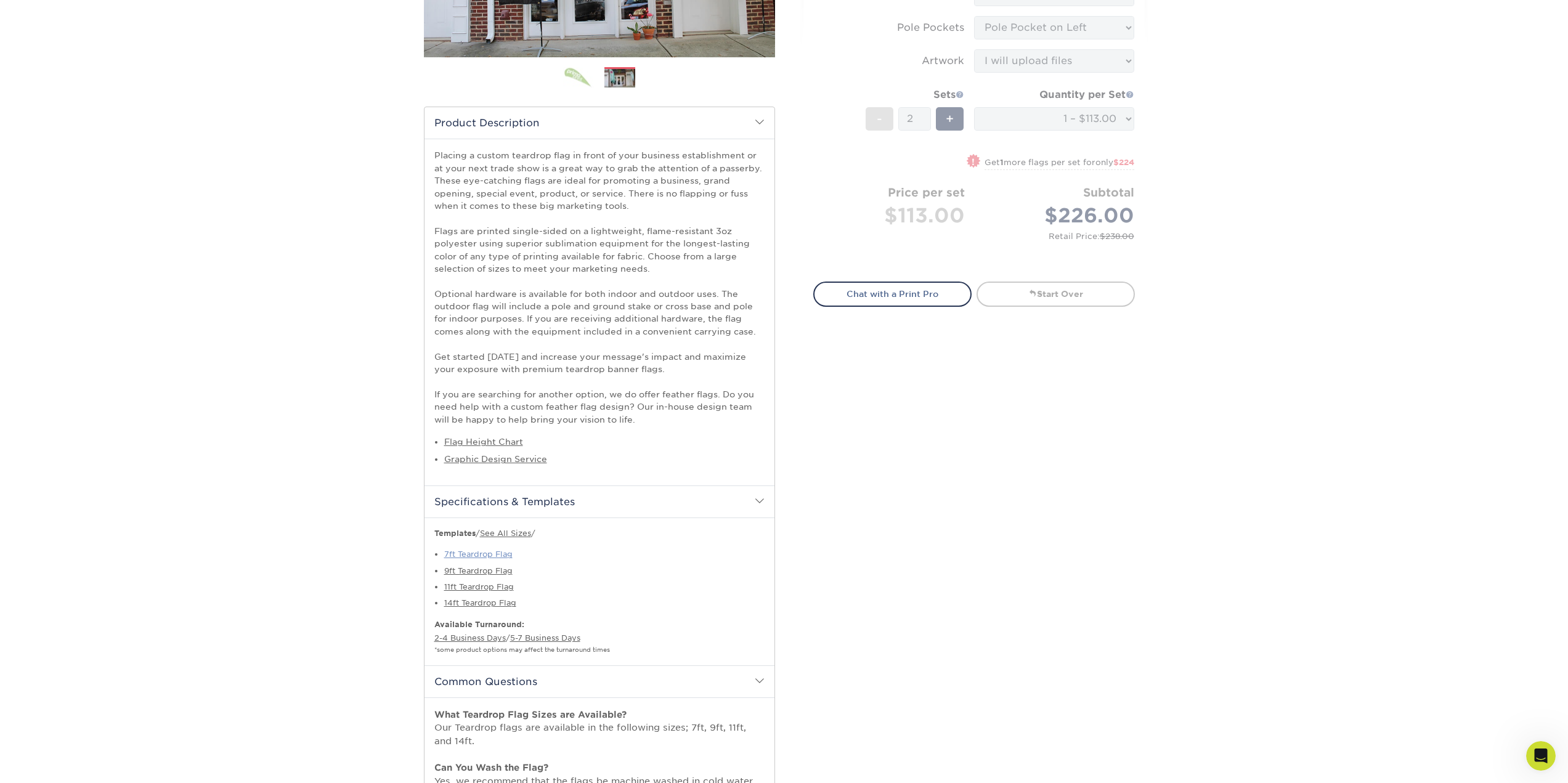
click at [487, 553] on link "7ft Teardrop Flag" at bounding box center [478, 555] width 69 height 9
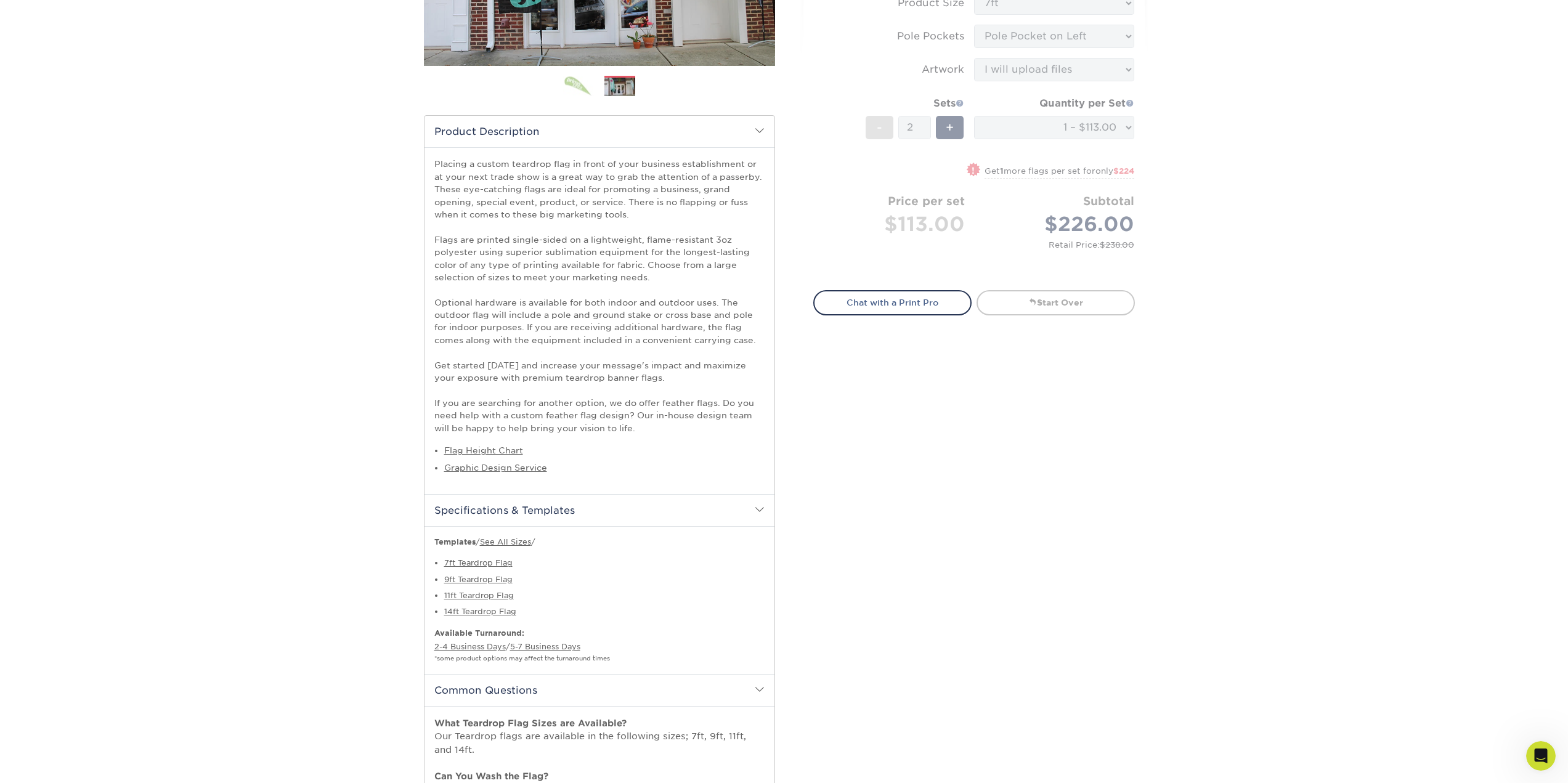
scroll to position [0, 0]
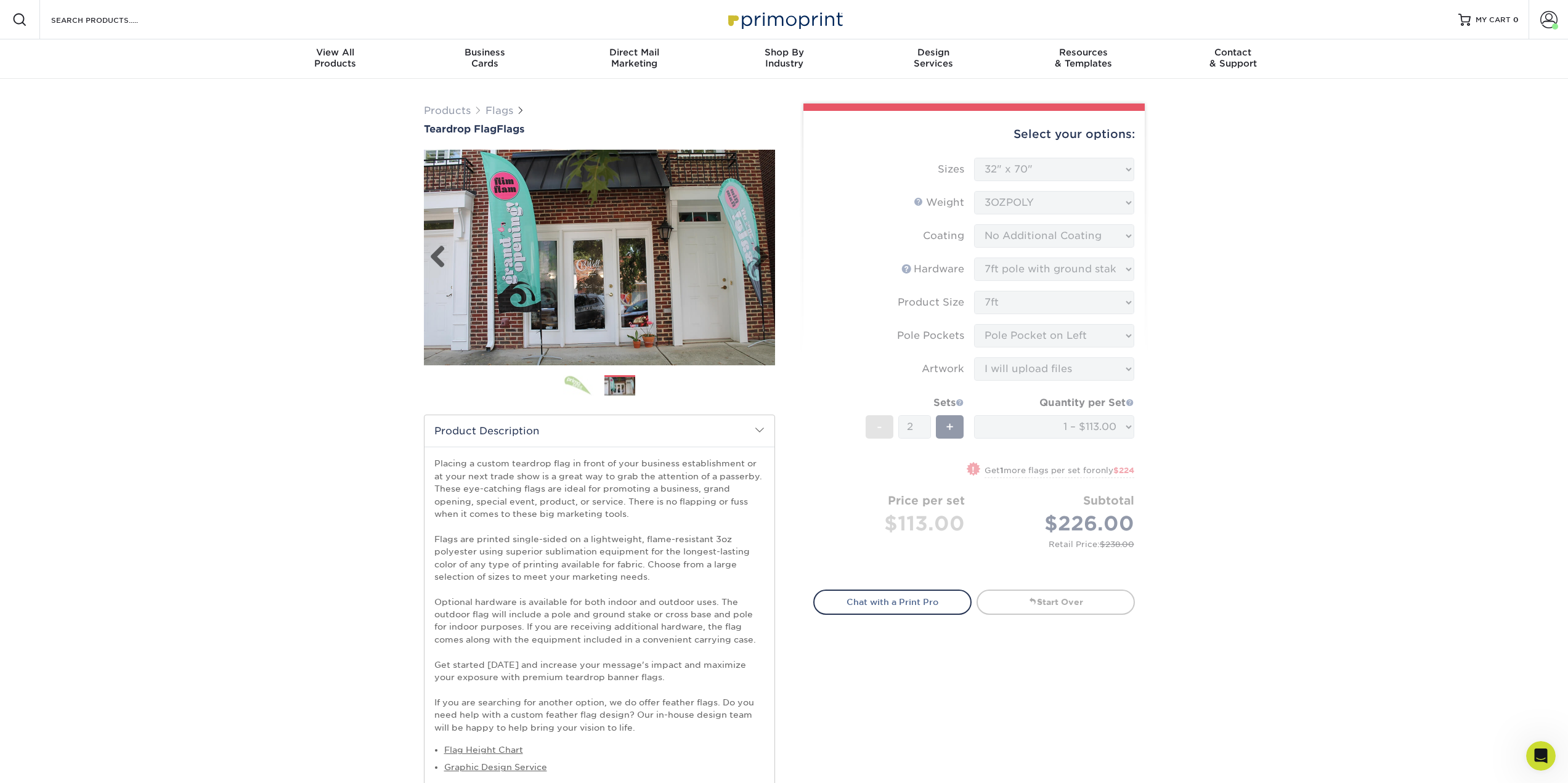
click at [737, 218] on img at bounding box center [599, 258] width 351 height 216
click at [667, 270] on img at bounding box center [599, 258] width 351 height 216
click at [710, 262] on img at bounding box center [599, 258] width 351 height 216
drag, startPoint x: 268, startPoint y: 318, endPoint x: 347, endPoint y: 315, distance: 79.1
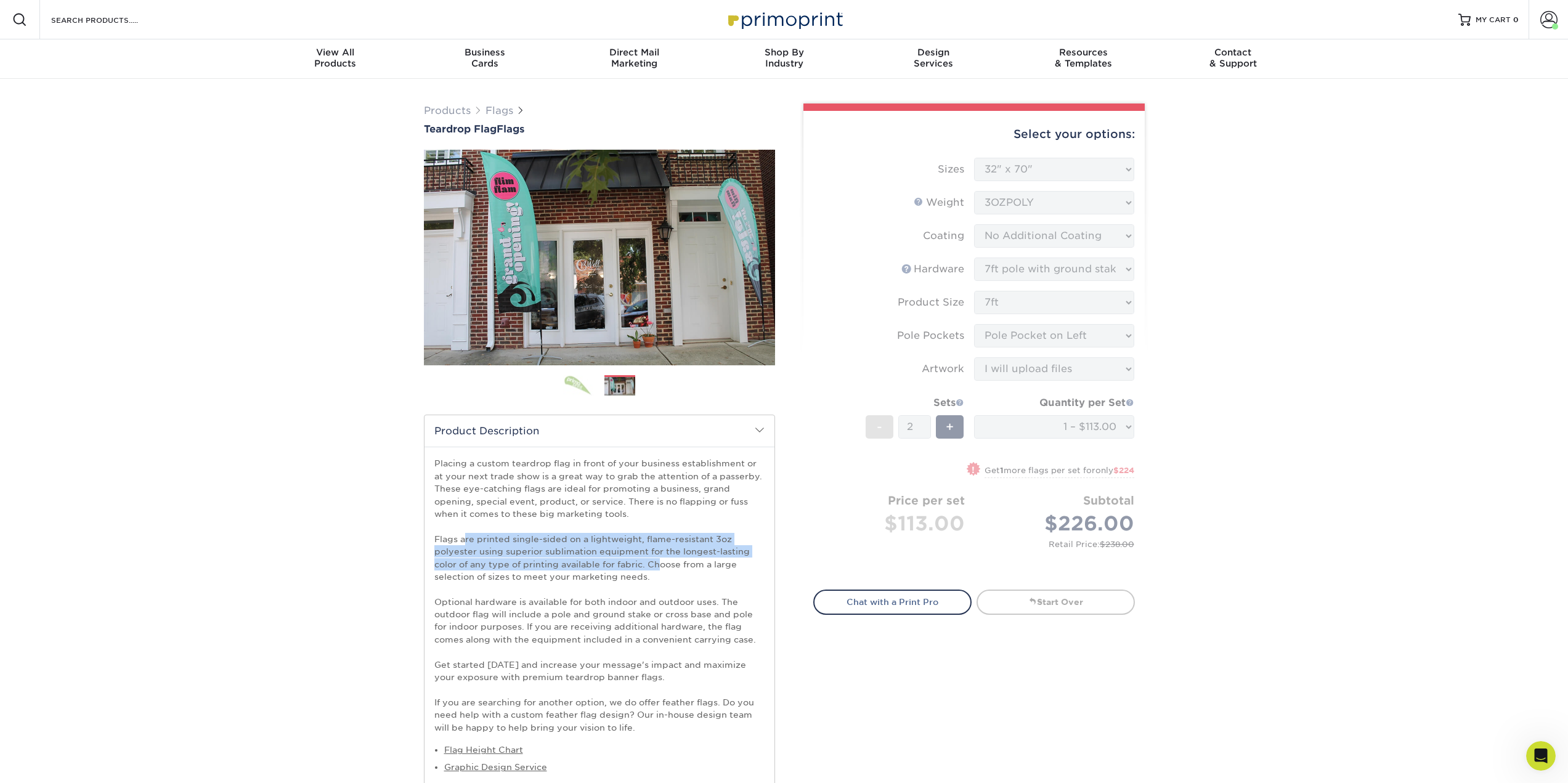
drag, startPoint x: 495, startPoint y: 536, endPoint x: 662, endPoint y: 569, distance: 170.2
click at [662, 569] on p "Placing a custom teardrop flag in front of your business establishment or at yo…" at bounding box center [599, 595] width 330 height 276
click at [606, 499] on p "Placing a custom teardrop flag in front of your business establishment or at yo…" at bounding box center [599, 595] width 330 height 276
